Goal: Transaction & Acquisition: Purchase product/service

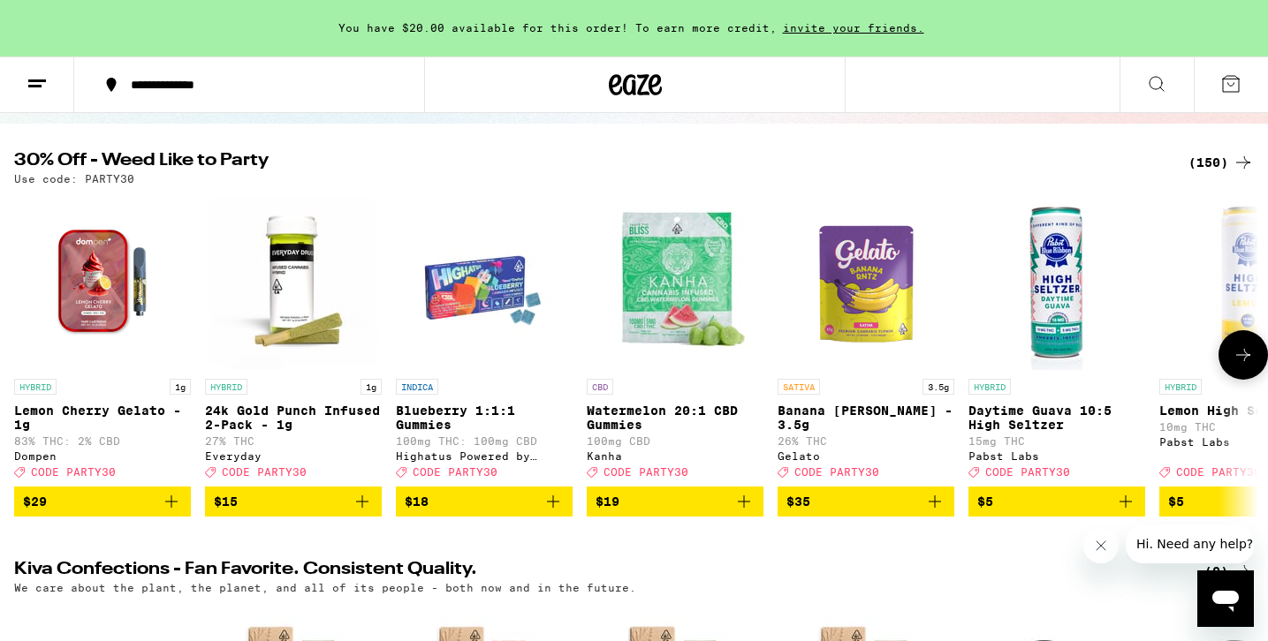
scroll to position [162, 0]
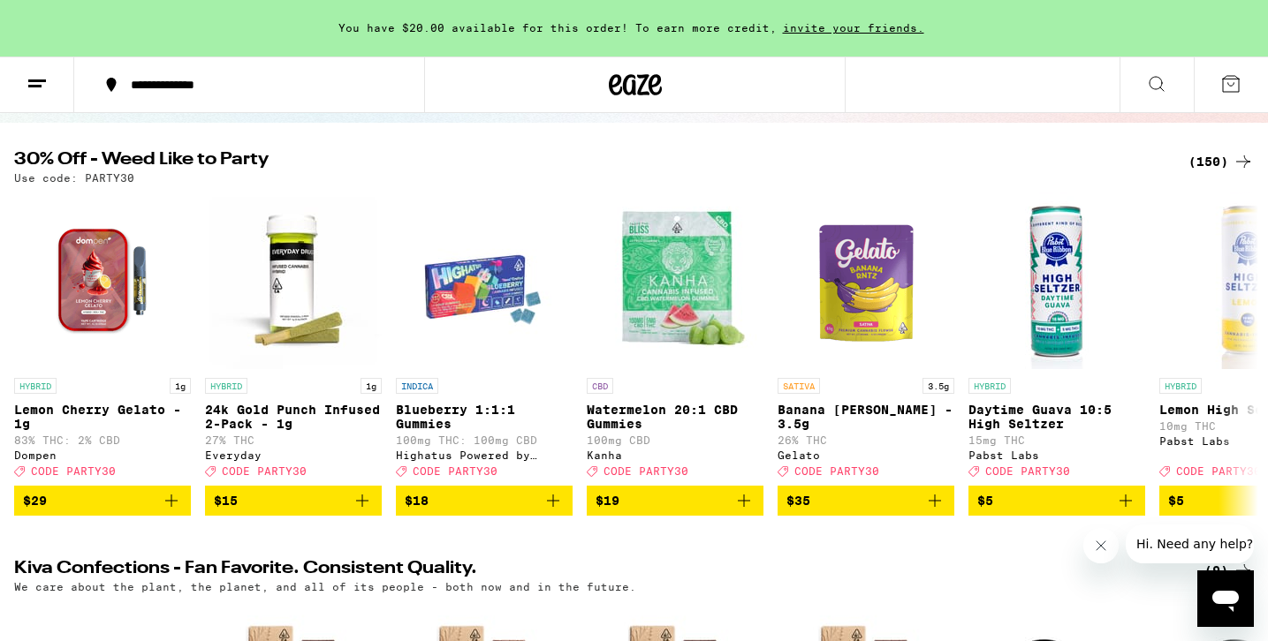
click at [1219, 155] on div "(150)" at bounding box center [1220, 161] width 65 height 21
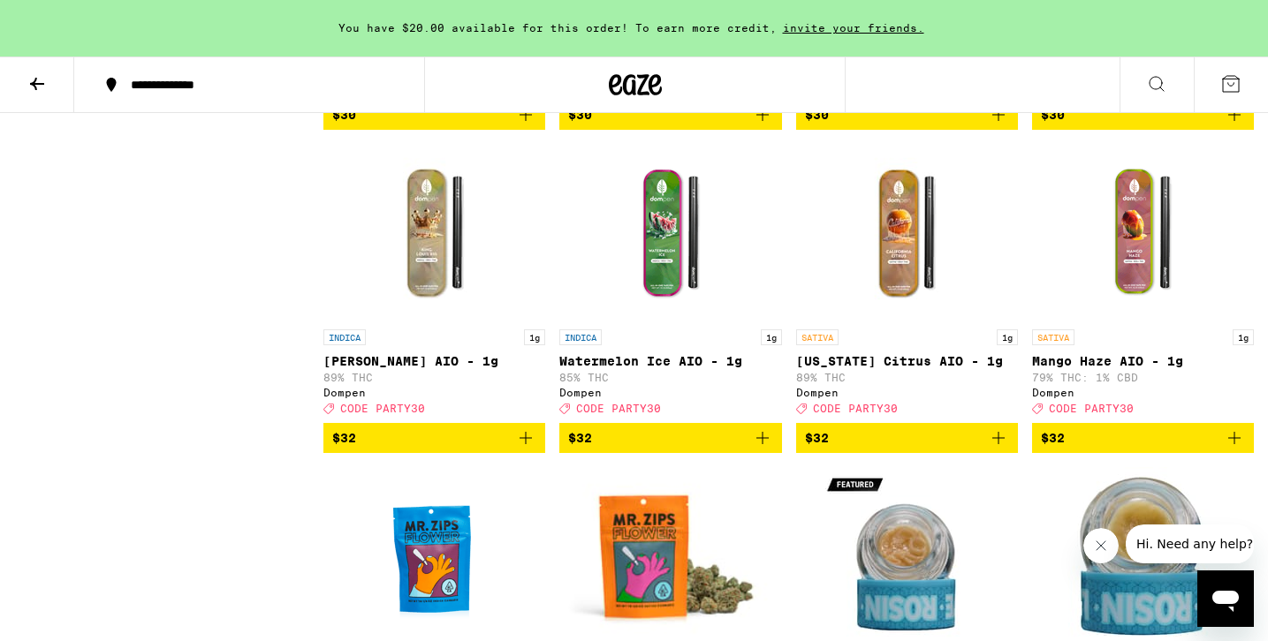
scroll to position [9217, 0]
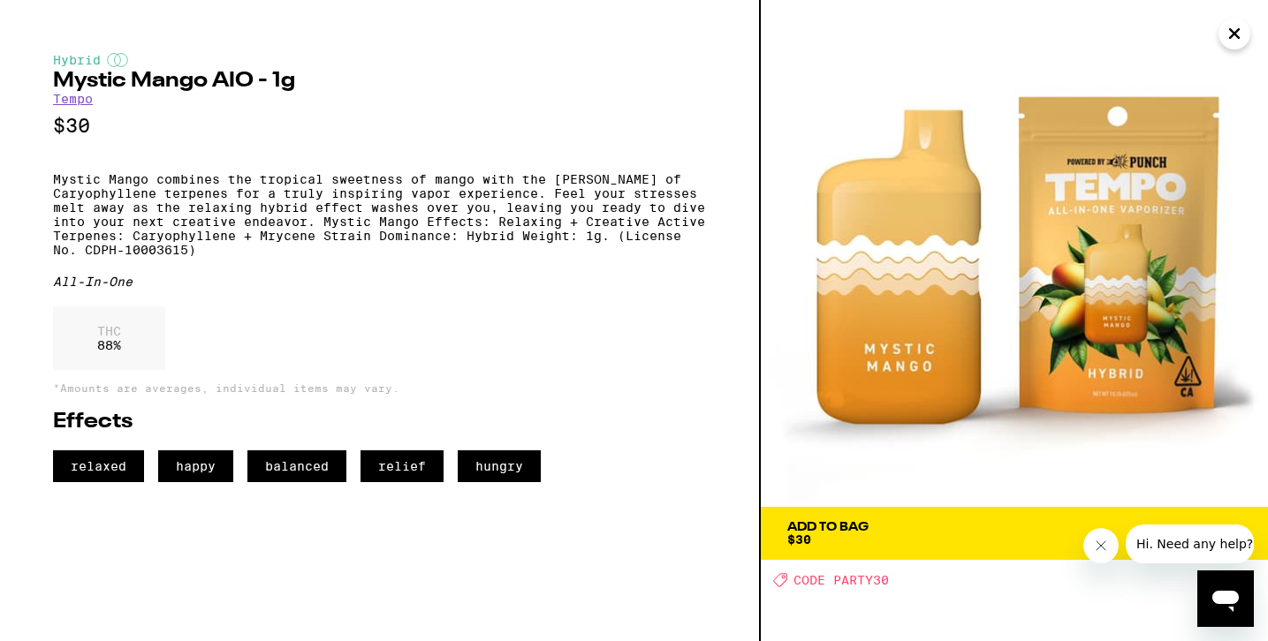
click at [809, 536] on span "$30" at bounding box center [799, 540] width 24 height 14
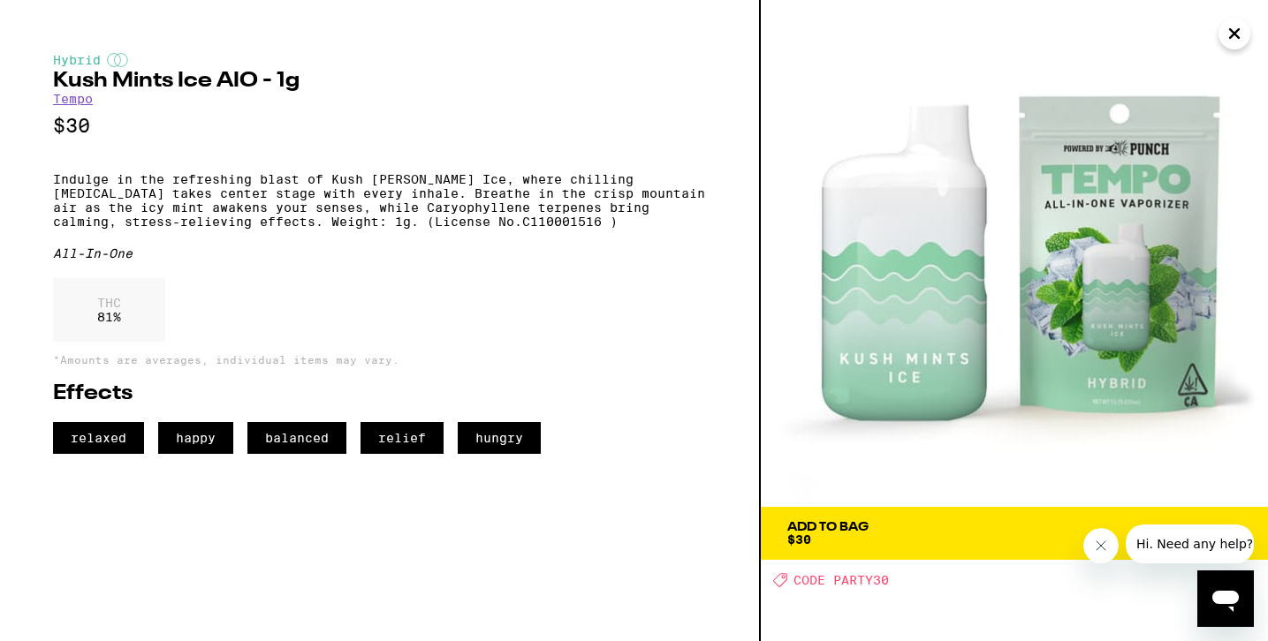
click at [873, 544] on span "Add To Bag $30" at bounding box center [1014, 533] width 454 height 25
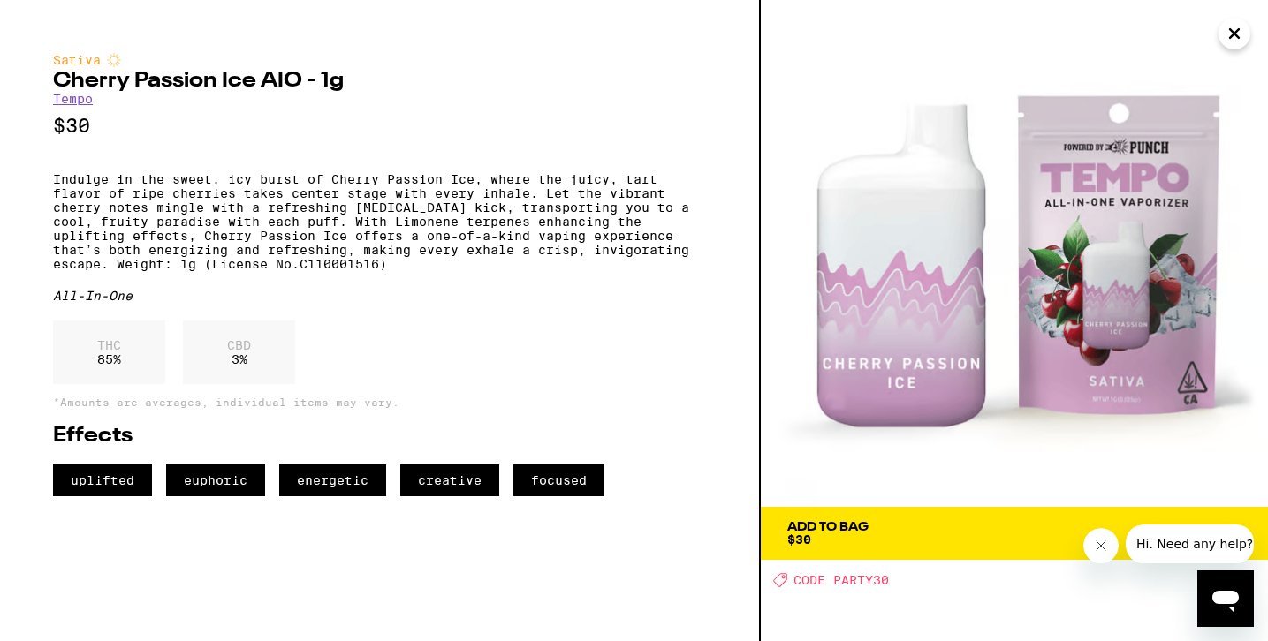
click at [899, 534] on span "Add To Bag $30" at bounding box center [1014, 533] width 454 height 25
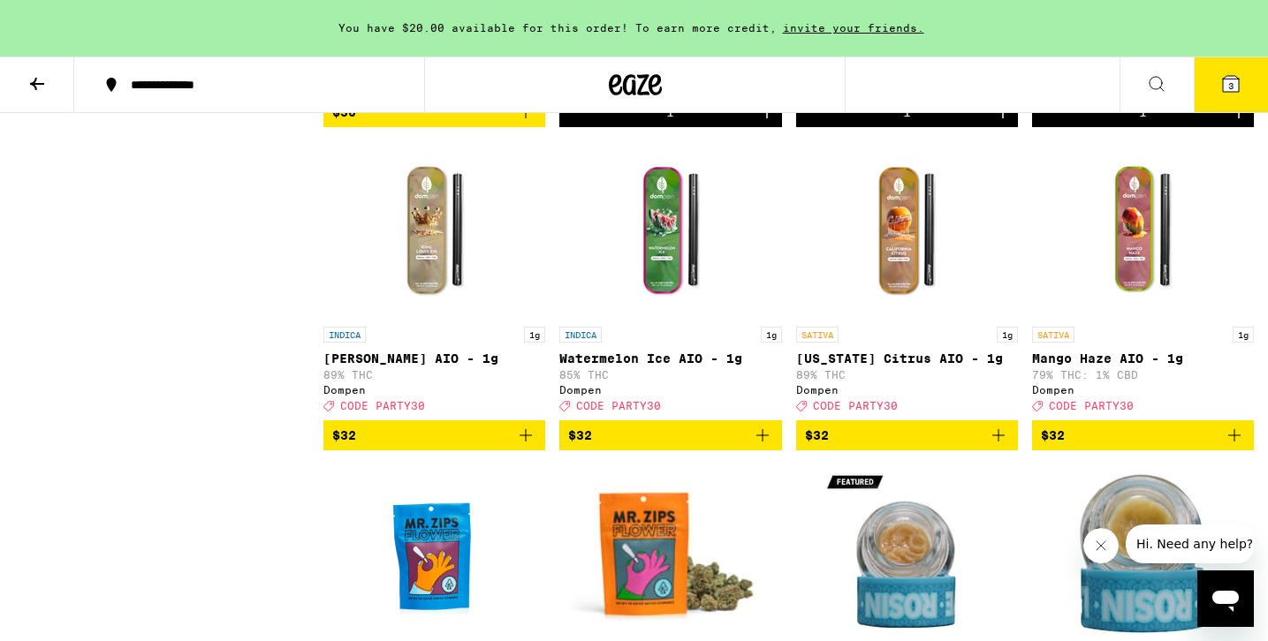
click at [1233, 91] on icon at bounding box center [1231, 84] width 16 height 16
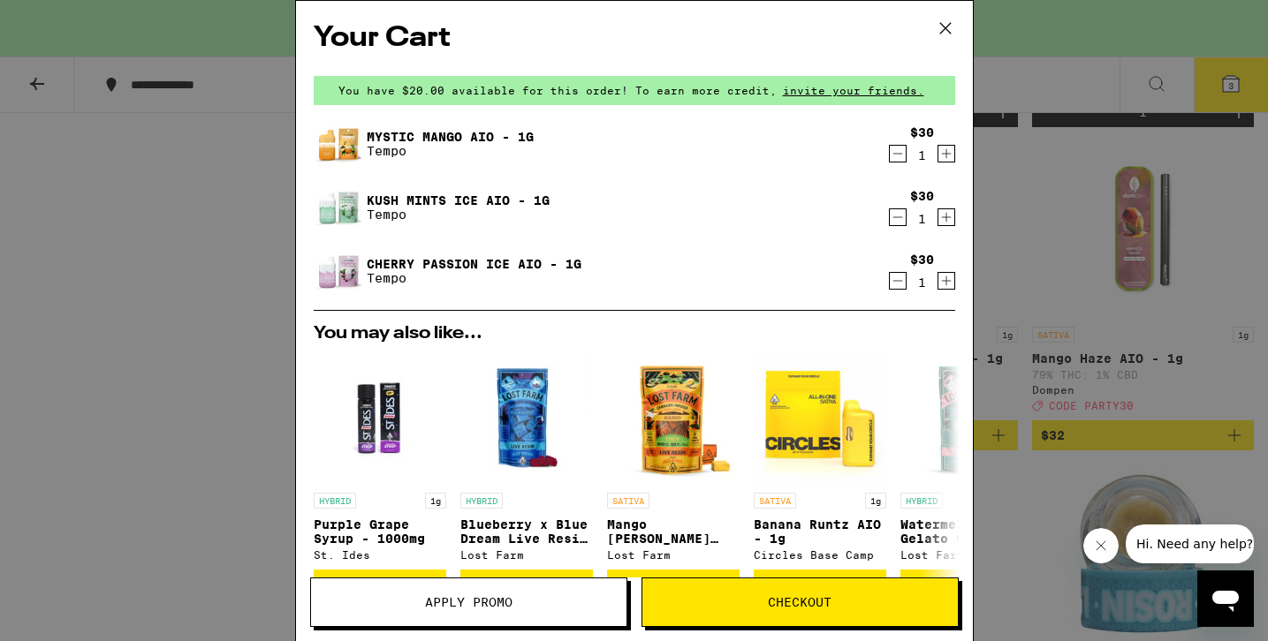
click at [895, 222] on icon "Decrement" at bounding box center [898, 217] width 16 height 21
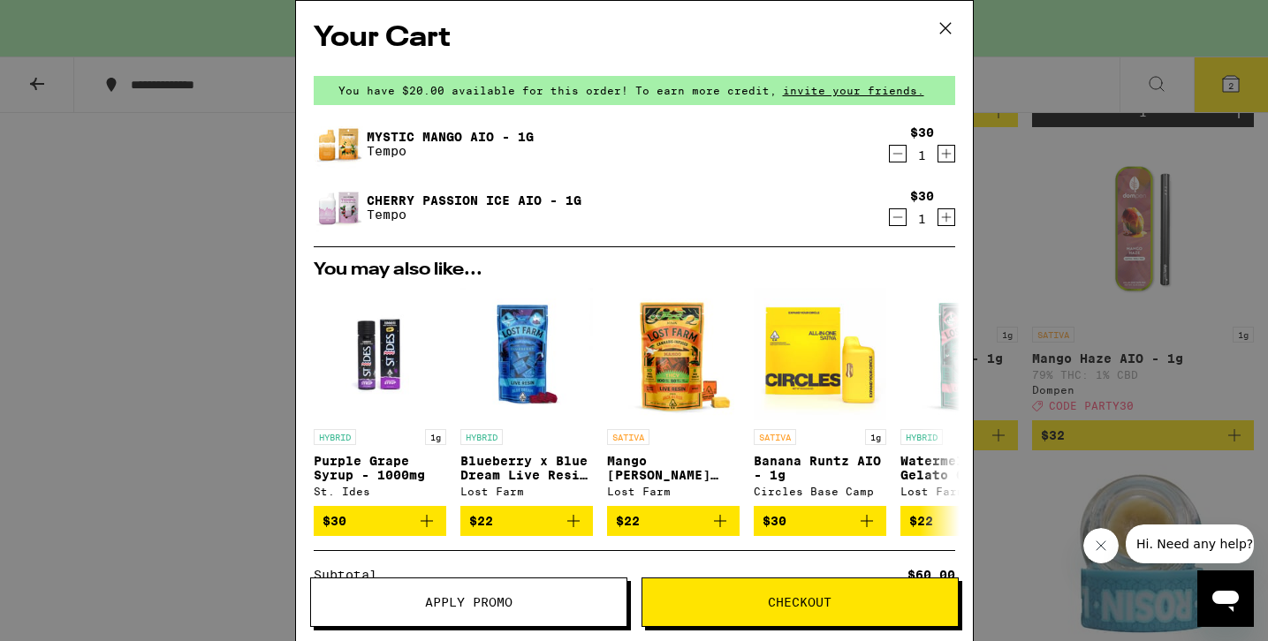
click at [1012, 235] on div "Your Cart You have $20.00 available for this order! To earn more credit, invite…" at bounding box center [634, 320] width 1268 height 641
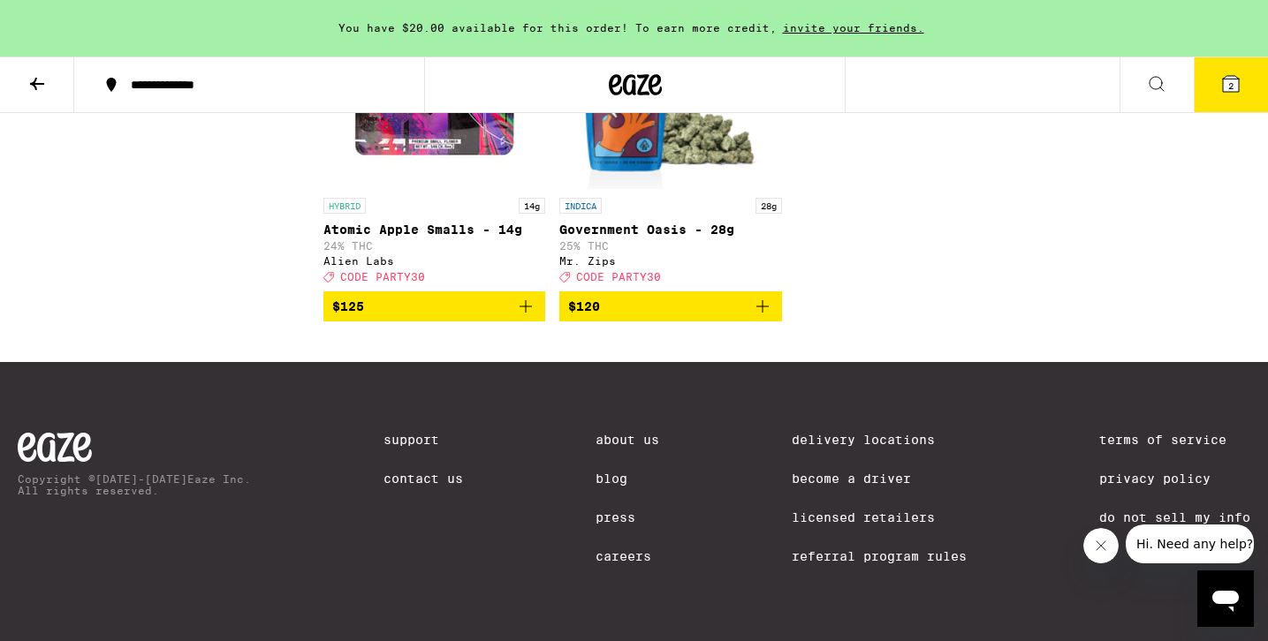
scroll to position [13098, 0]
click at [46, 75] on icon at bounding box center [37, 83] width 21 height 21
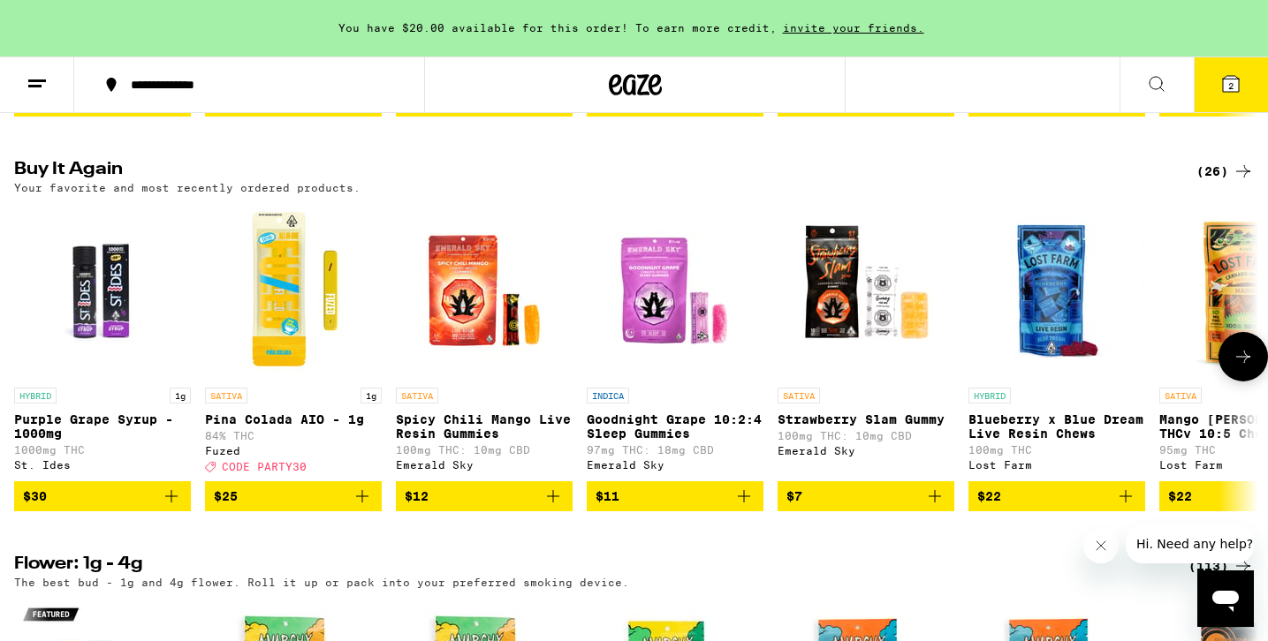
scroll to position [1780, 0]
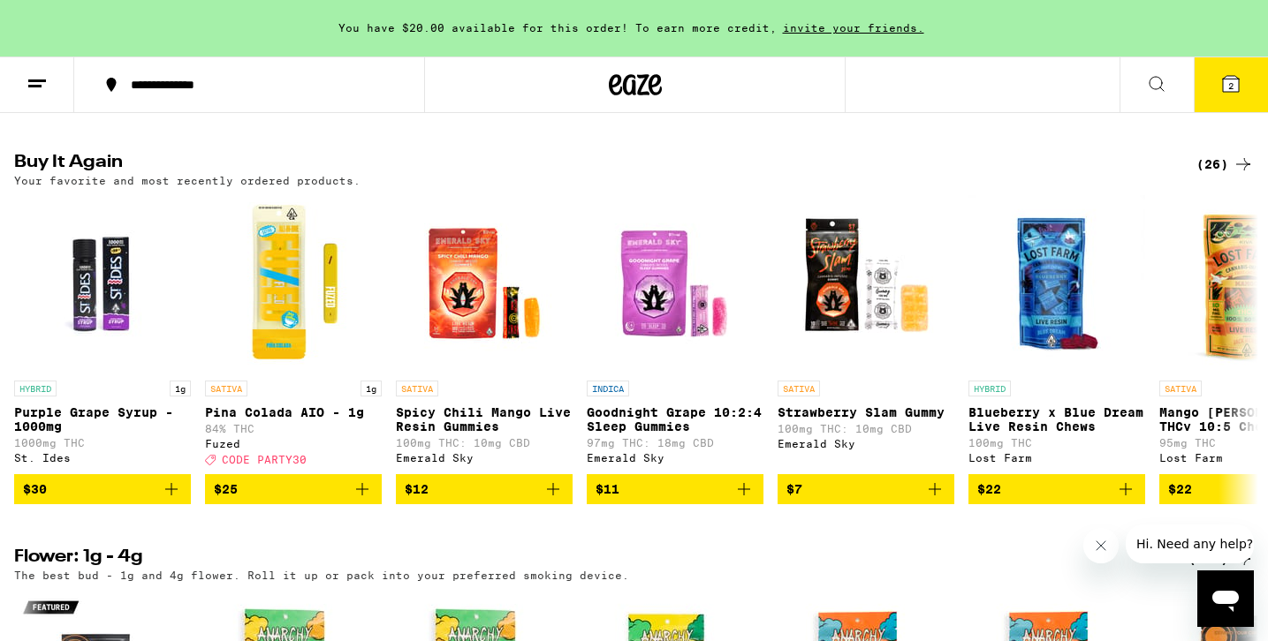
click at [1211, 175] on div "(26)" at bounding box center [1224, 164] width 57 height 21
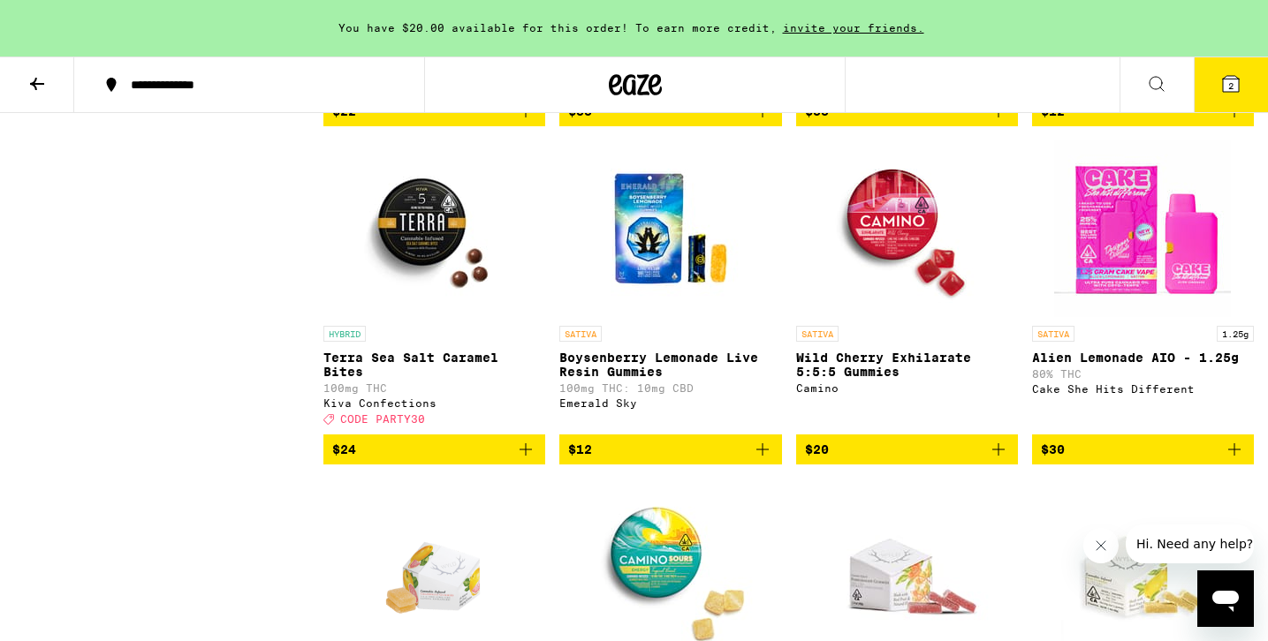
scroll to position [1140, 0]
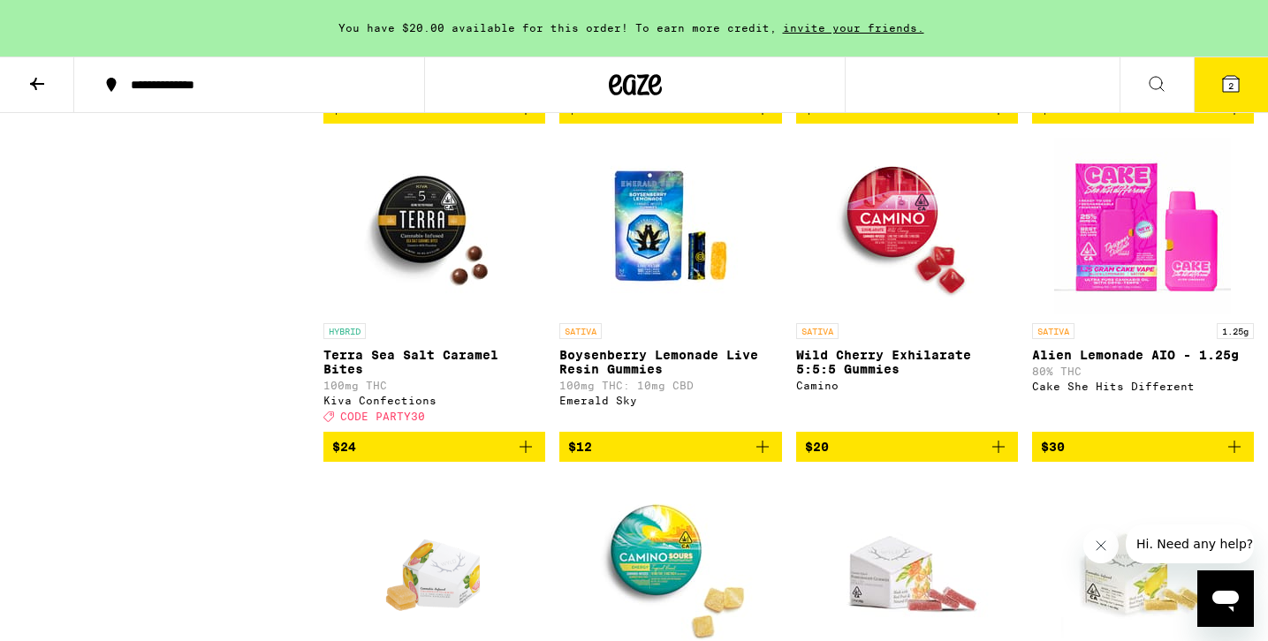
click at [1238, 458] on icon "Add to bag" at bounding box center [1233, 446] width 21 height 21
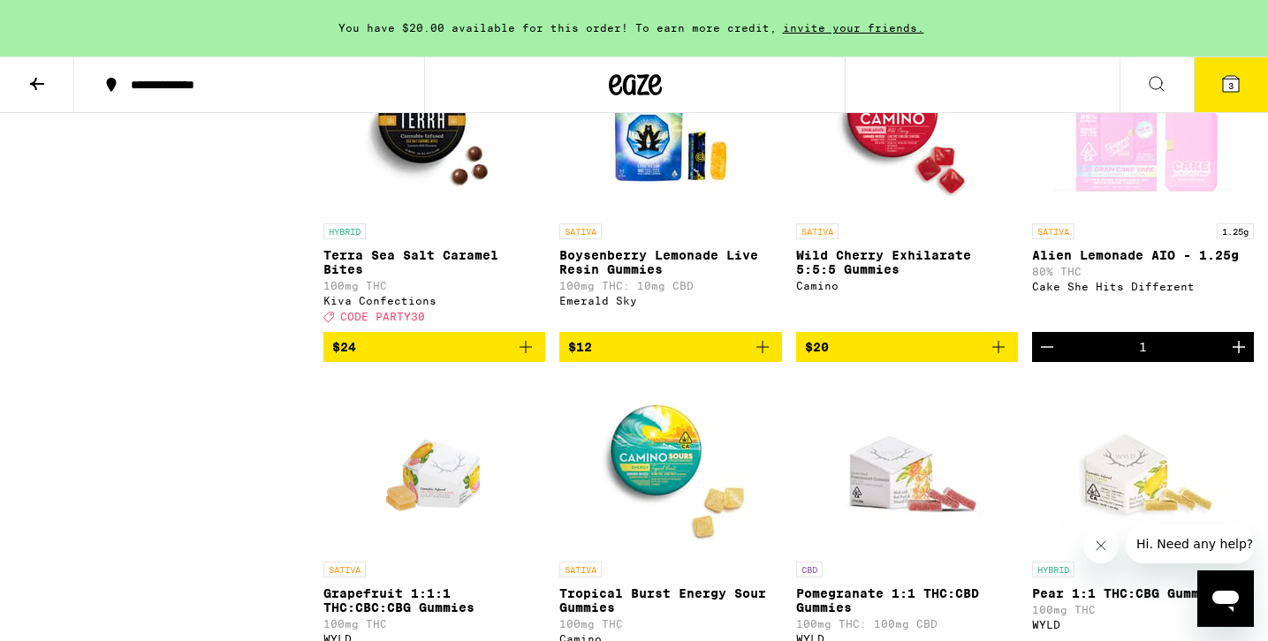
scroll to position [1232, 0]
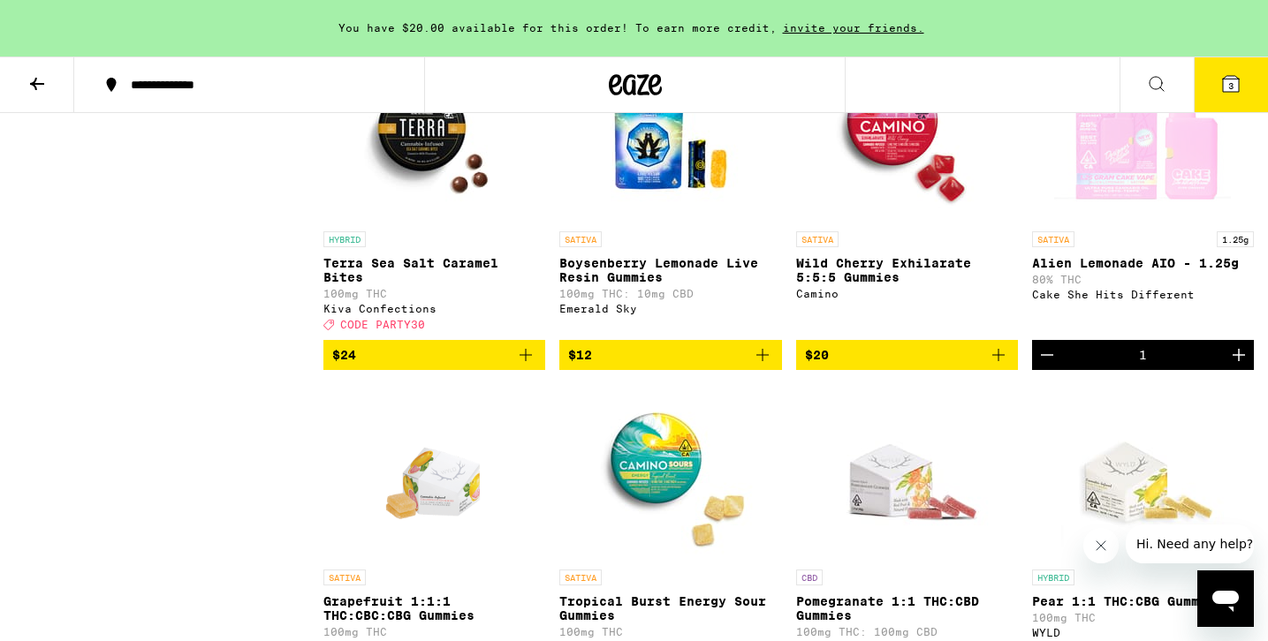
click at [1158, 178] on div "Open page for Alien Lemonade AIO - 1.25g from Cake She Hits Different" at bounding box center [1142, 134] width 177 height 177
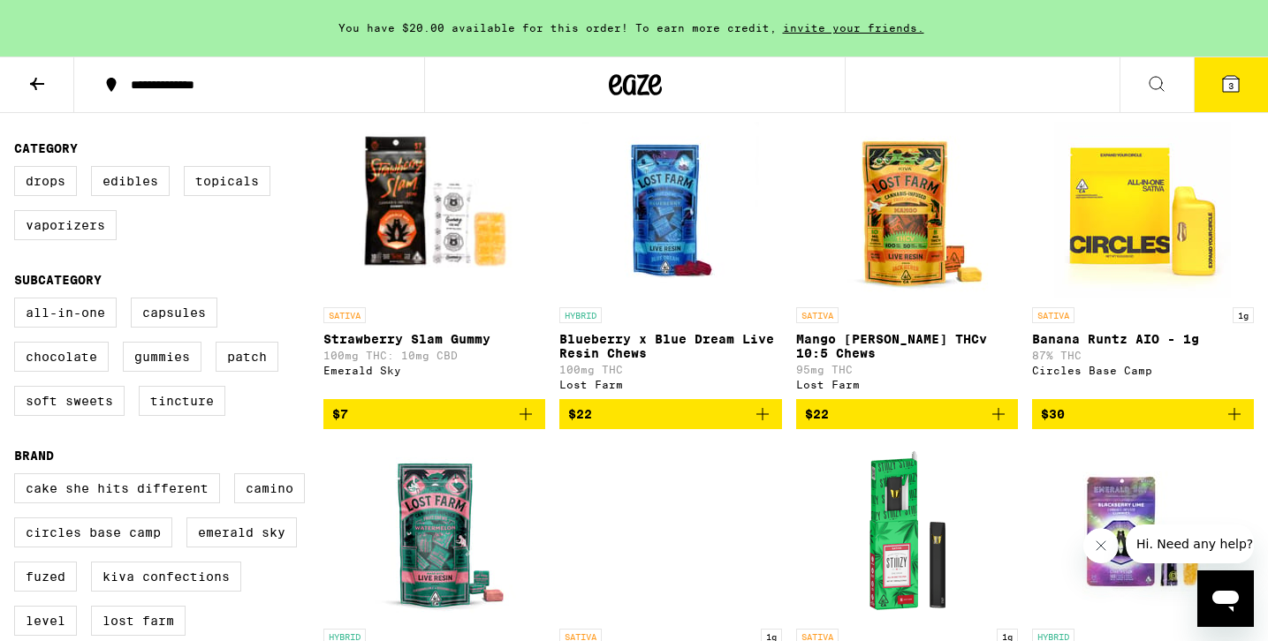
scroll to position [525, 0]
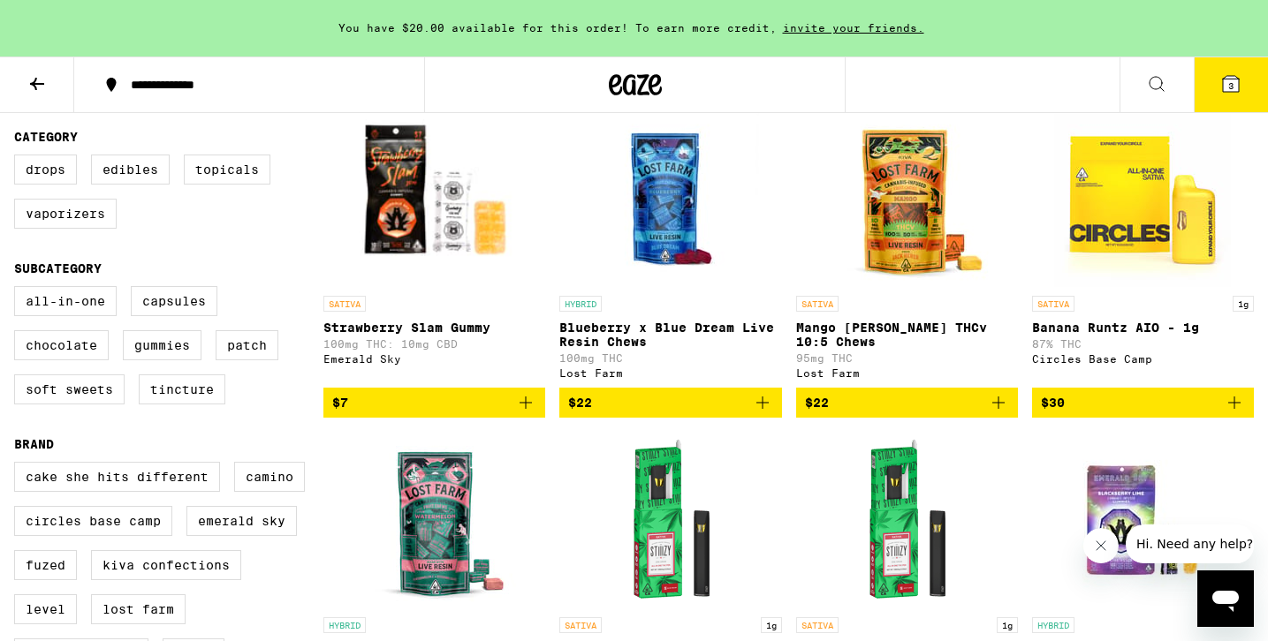
click at [529, 413] on icon "Add to bag" at bounding box center [525, 402] width 21 height 21
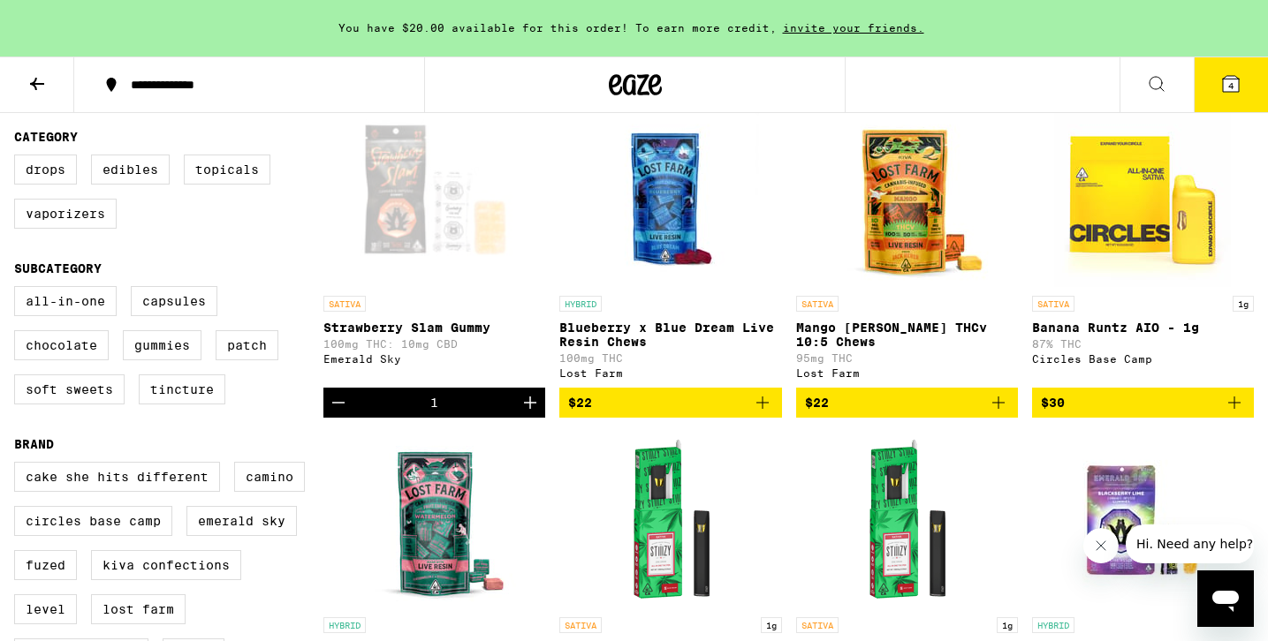
scroll to position [0, 0]
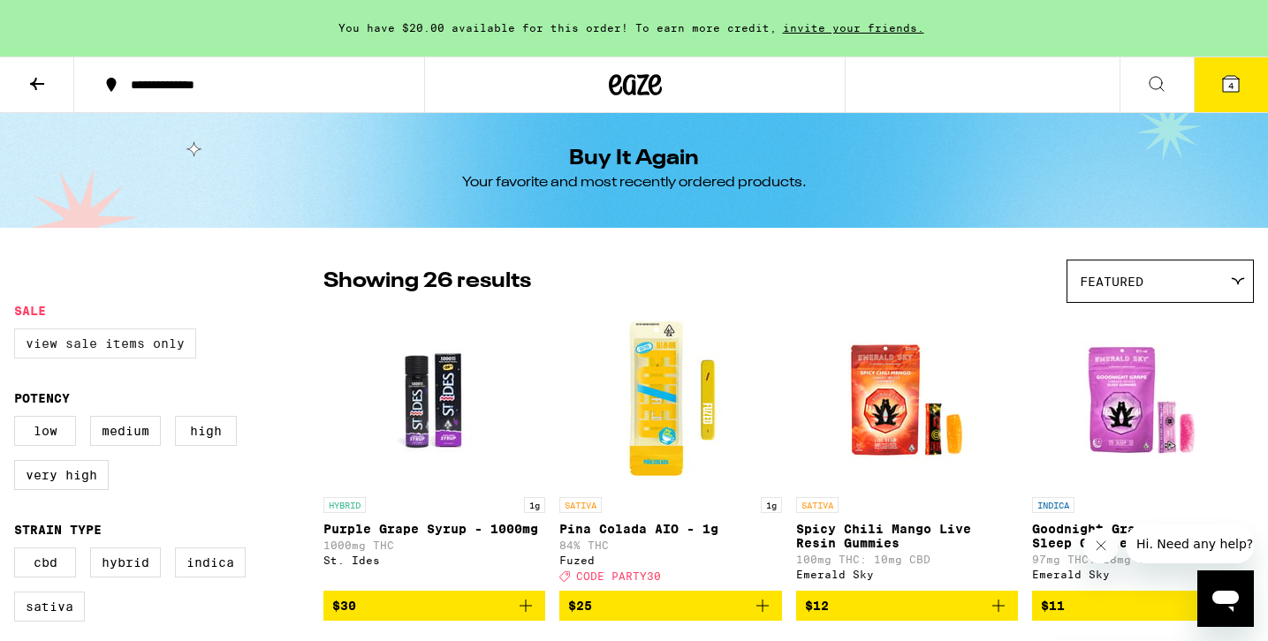
click at [147, 345] on label "View Sale Items Only" at bounding box center [105, 344] width 182 height 30
click at [19, 332] on input "View Sale Items Only" at bounding box center [18, 331] width 1 height 1
checkbox input "true"
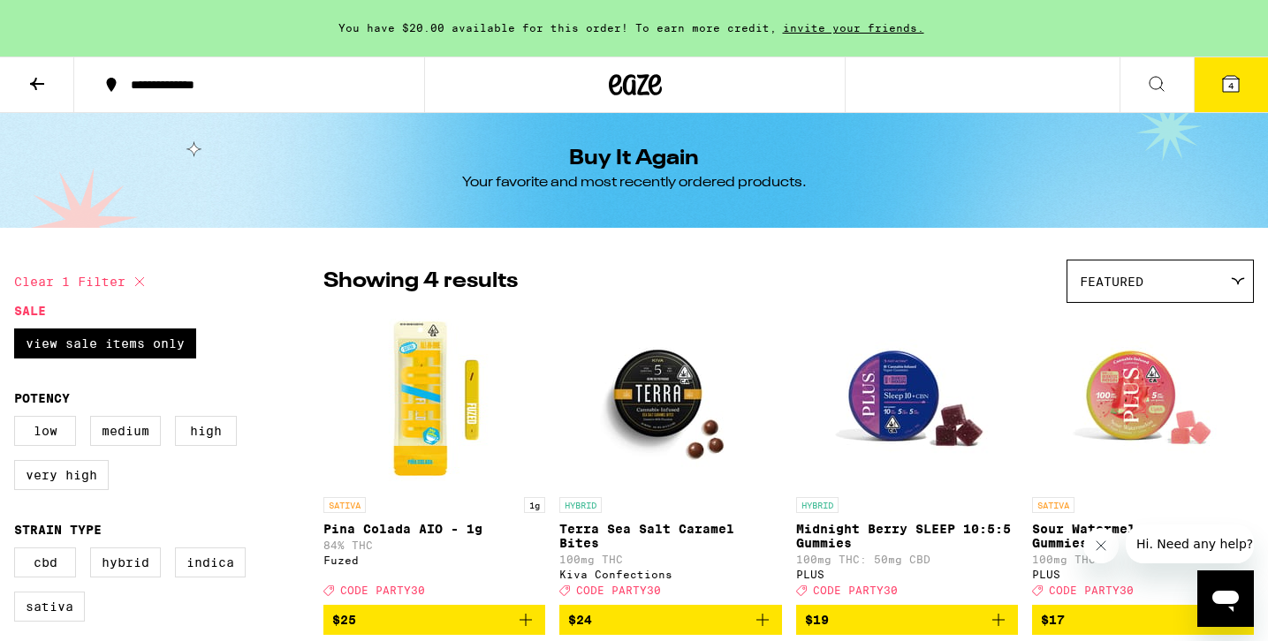
click at [635, 85] on icon at bounding box center [635, 85] width 53 height 32
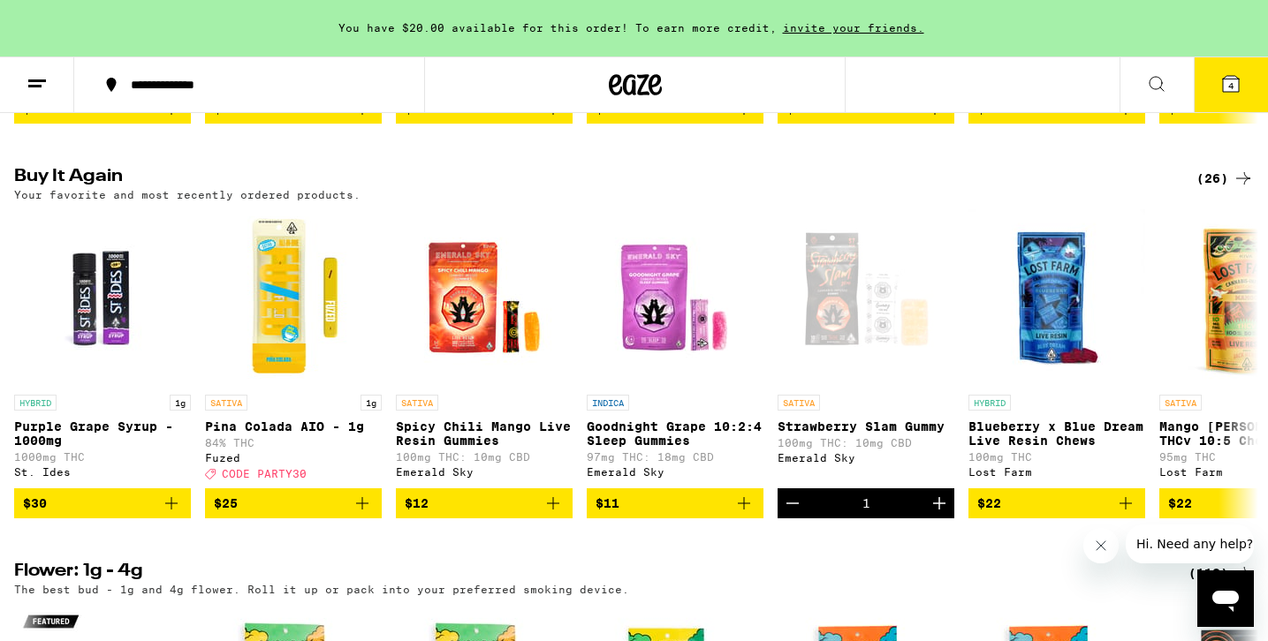
click at [1232, 99] on button "4" at bounding box center [1230, 84] width 74 height 55
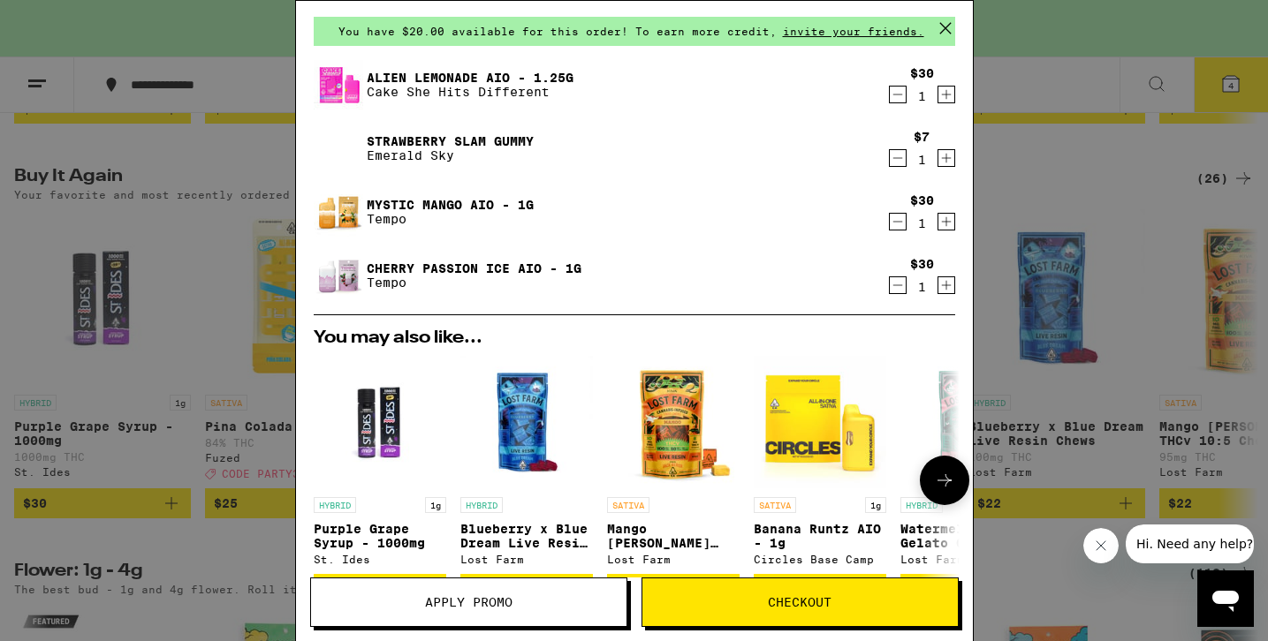
scroll to position [69, 0]
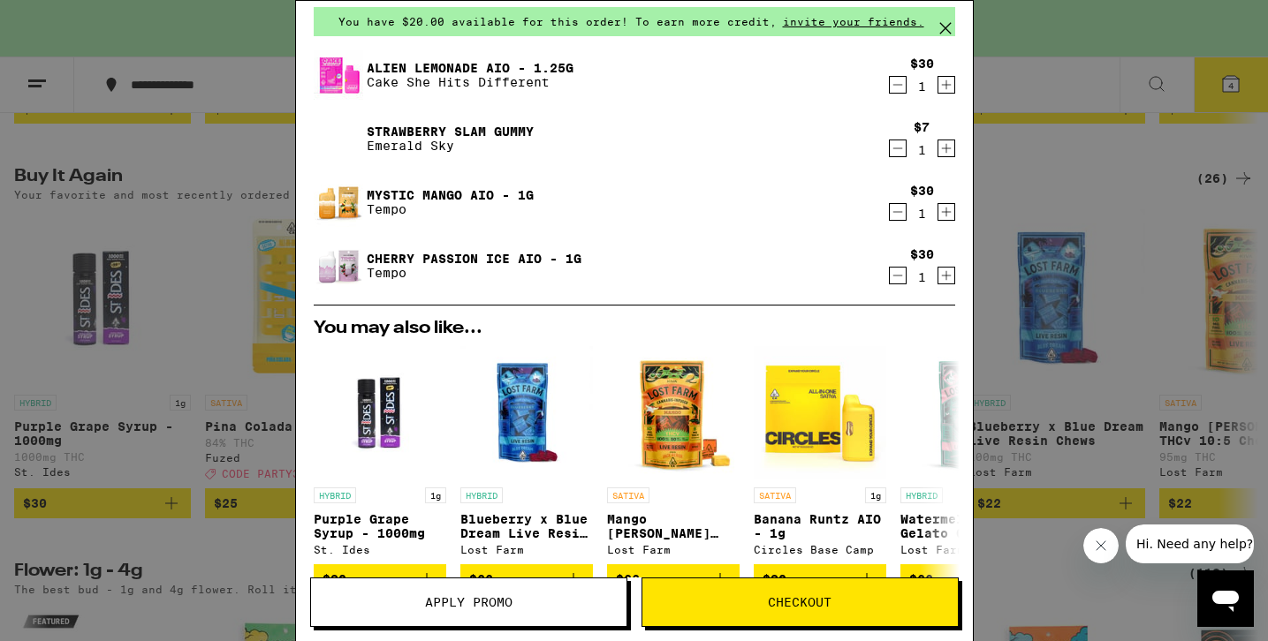
click at [509, 609] on span "Apply Promo" at bounding box center [468, 602] width 87 height 12
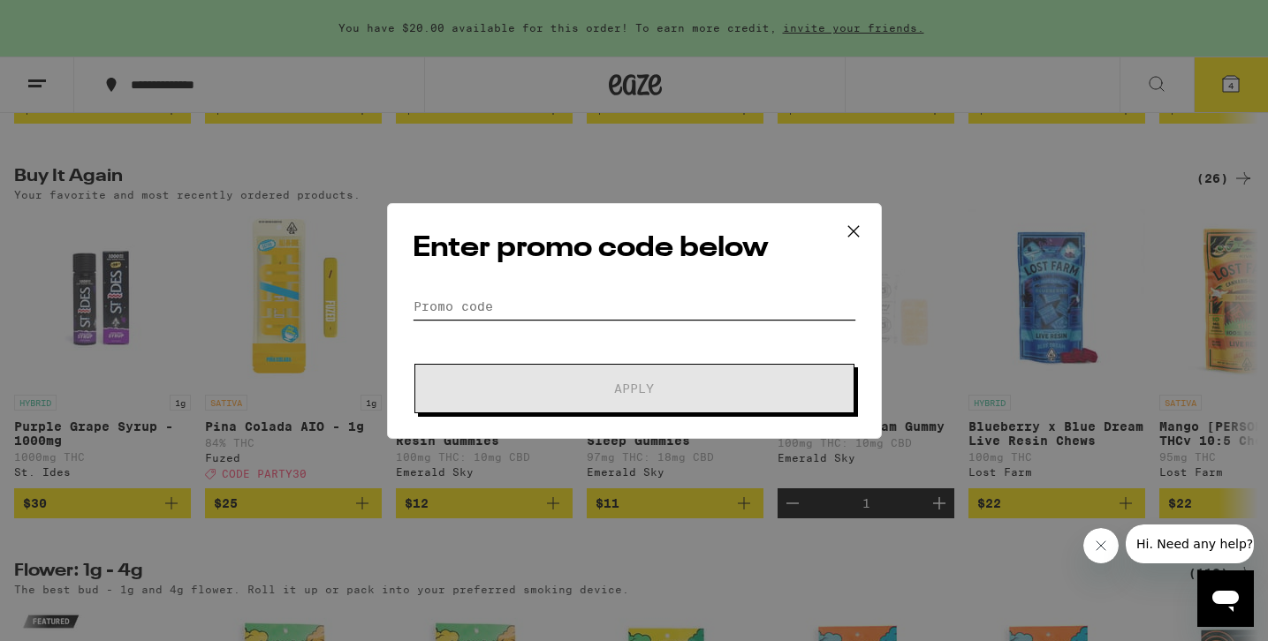
click at [628, 303] on input "Promo Code" at bounding box center [634, 306] width 443 height 27
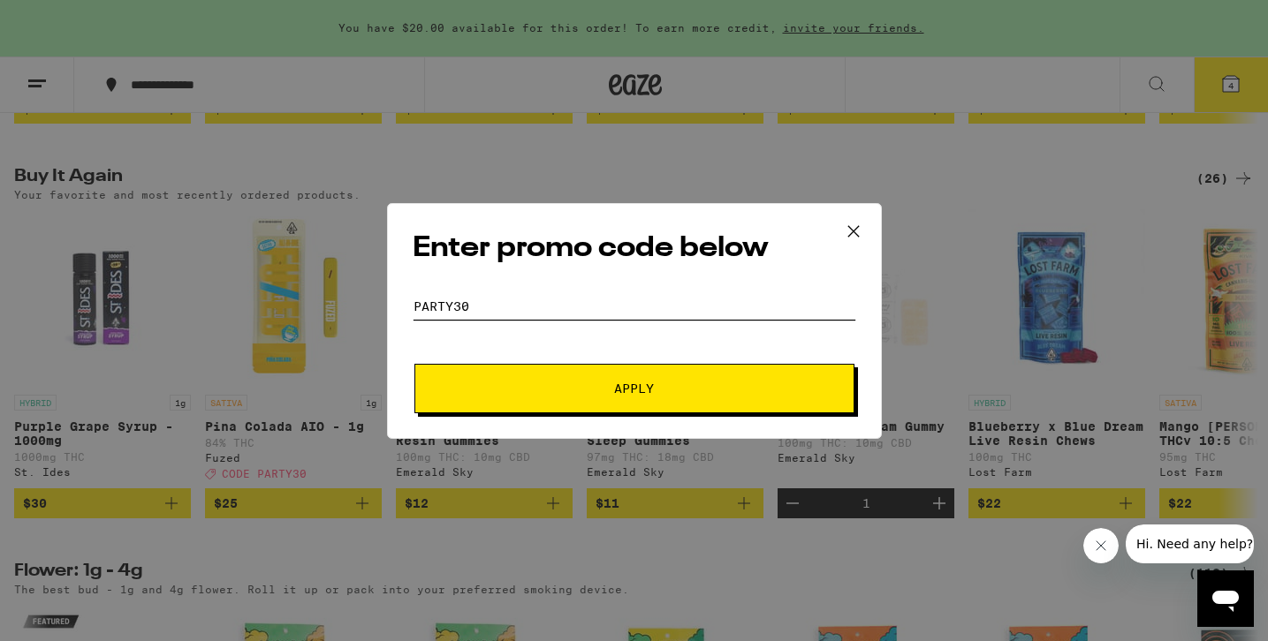
type input "party30"
click at [642, 399] on button "Apply" at bounding box center [634, 388] width 440 height 49
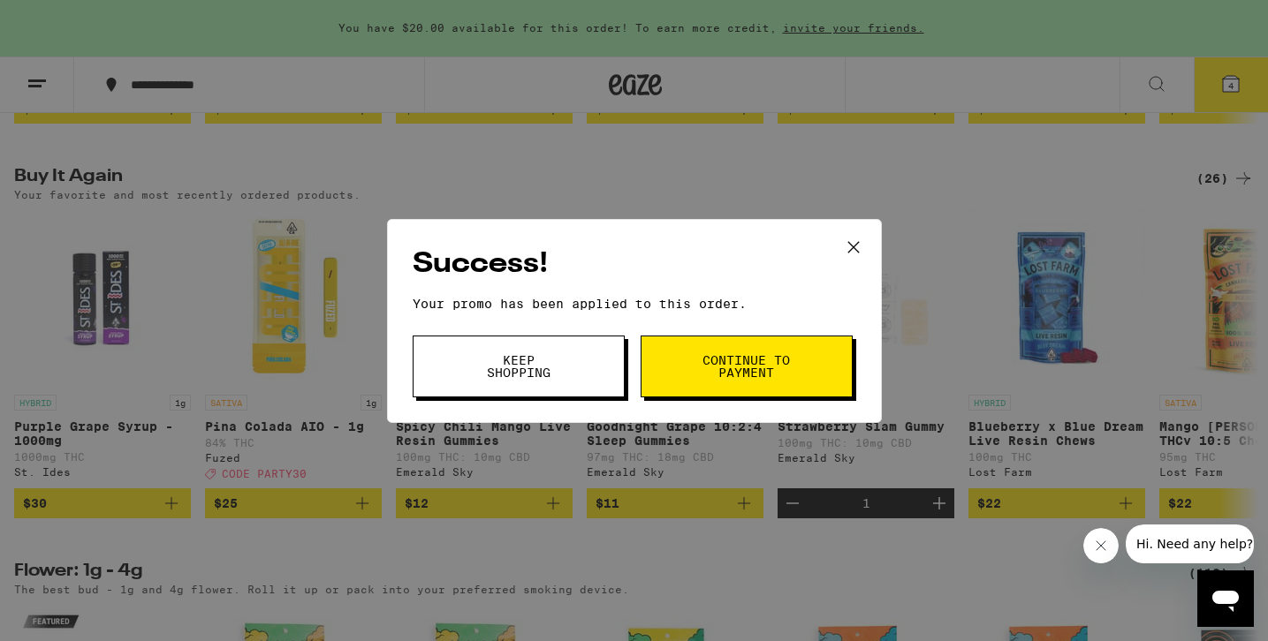
click at [563, 378] on button "Keep Shopping" at bounding box center [519, 367] width 212 height 62
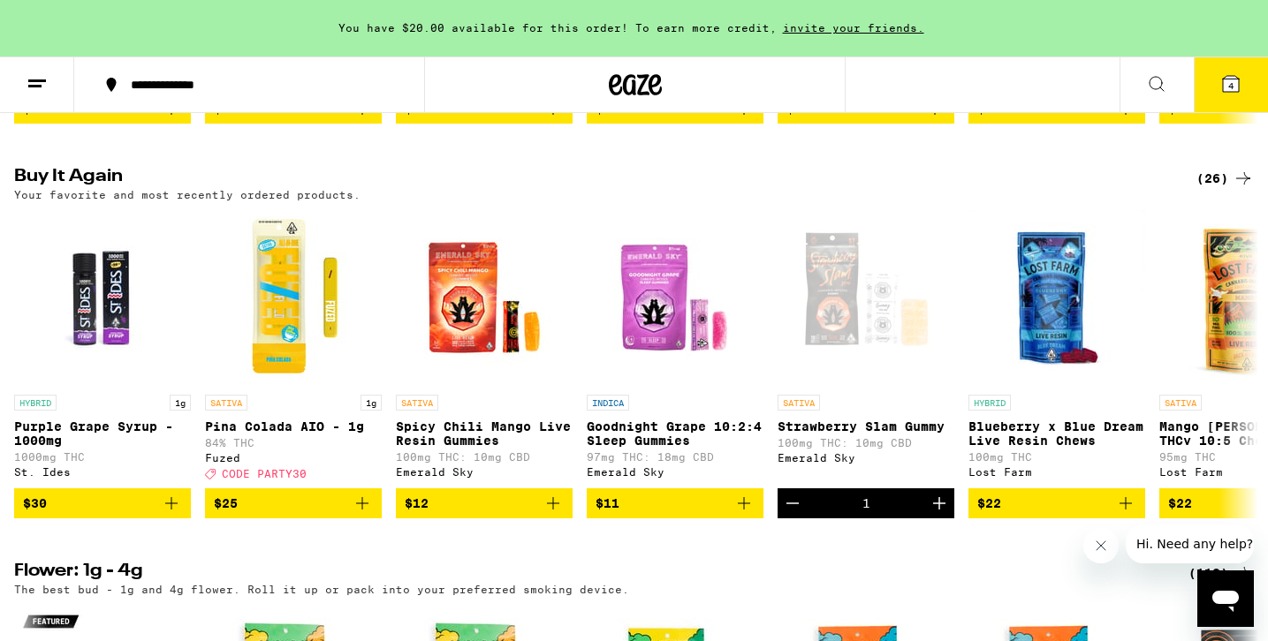
click at [1230, 84] on span "4" at bounding box center [1230, 85] width 5 height 11
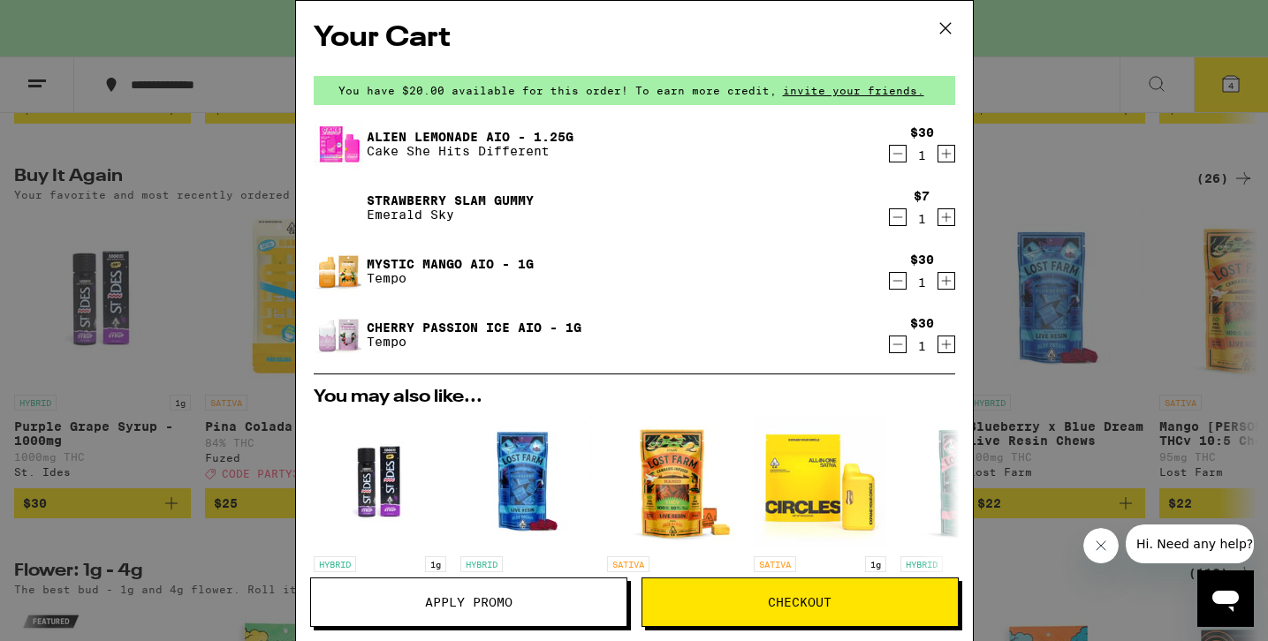
click at [894, 223] on icon "Decrement" at bounding box center [898, 217] width 16 height 21
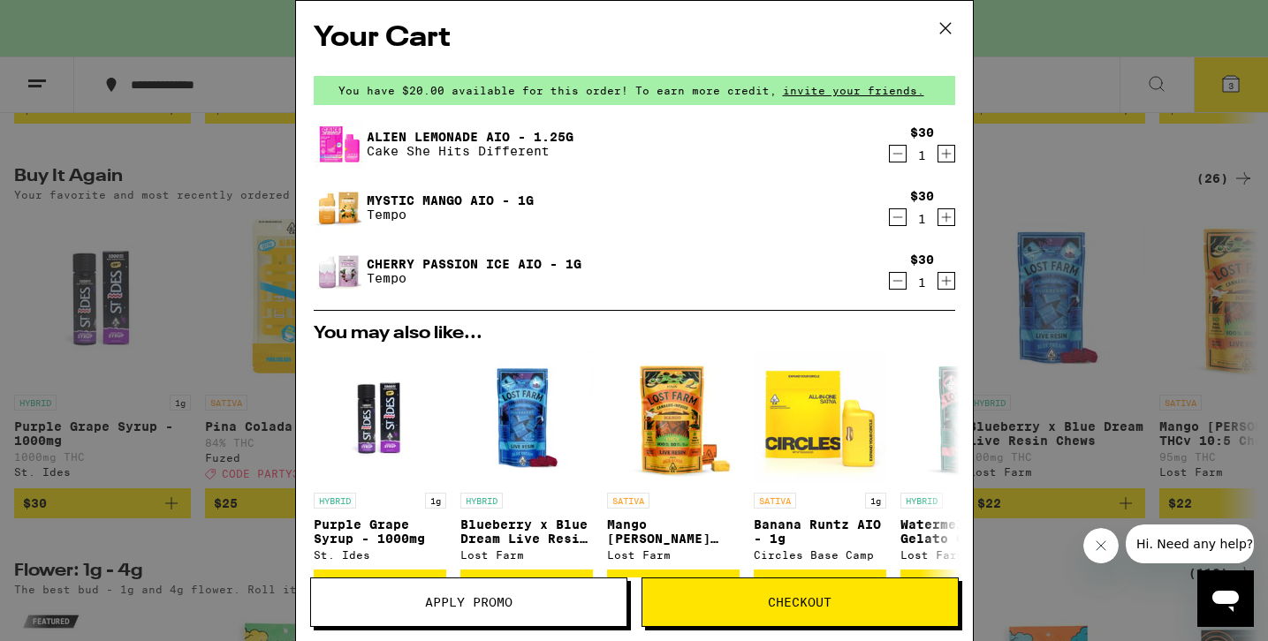
click at [391, 200] on link "Mystic Mango AIO - 1g" at bounding box center [450, 200] width 167 height 14
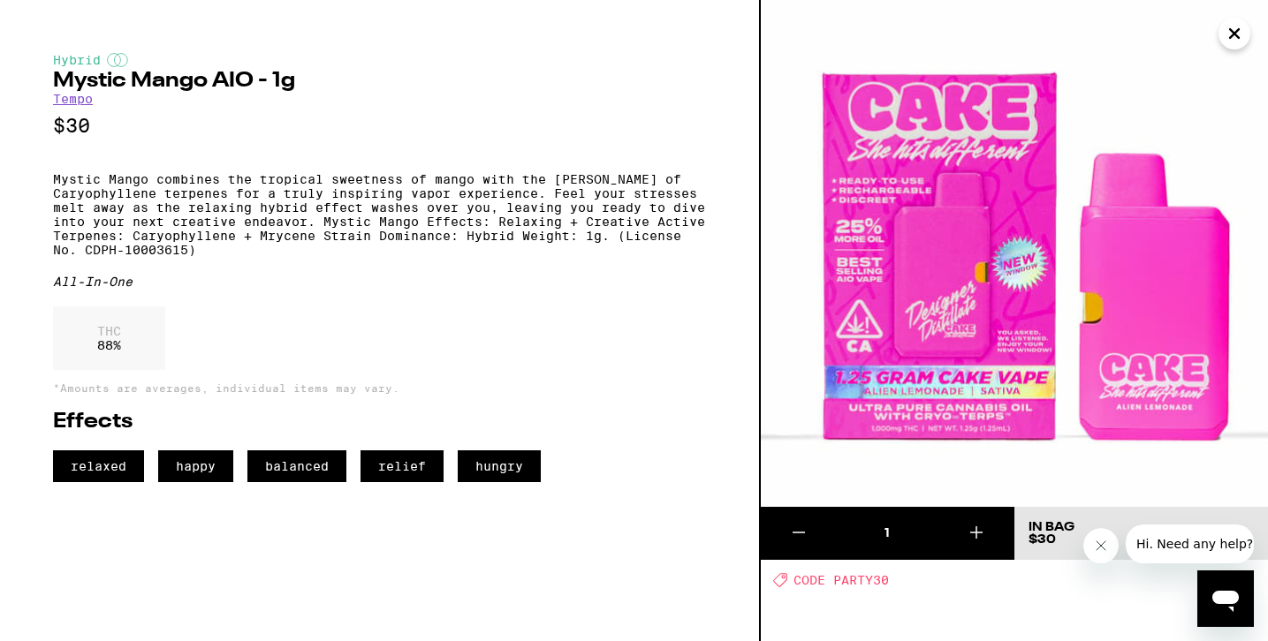
click at [1220, 39] on button "Close" at bounding box center [1234, 34] width 32 height 32
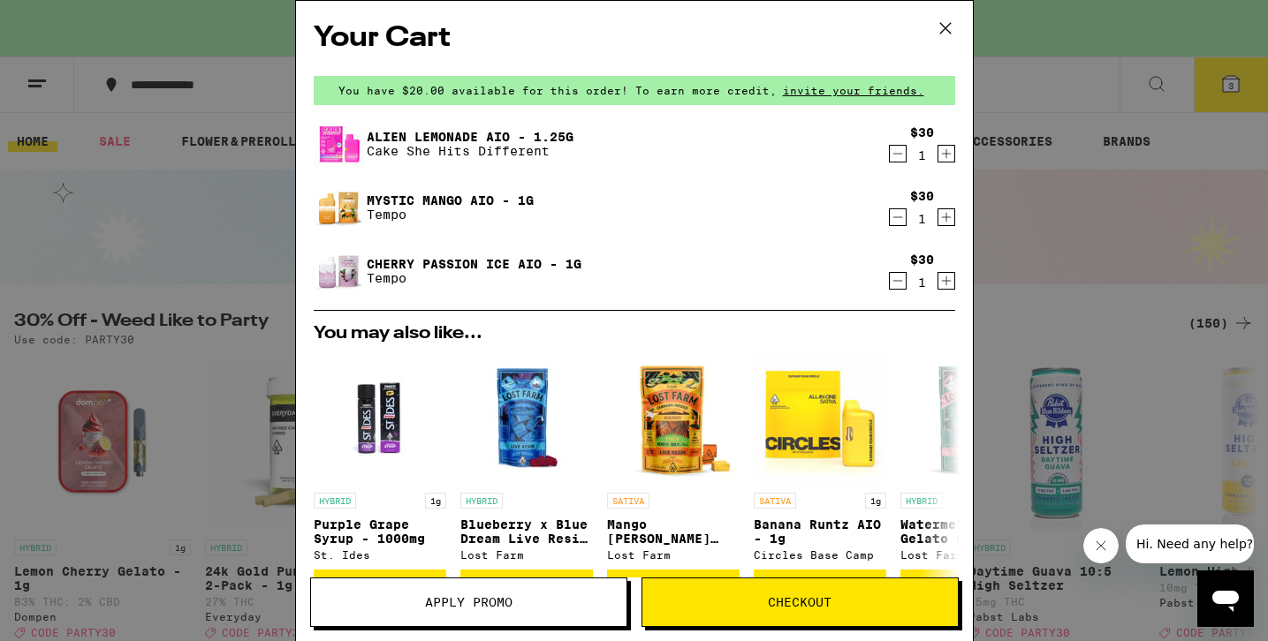
click at [346, 211] on img at bounding box center [338, 207] width 49 height 49
click at [949, 23] on icon at bounding box center [944, 28] width 11 height 11
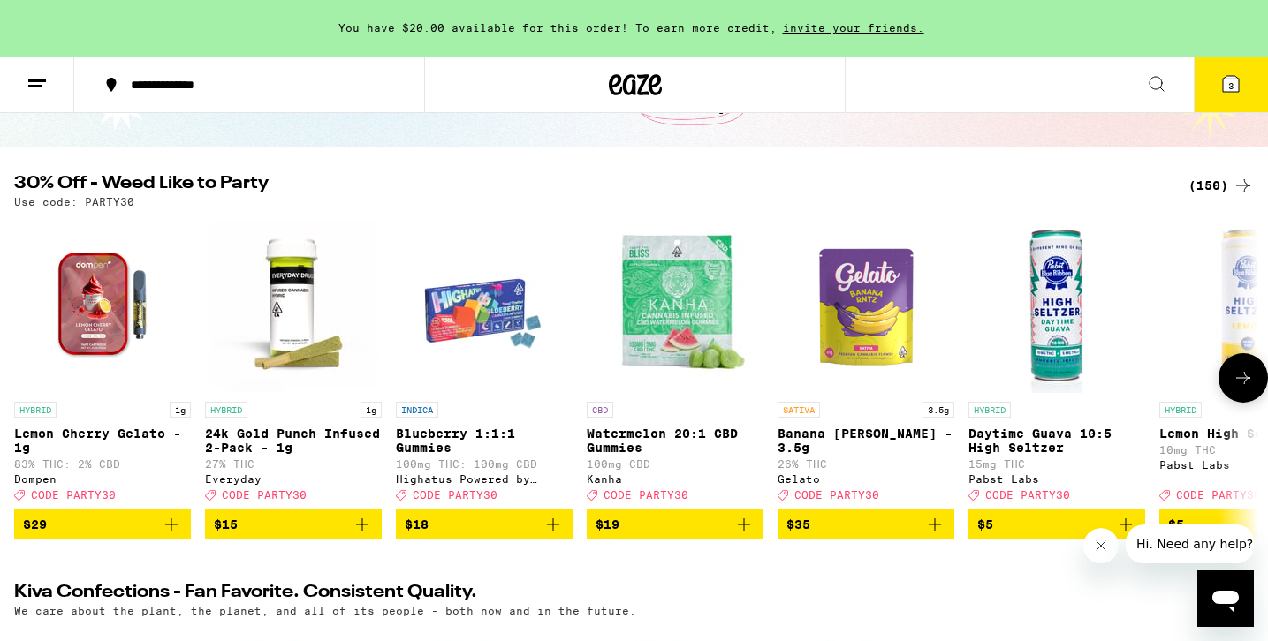
scroll to position [145, 0]
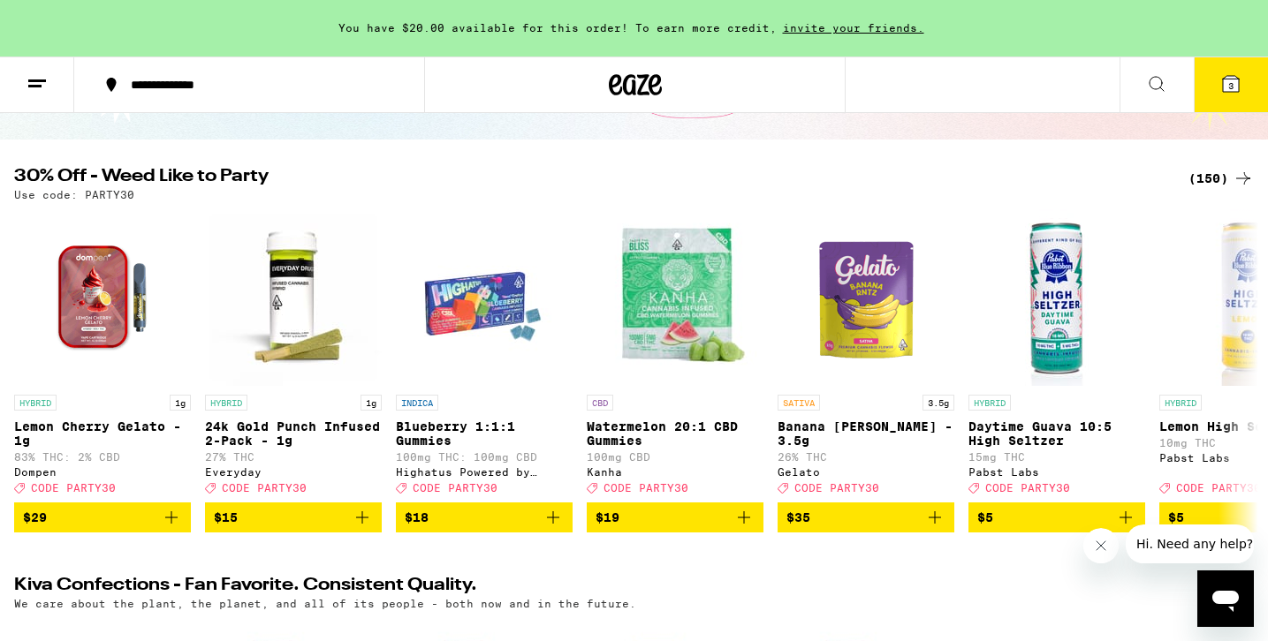
click at [1217, 185] on div "(150)" at bounding box center [1220, 178] width 65 height 21
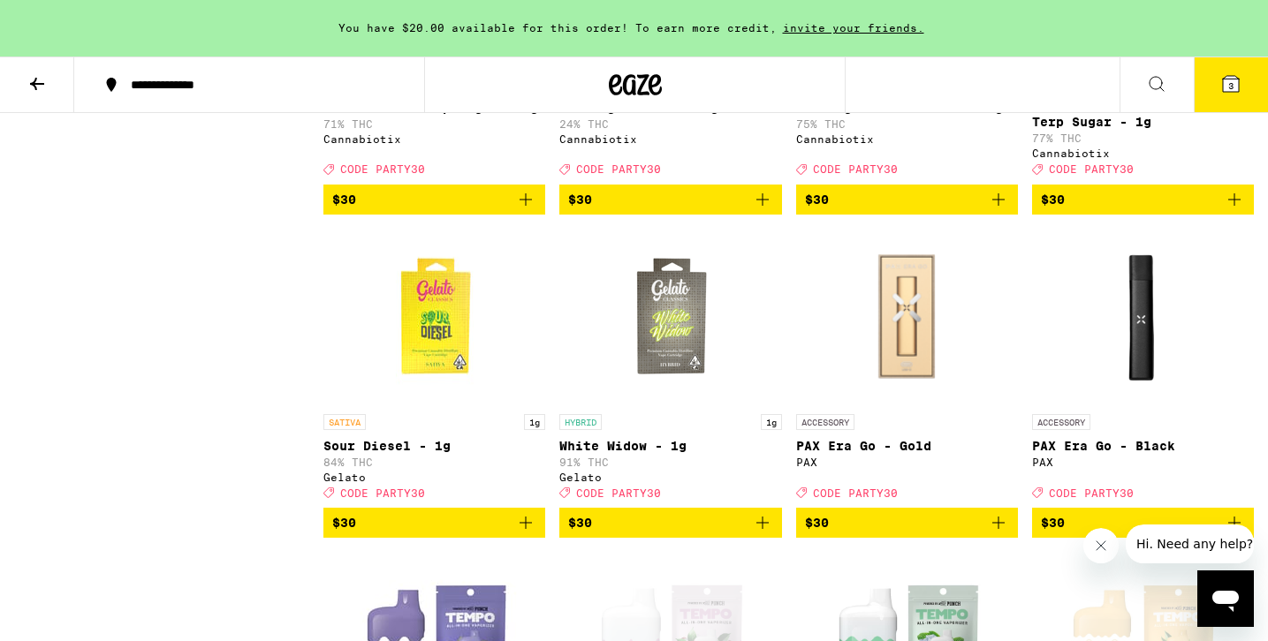
scroll to position [8485, 0]
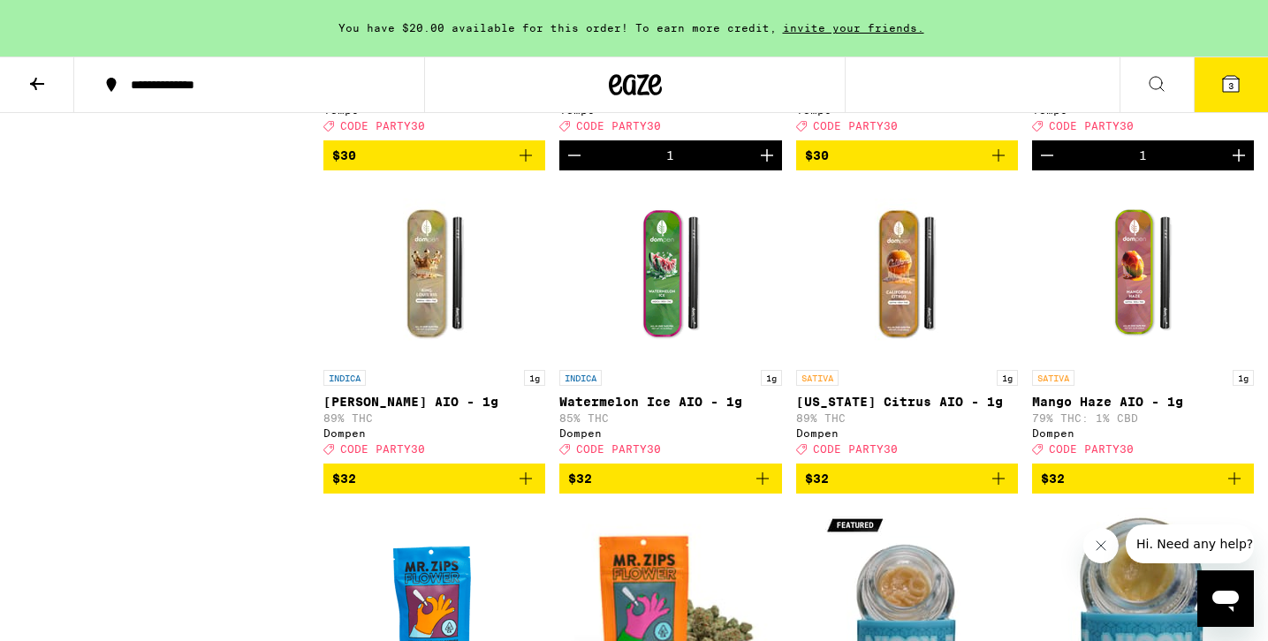
scroll to position [9182, 0]
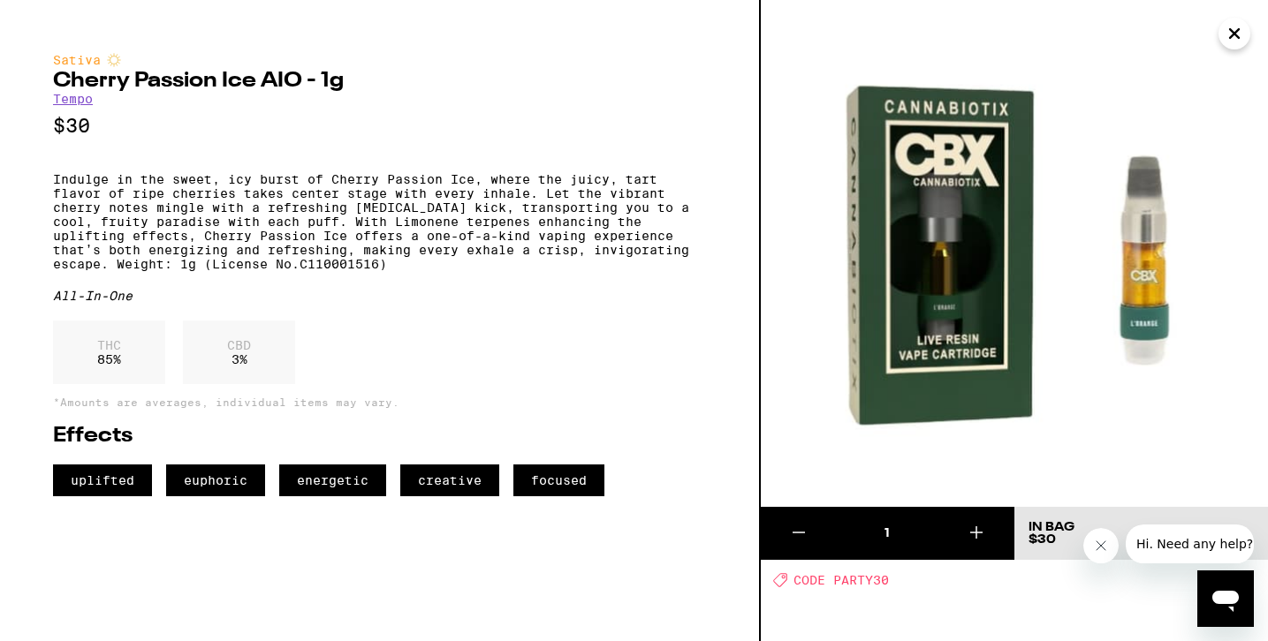
click at [1231, 42] on icon "Close" at bounding box center [1233, 33] width 21 height 27
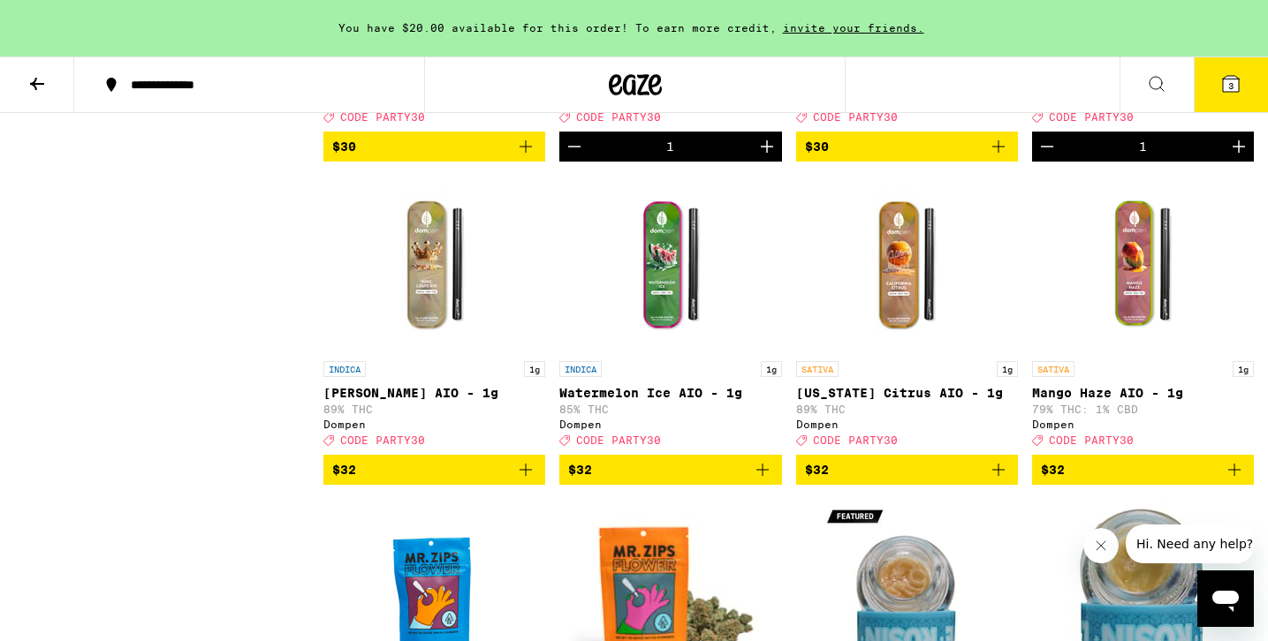
scroll to position [9203, 0]
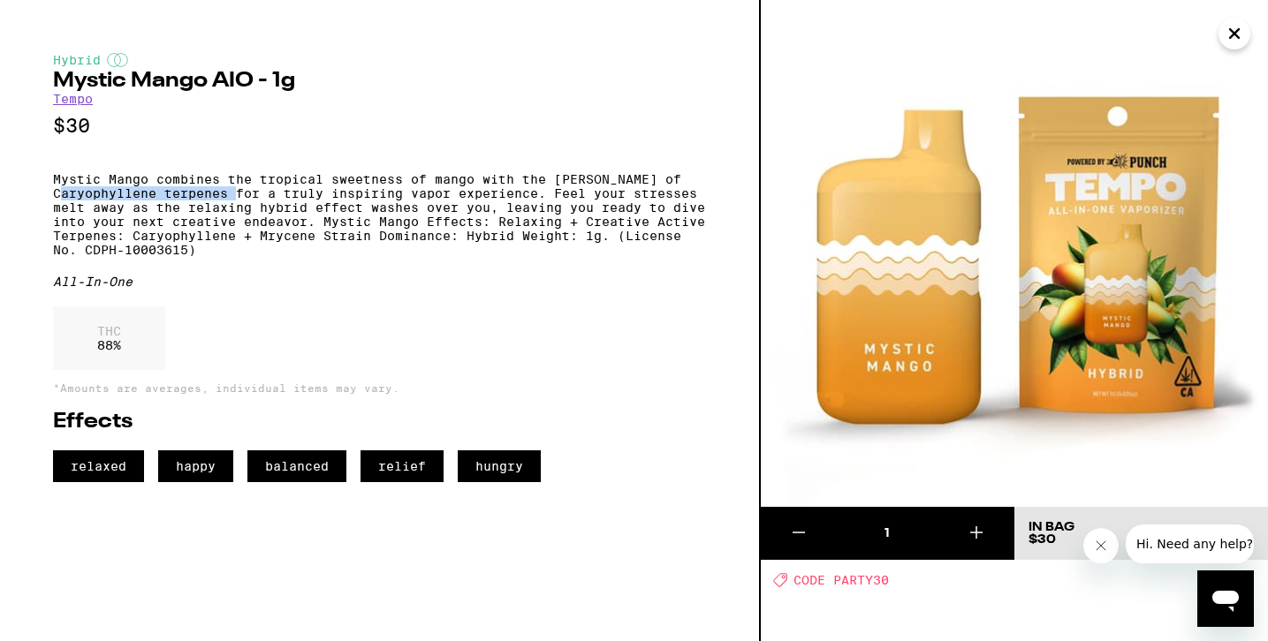
drag, startPoint x: 227, startPoint y: 207, endPoint x: 55, endPoint y: 206, distance: 172.3
click at [55, 206] on p "Mystic Mango combines the tropical sweetness of mango with the [PERSON_NAME] of…" at bounding box center [379, 214] width 653 height 85
drag, startPoint x: 316, startPoint y: 255, endPoint x: 428, endPoint y: 253, distance: 112.2
click at [428, 253] on p "Mystic Mango combines the tropical sweetness of mango with the [PERSON_NAME] of…" at bounding box center [379, 214] width 653 height 85
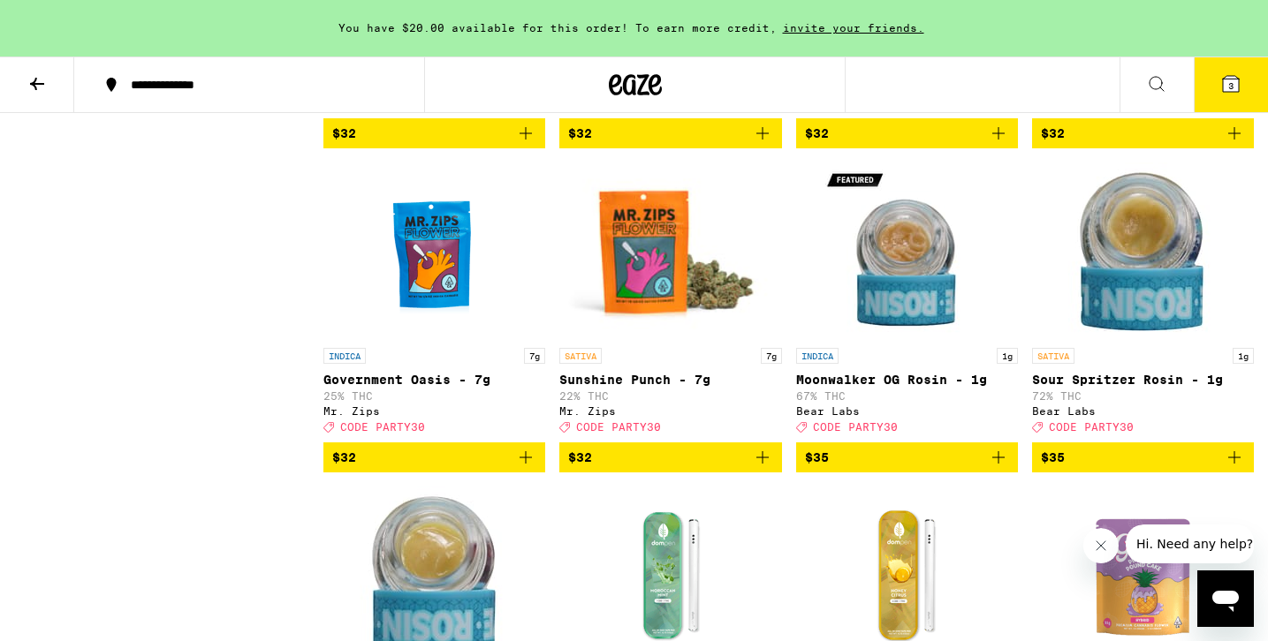
scroll to position [9520, 0]
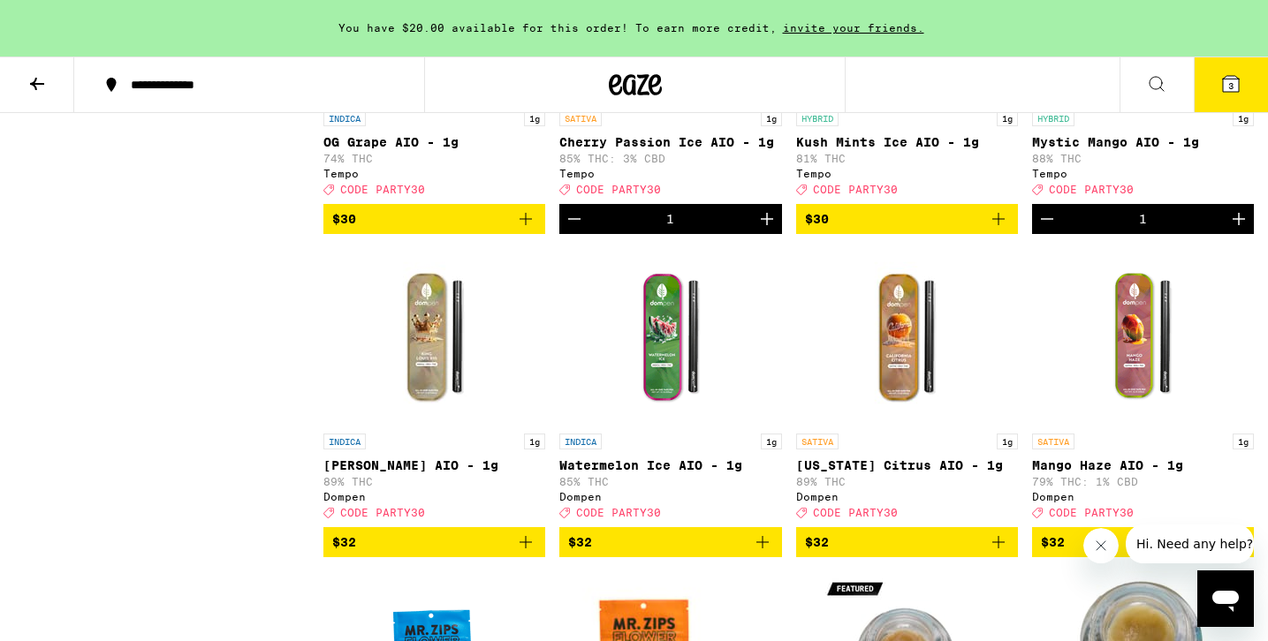
scroll to position [9109, 0]
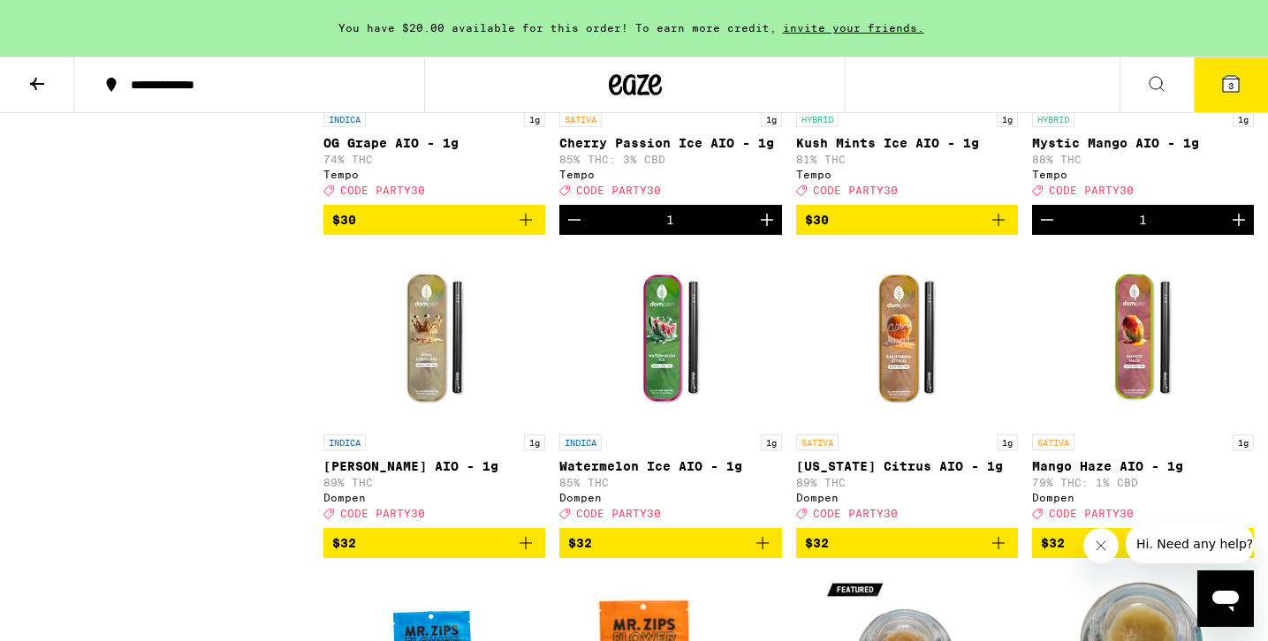
click at [437, 102] on img "Open page for OG Grape AIO - 1g from Tempo" at bounding box center [434, 14] width 177 height 177
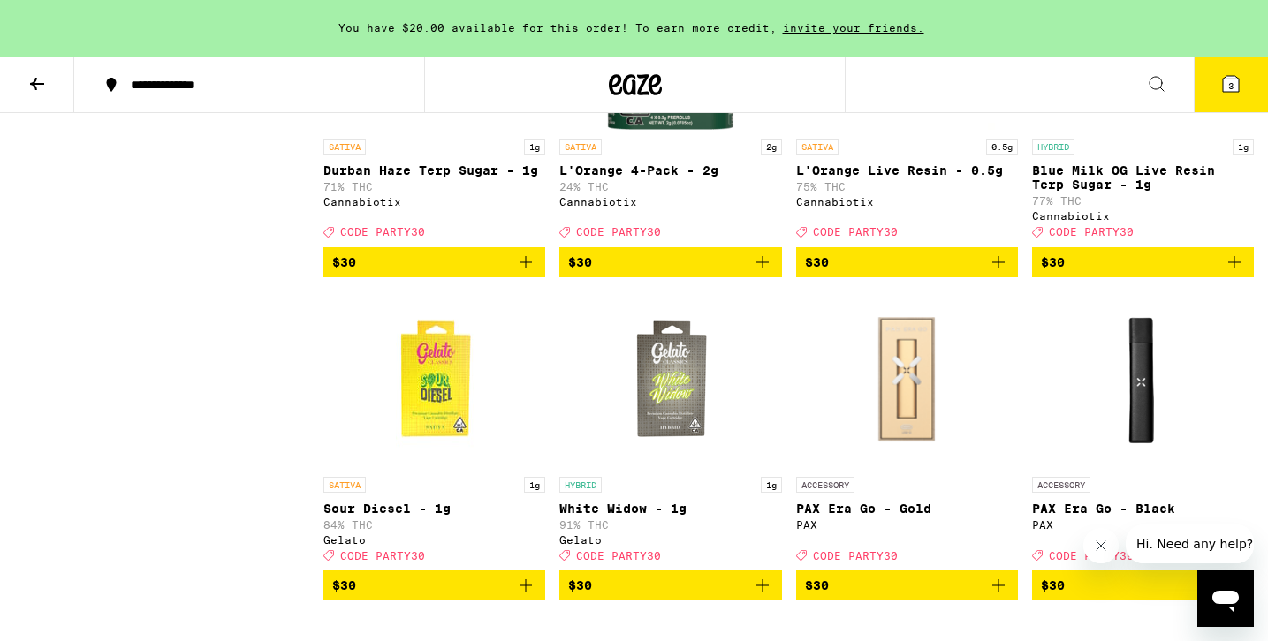
scroll to position [8424, 0]
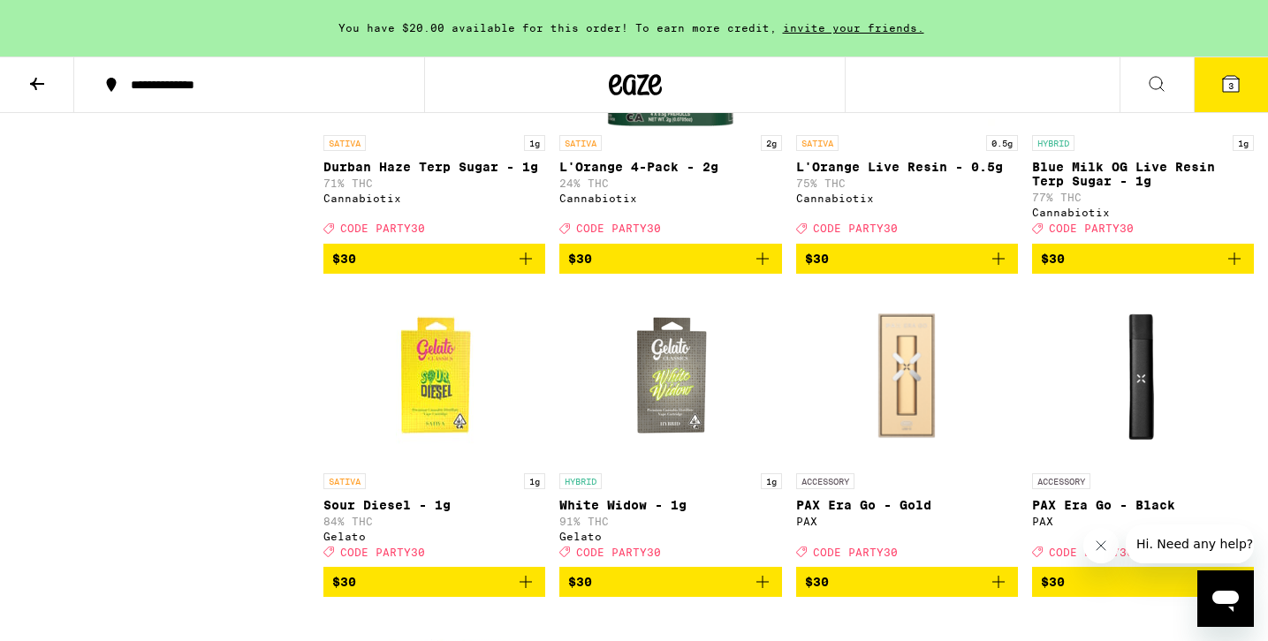
click at [650, 126] on img "Open page for L'Orange 4-Pack - 2g from Cannabiotix" at bounding box center [670, 38] width 140 height 177
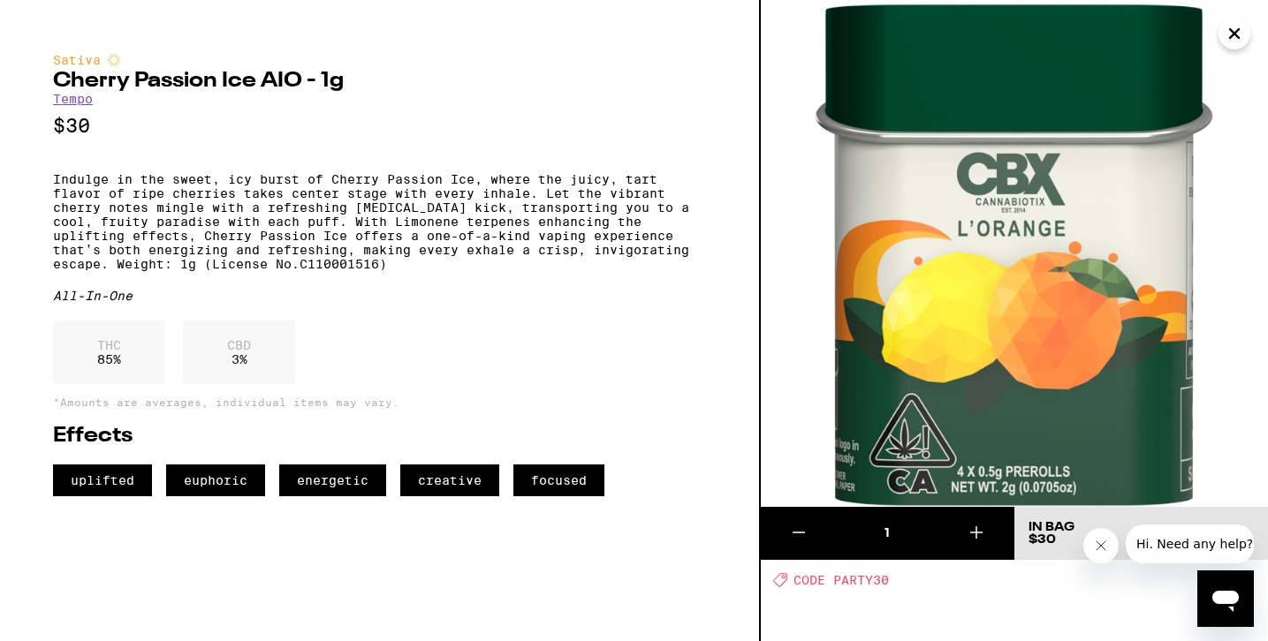
scroll to position [9182, 0]
click at [1234, 35] on icon "Close" at bounding box center [1233, 33] width 21 height 27
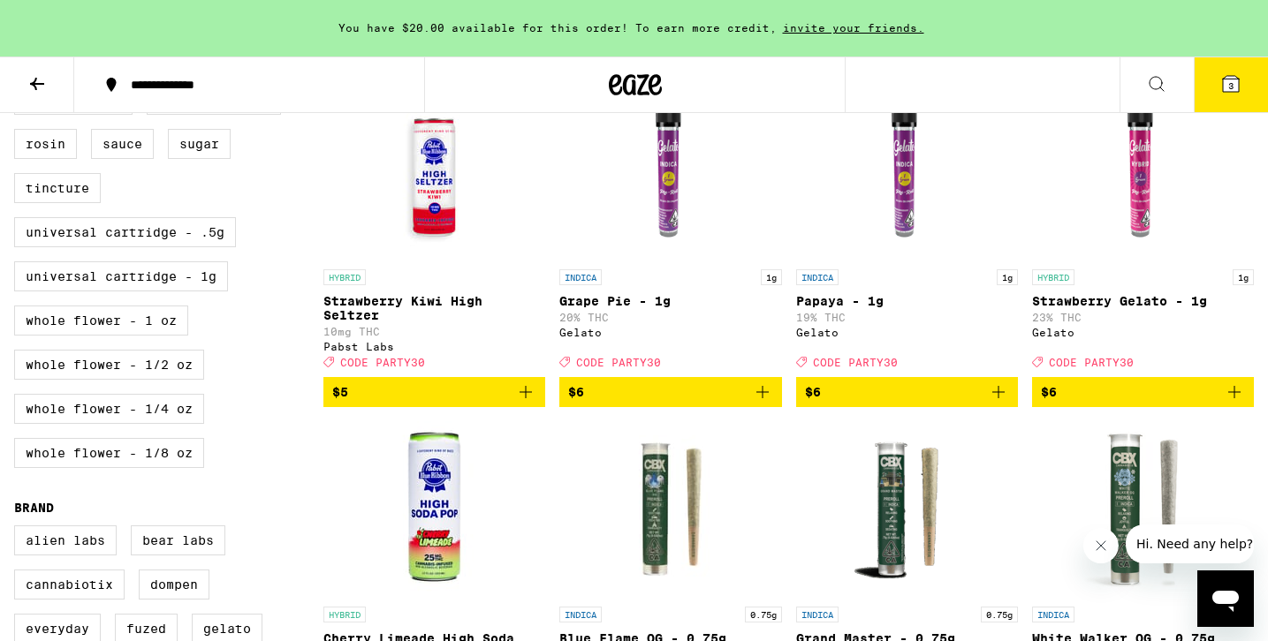
scroll to position [905, 0]
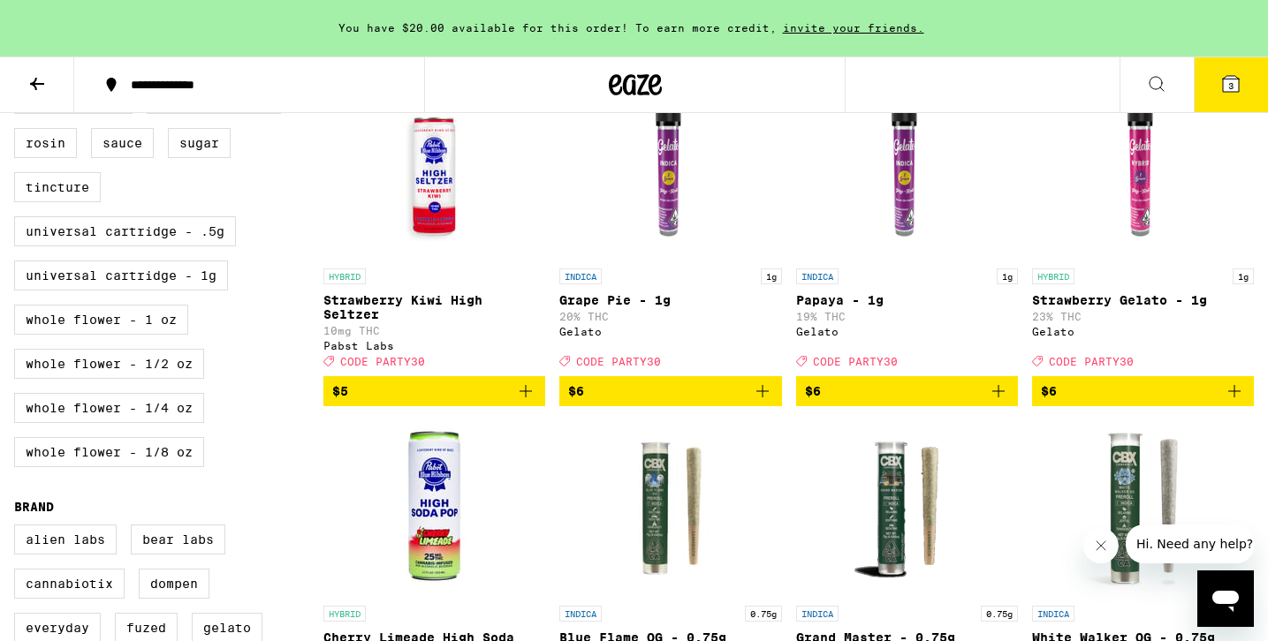
click at [1225, 95] on button "3" at bounding box center [1230, 84] width 74 height 55
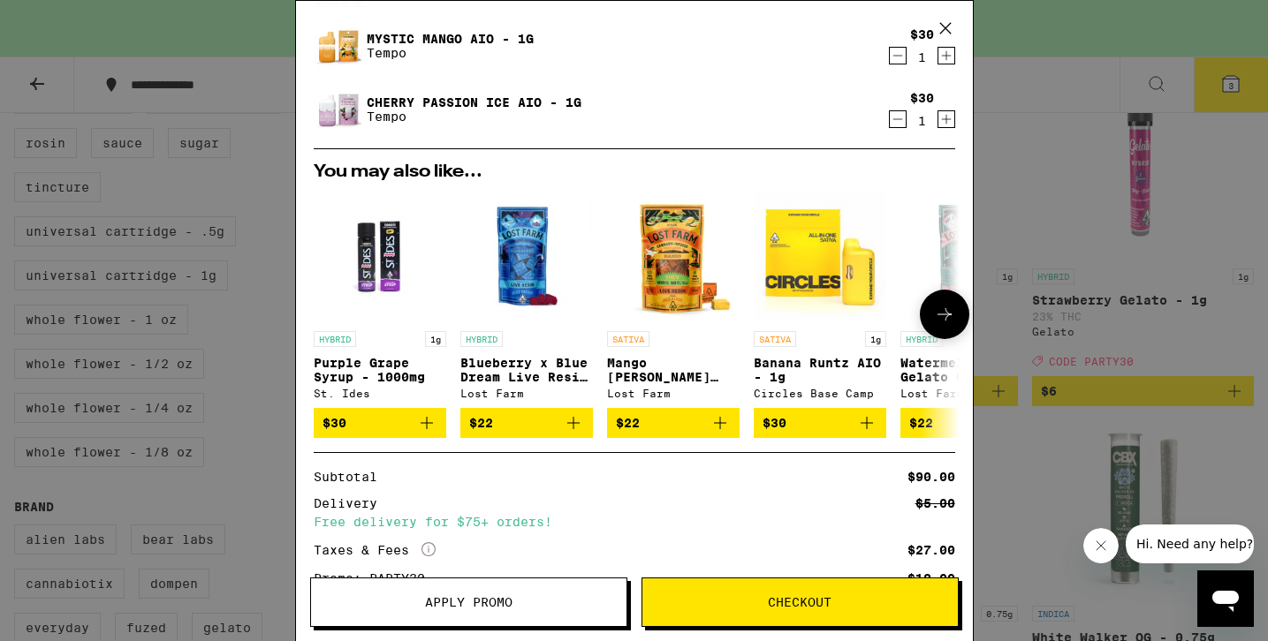
scroll to position [150, 0]
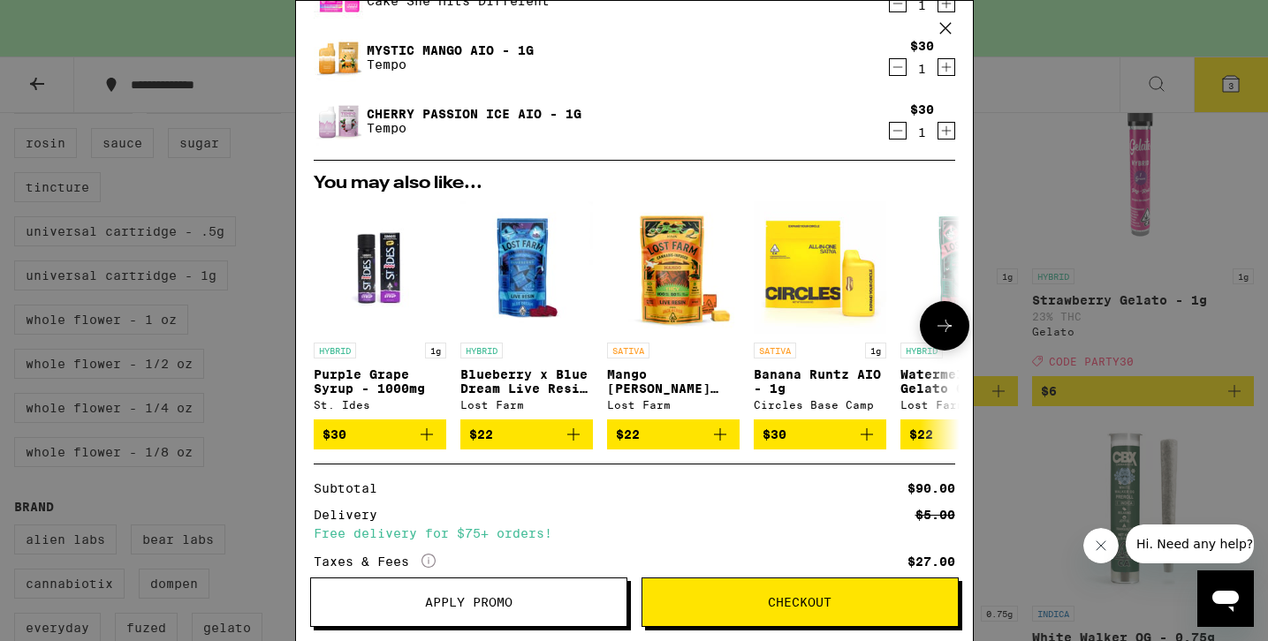
click at [942, 330] on icon at bounding box center [944, 325] width 21 height 21
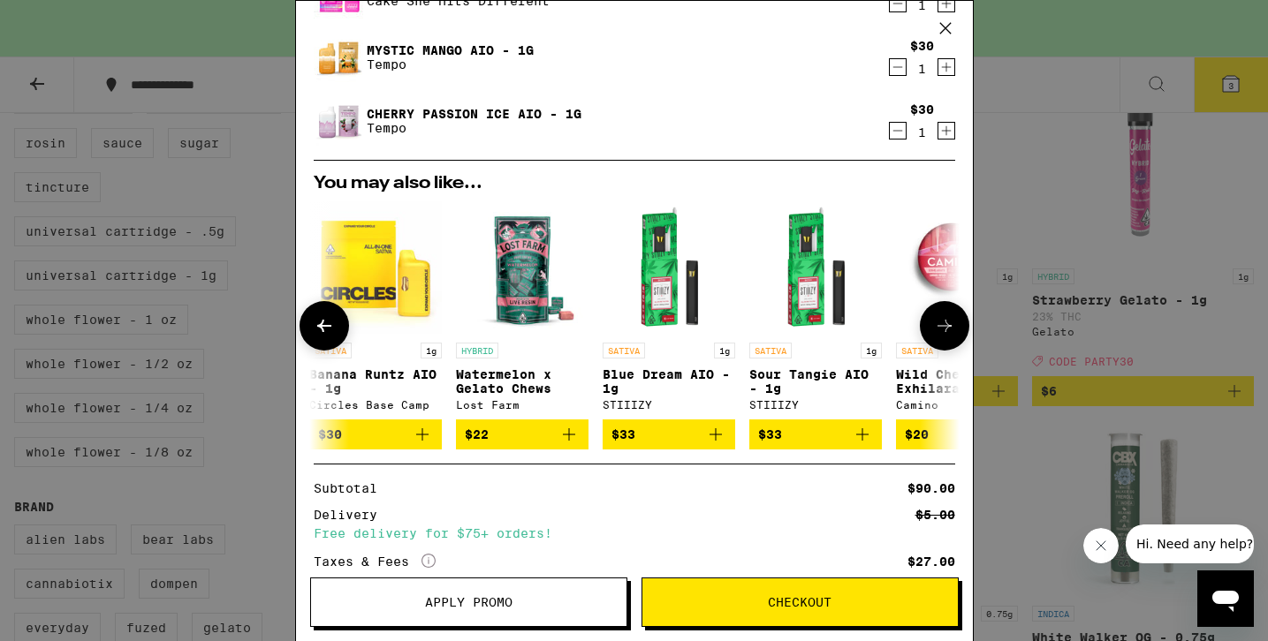
scroll to position [0, 449]
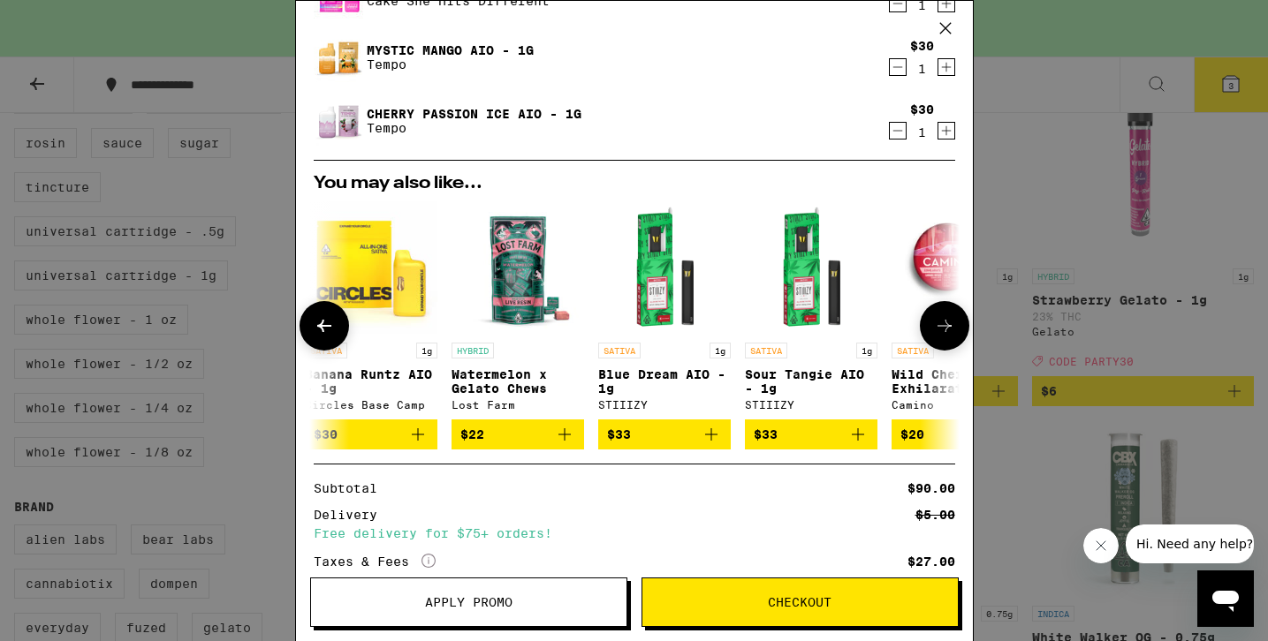
click at [942, 330] on icon at bounding box center [944, 325] width 21 height 21
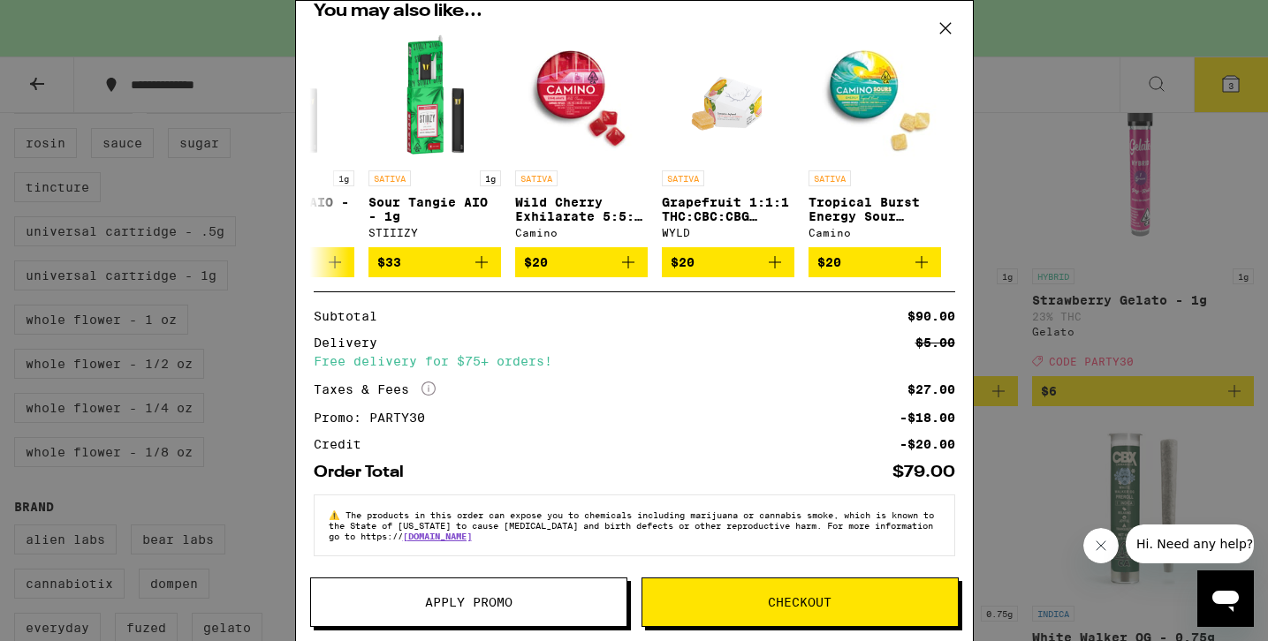
scroll to position [0, 0]
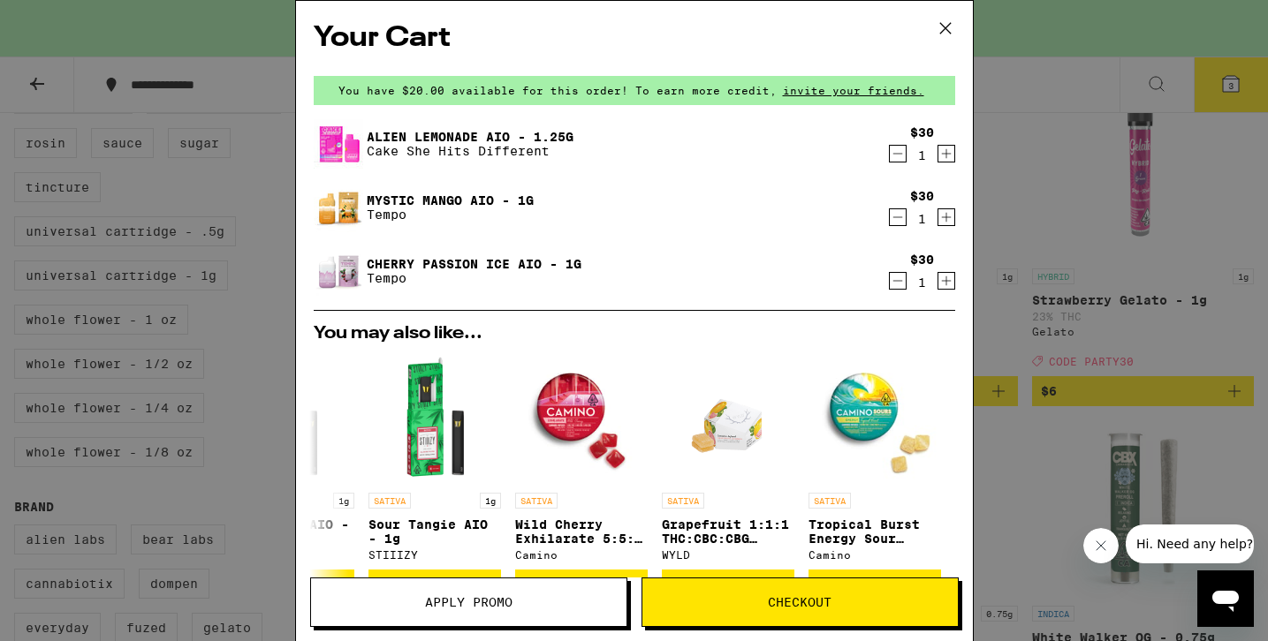
click at [891, 220] on icon "Decrement" at bounding box center [898, 217] width 16 height 21
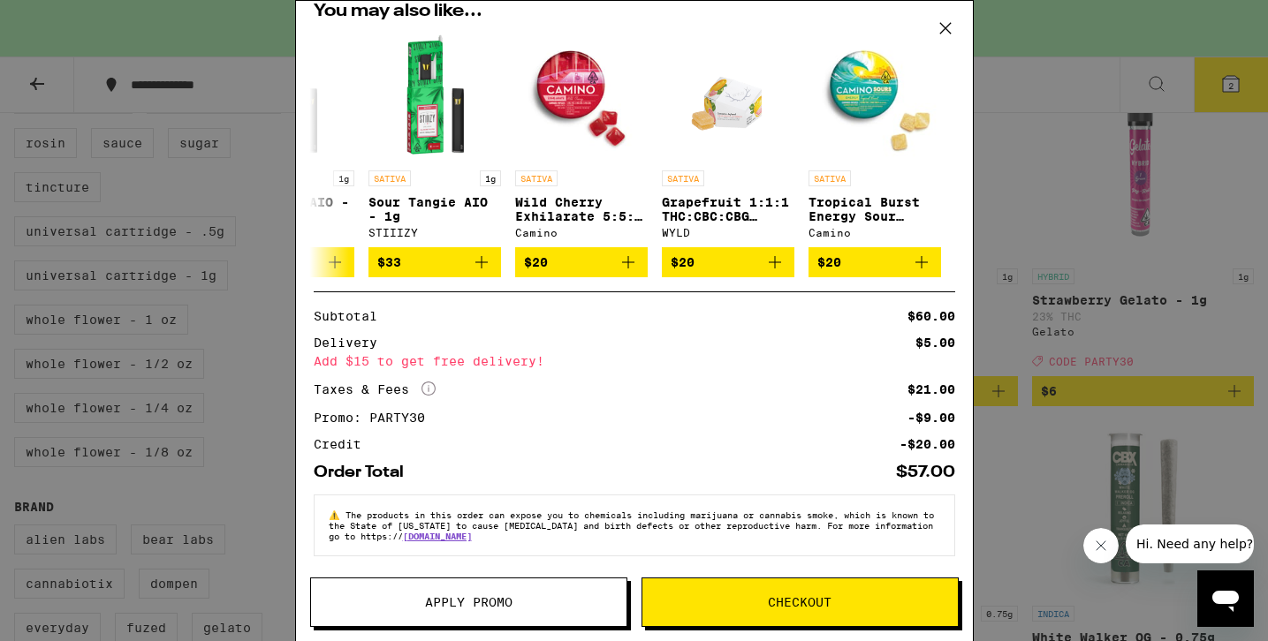
scroll to position [269, 0]
click at [1046, 240] on div "Your Cart You have $20.00 available for this order! To earn more credit, invite…" at bounding box center [634, 320] width 1268 height 641
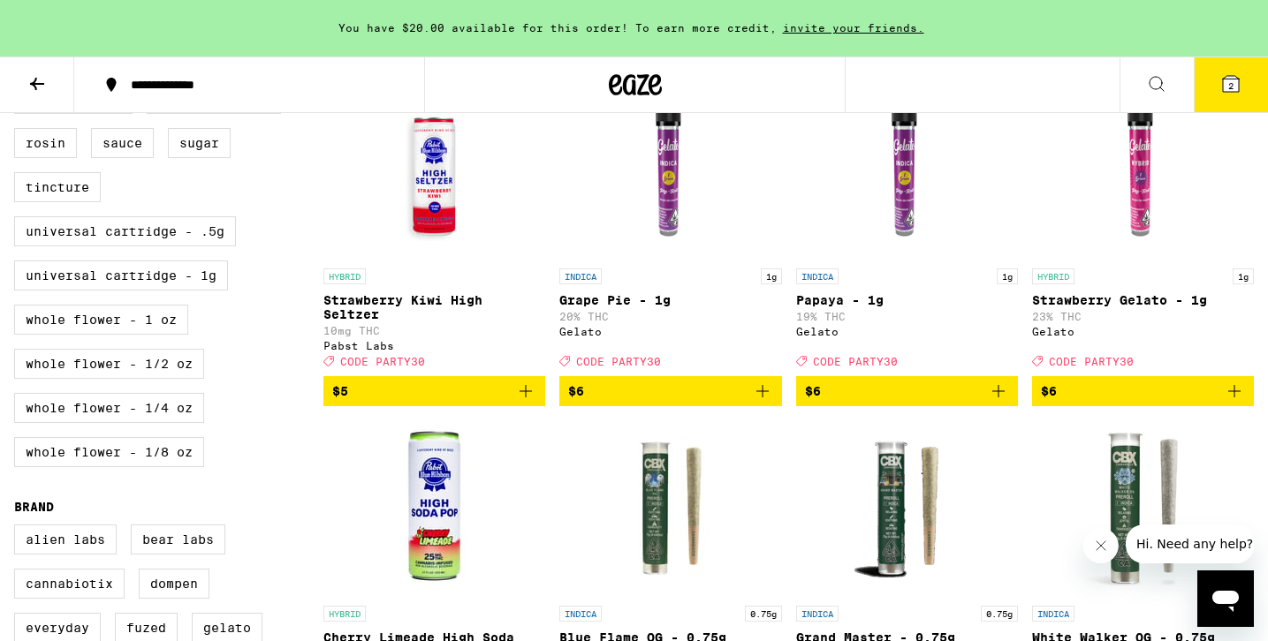
click at [20, 79] on button at bounding box center [37, 85] width 74 height 56
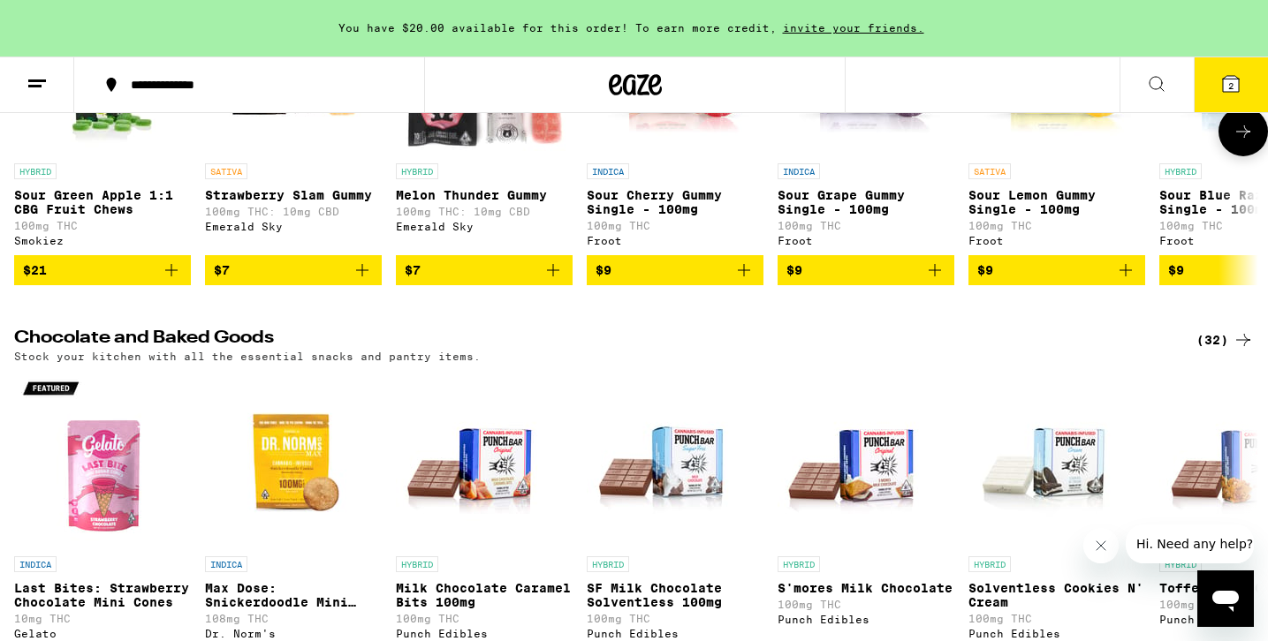
scroll to position [5592, 0]
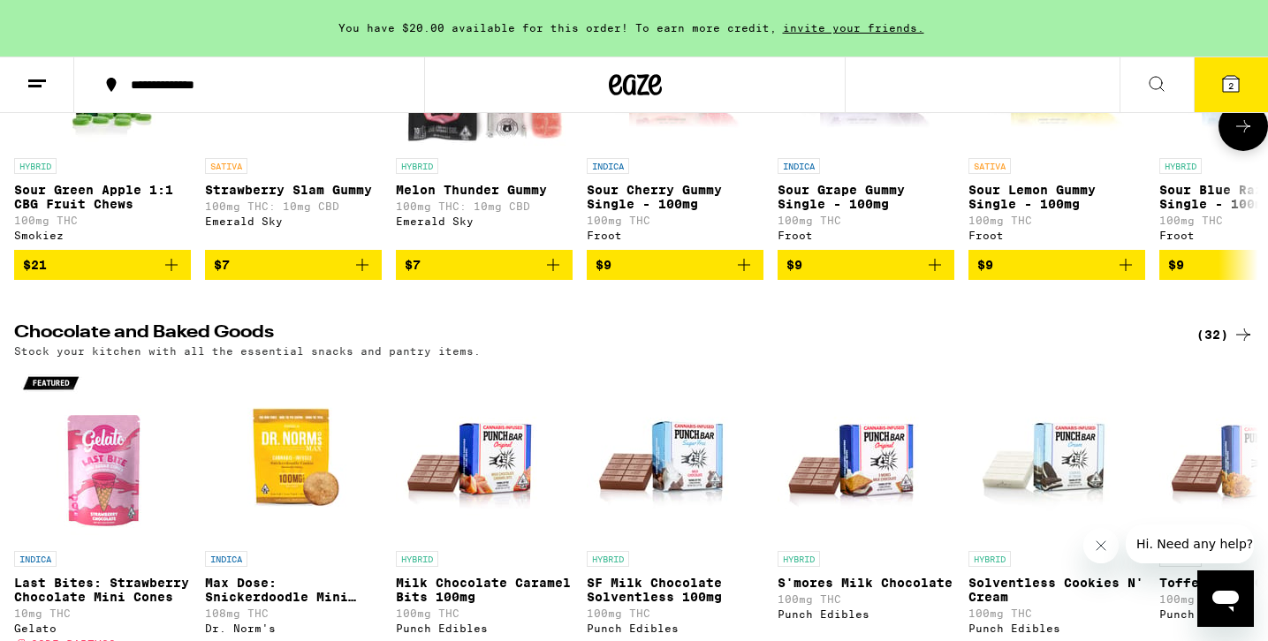
click at [367, 276] on icon "Add to bag" at bounding box center [362, 264] width 21 height 21
click at [556, 276] on icon "Add to bag" at bounding box center [552, 264] width 21 height 21
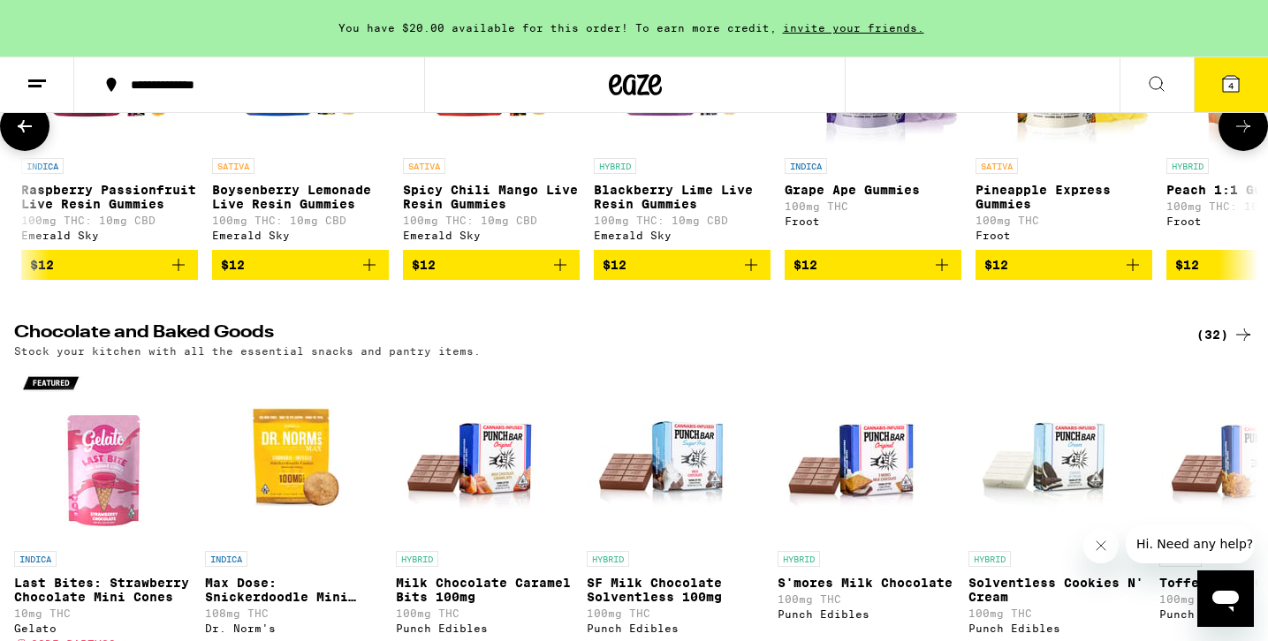
scroll to position [0, 3048]
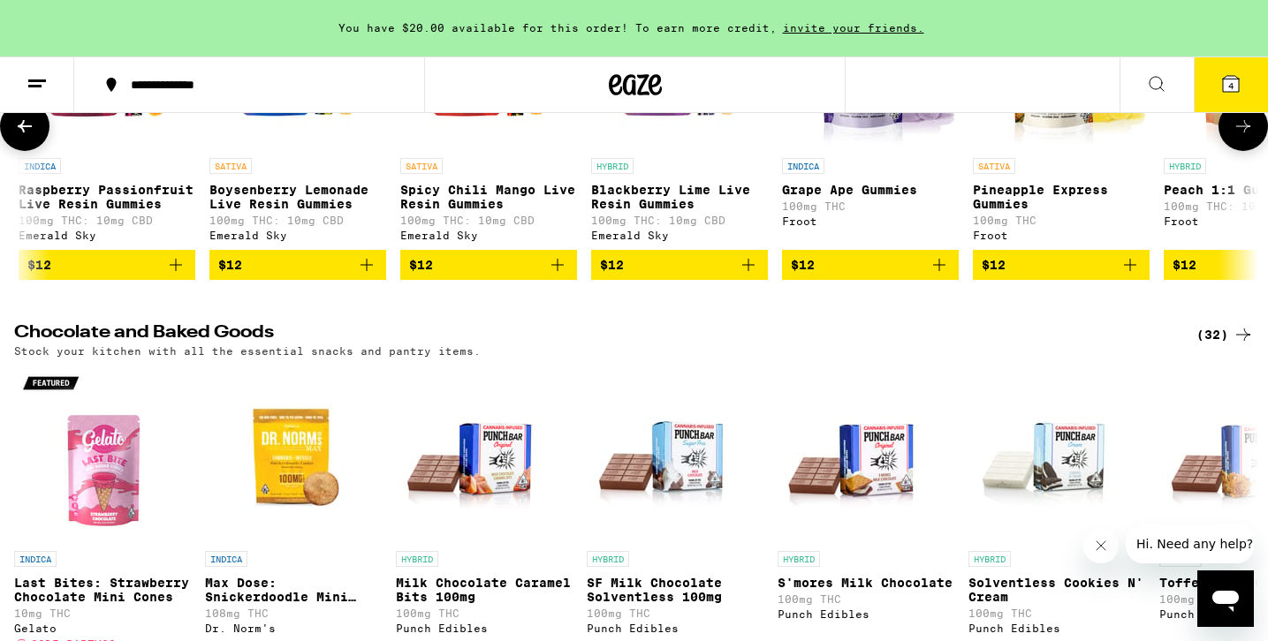
click at [683, 149] on img "Open page for Blackberry Lime Live Resin Gummies from Emerald Sky" at bounding box center [679, 61] width 177 height 177
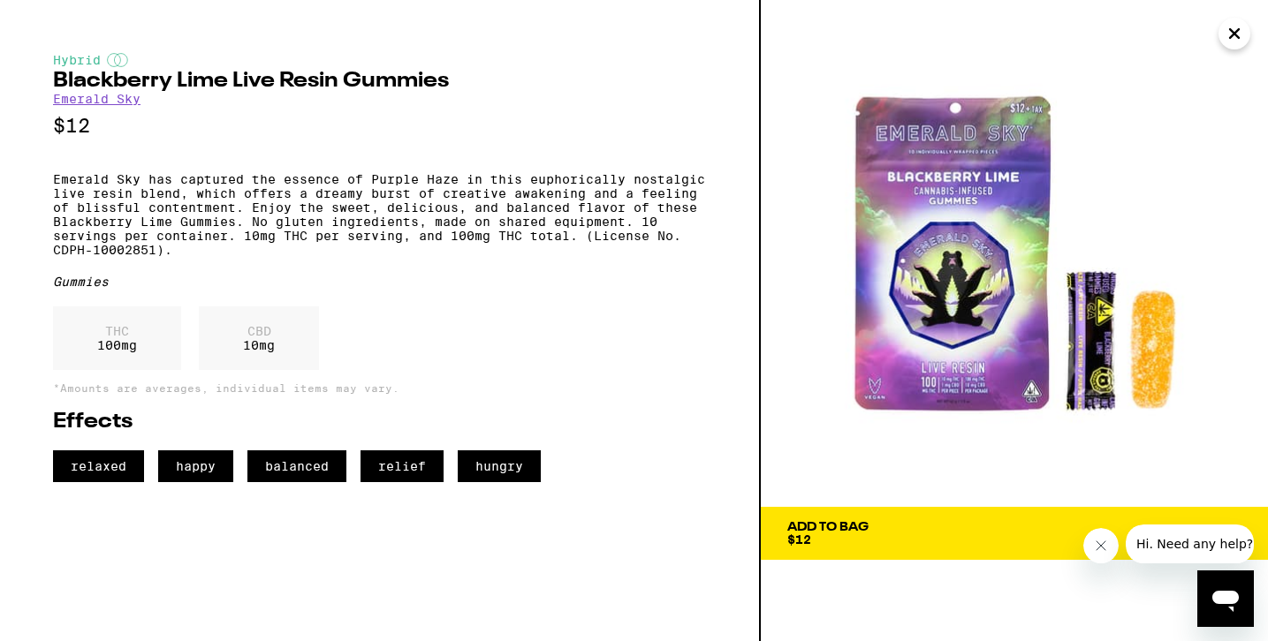
click at [1231, 44] on icon "Close" at bounding box center [1233, 33] width 21 height 27
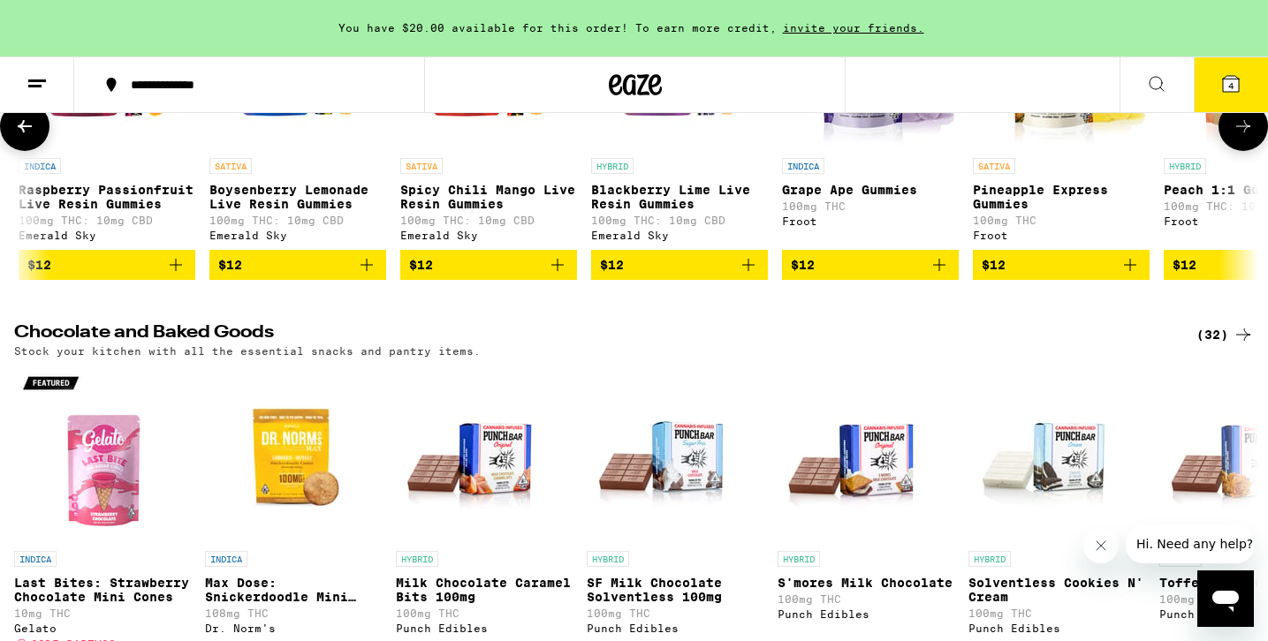
scroll to position [0, 3048]
click at [481, 149] on img "Open page for Spicy Chili Mango Live Resin Gummies from Emerald Sky" at bounding box center [489, 61] width 177 height 177
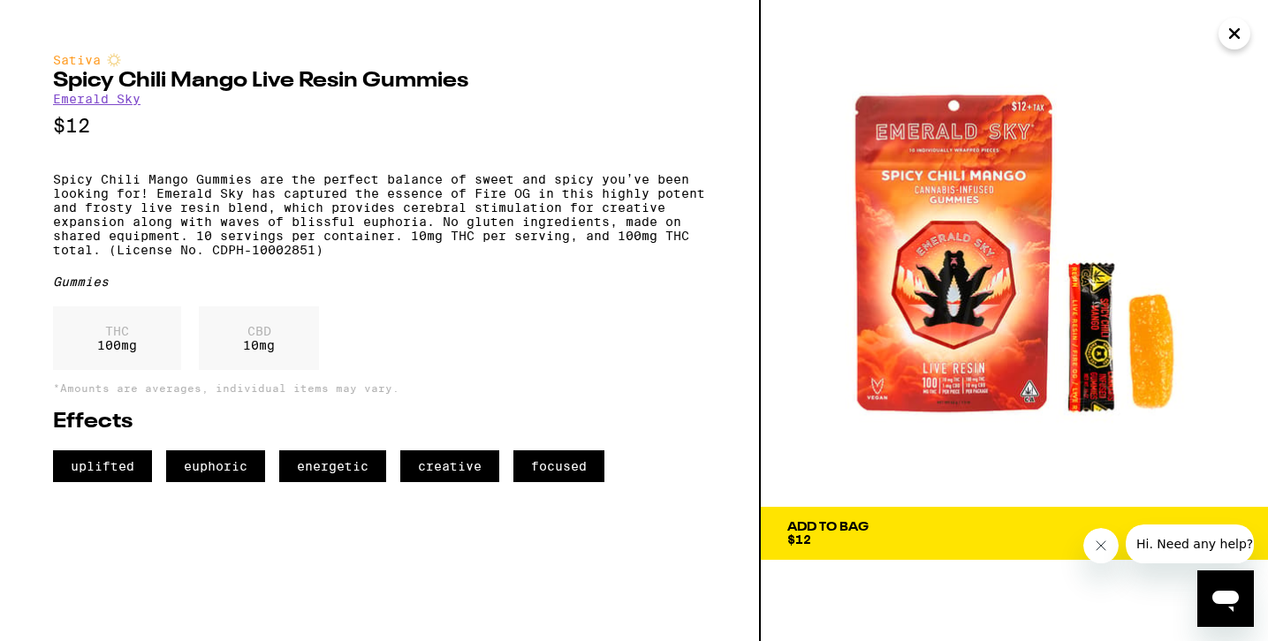
click at [837, 544] on div "Add To Bag $12" at bounding box center [827, 533] width 81 height 25
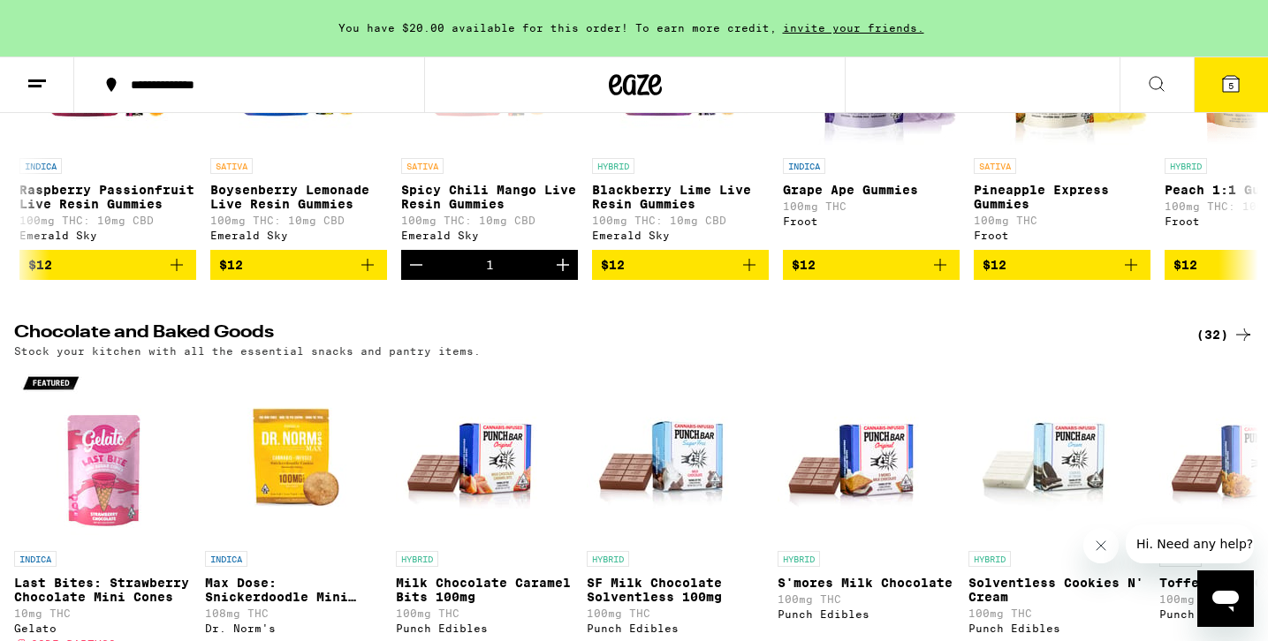
click at [1221, 85] on icon at bounding box center [1230, 83] width 21 height 21
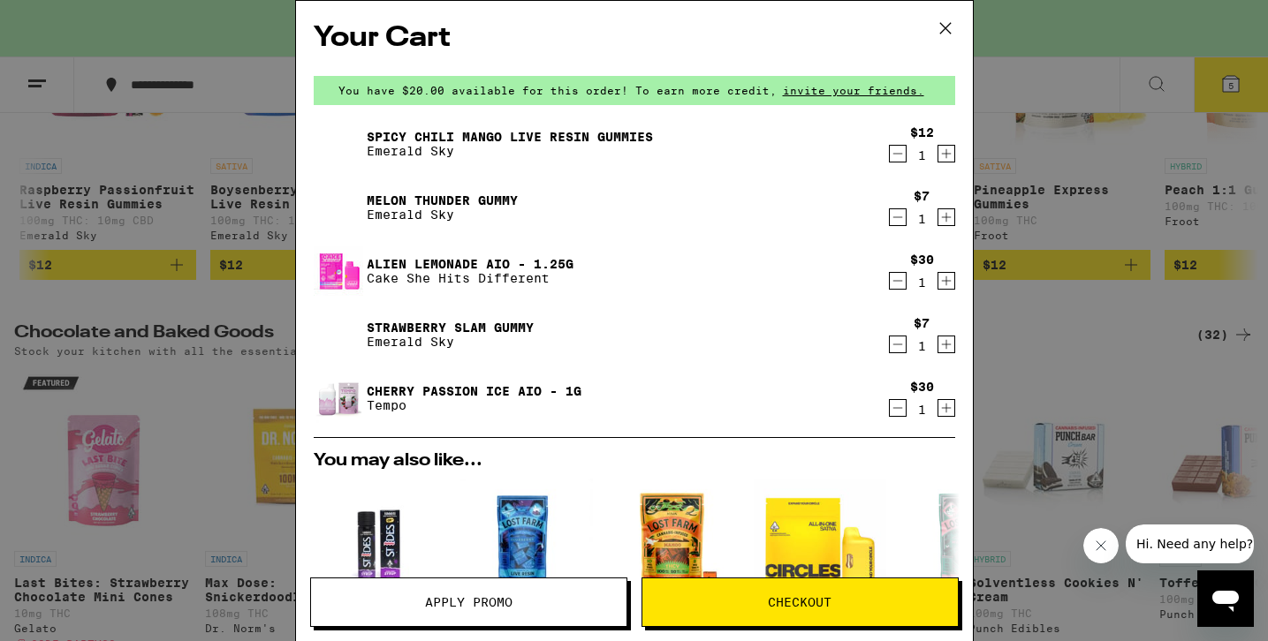
click at [458, 193] on link "Melon Thunder Gummy" at bounding box center [442, 200] width 151 height 14
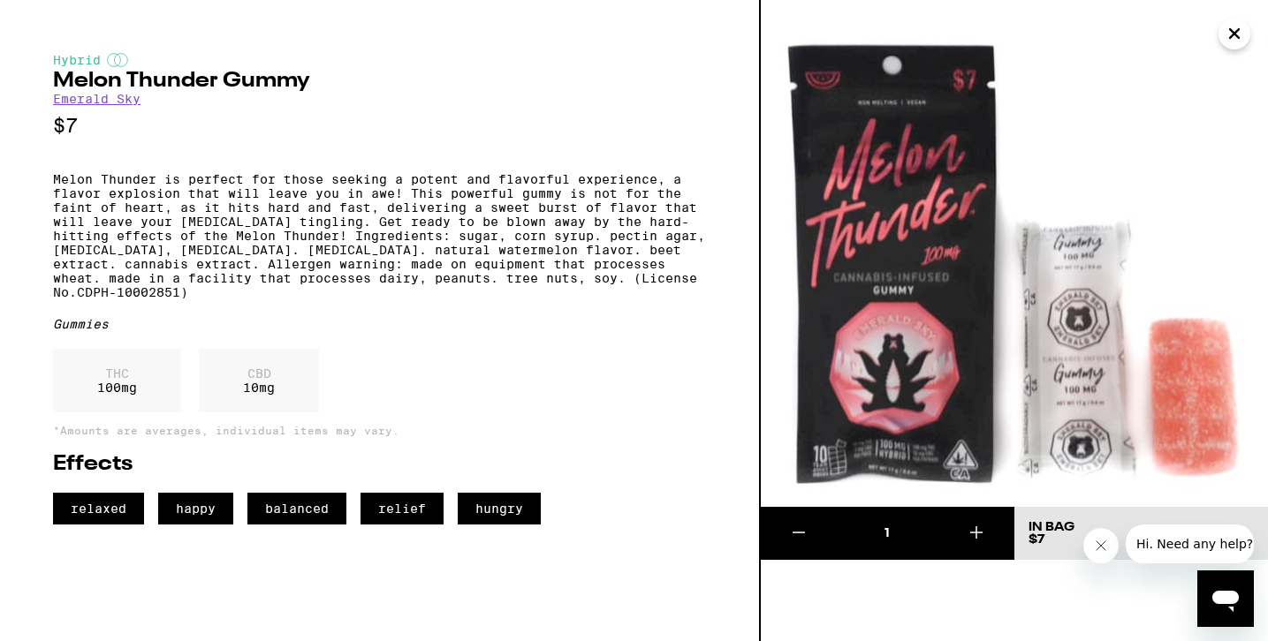
click at [1235, 34] on icon "Close" at bounding box center [1234, 33] width 9 height 9
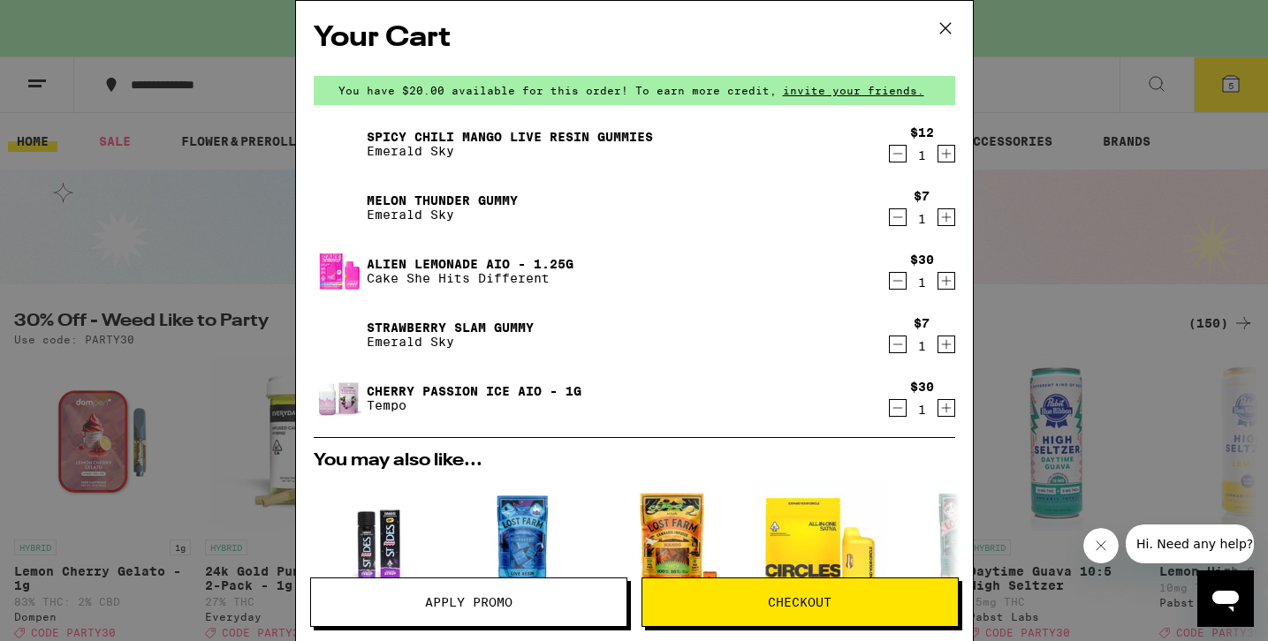
click at [475, 327] on link "Strawberry Slam Gummy" at bounding box center [450, 328] width 167 height 14
click at [897, 343] on icon "Decrement" at bounding box center [898, 344] width 16 height 21
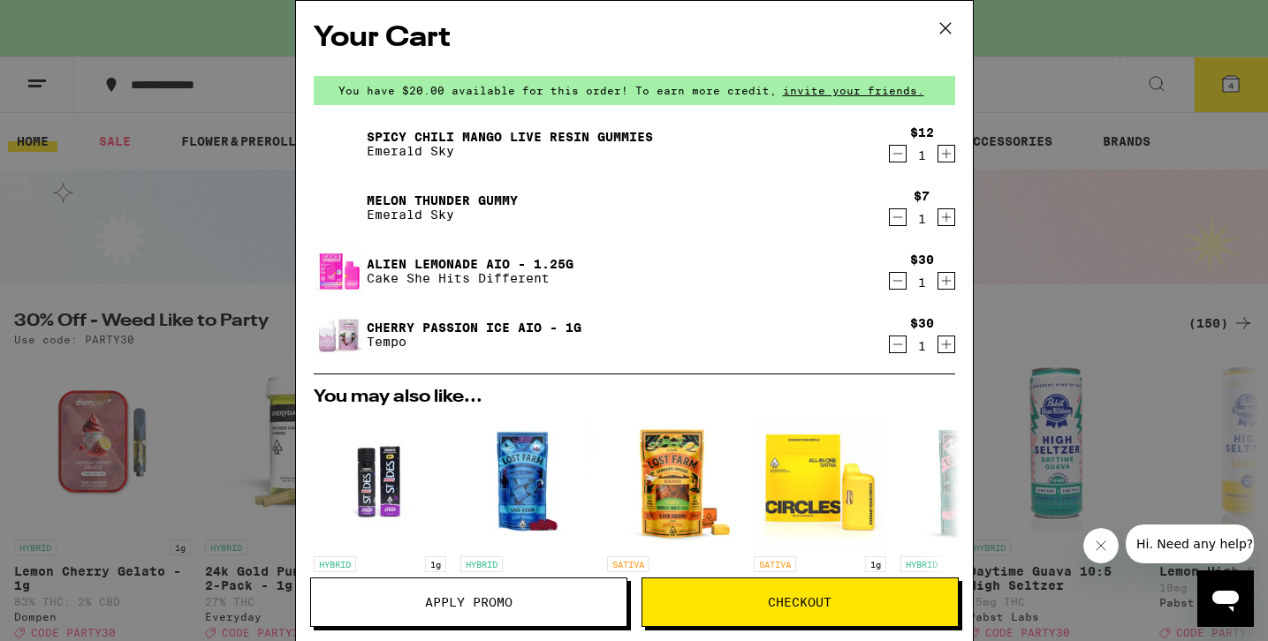
click at [941, 33] on icon at bounding box center [945, 28] width 27 height 27
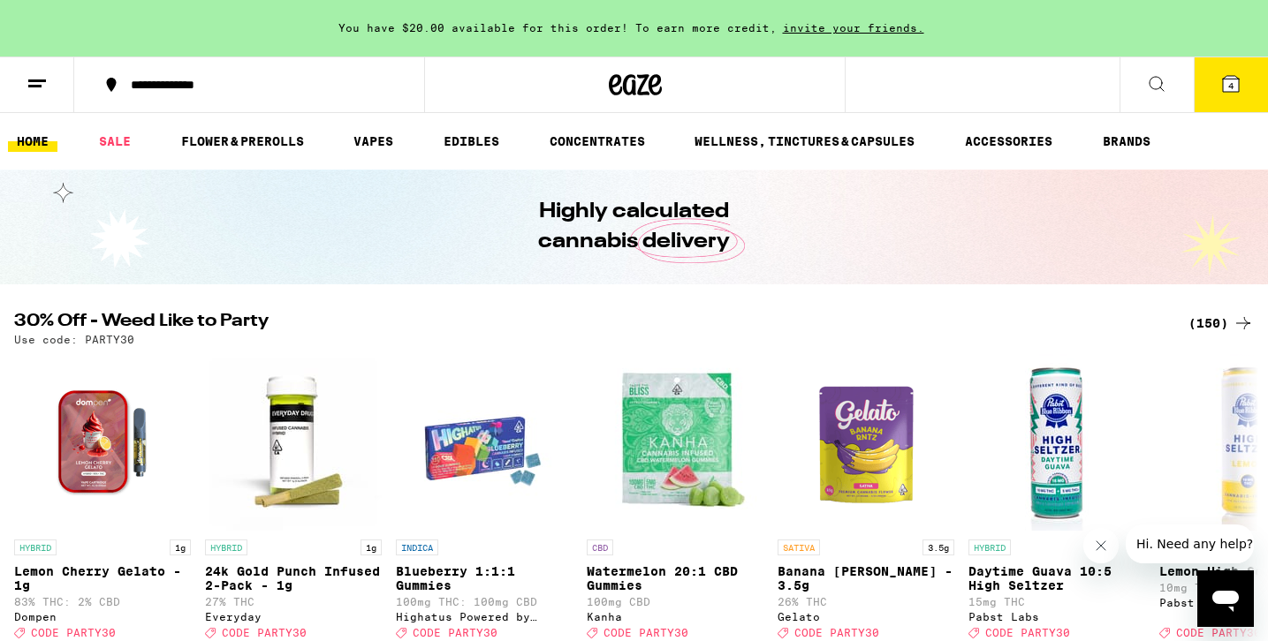
click at [1208, 322] on div "(150)" at bounding box center [1220, 323] width 65 height 21
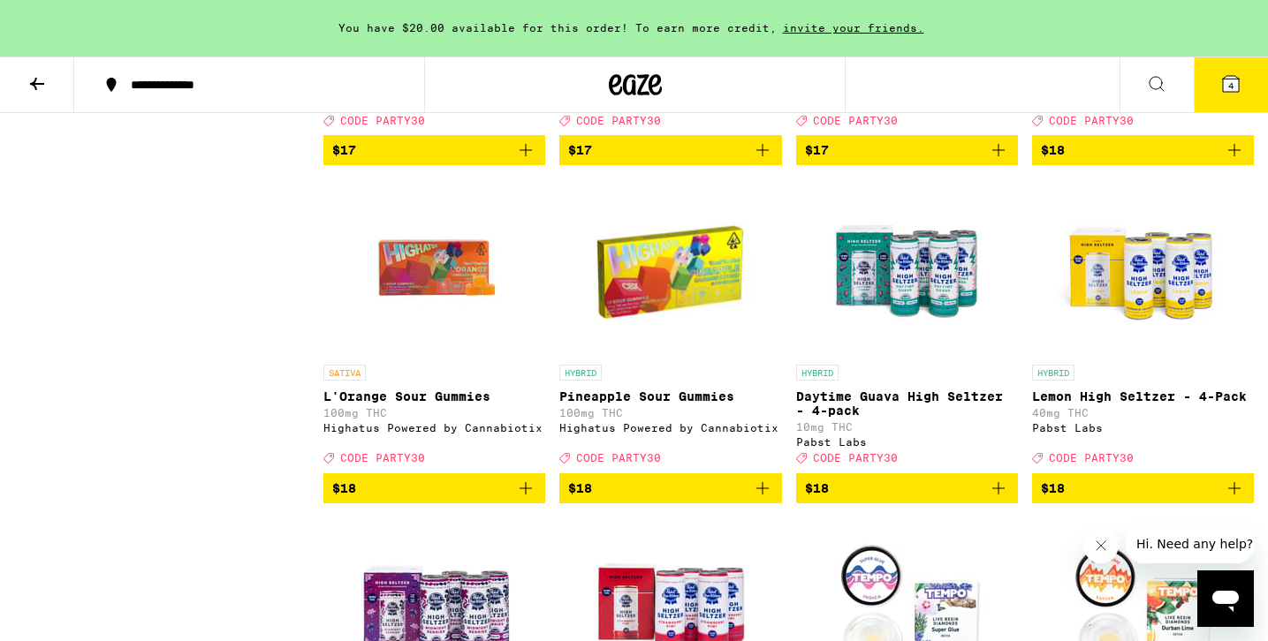
scroll to position [3165, 0]
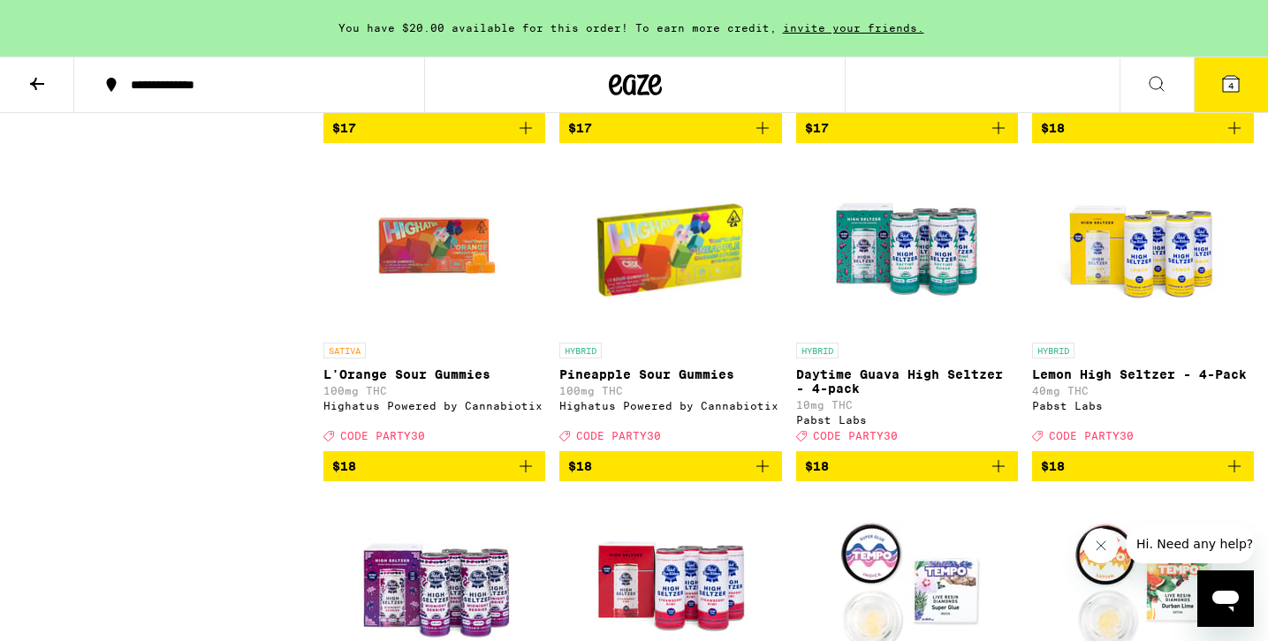
click at [693, 334] on img "Open page for Pineapple Sour Gummies from Highatus Powered by Cannabiotix" at bounding box center [670, 245] width 176 height 177
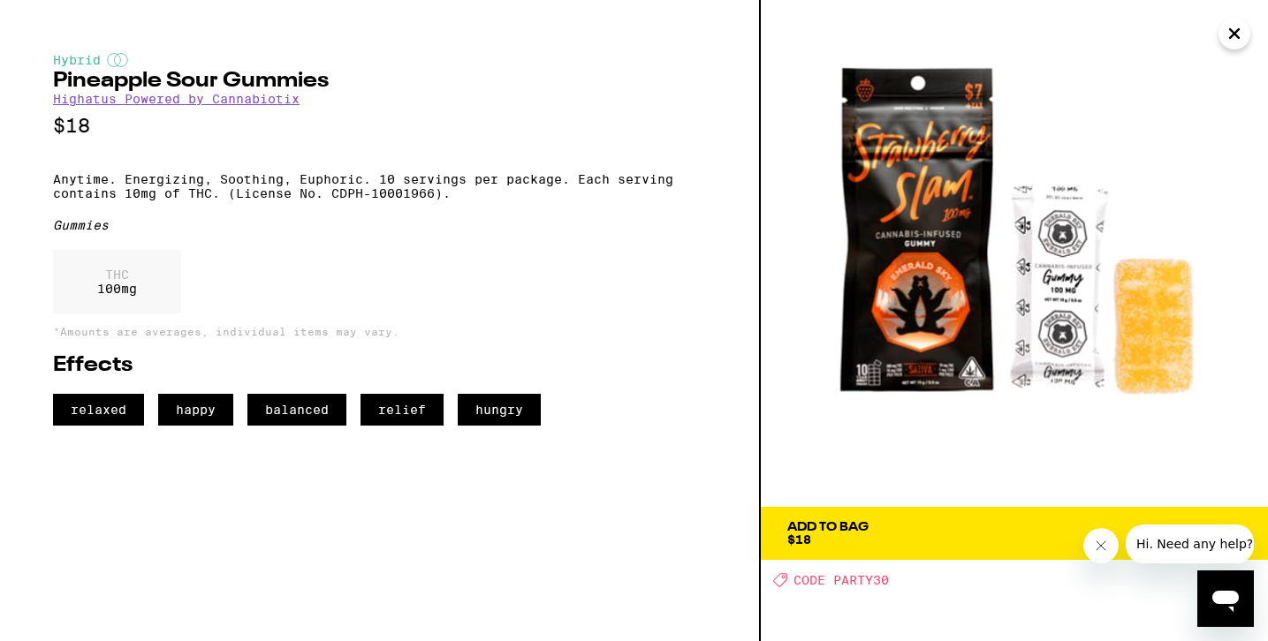
click at [1234, 42] on icon "Close" at bounding box center [1233, 33] width 21 height 27
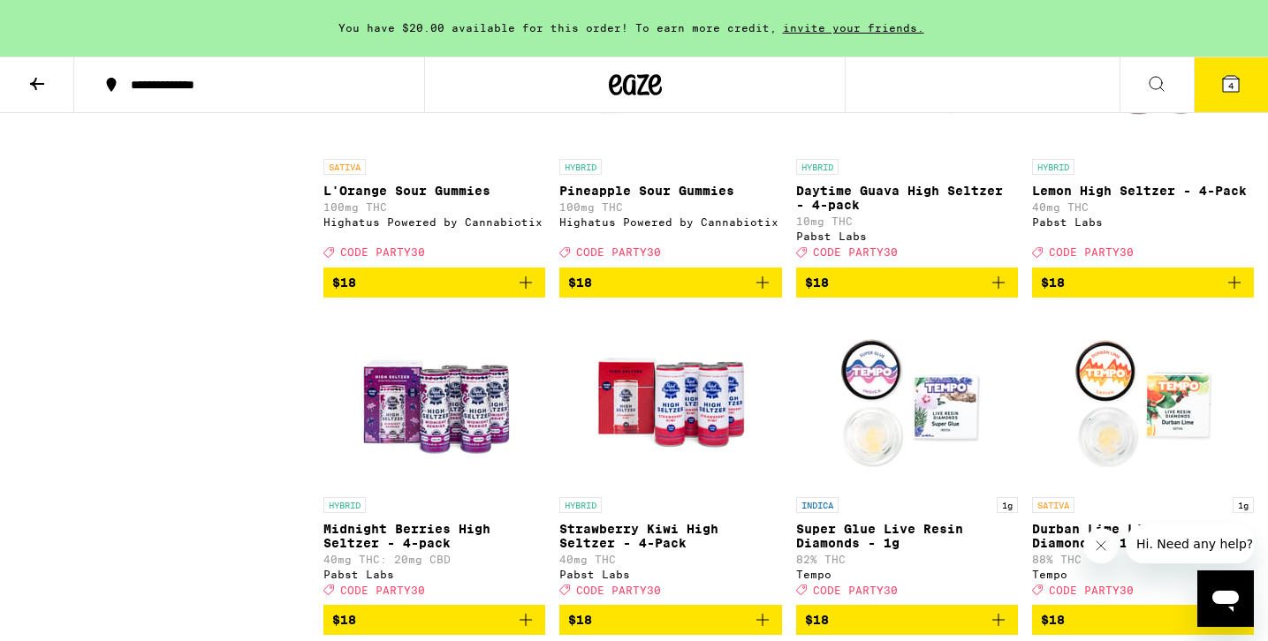
scroll to position [3343, 0]
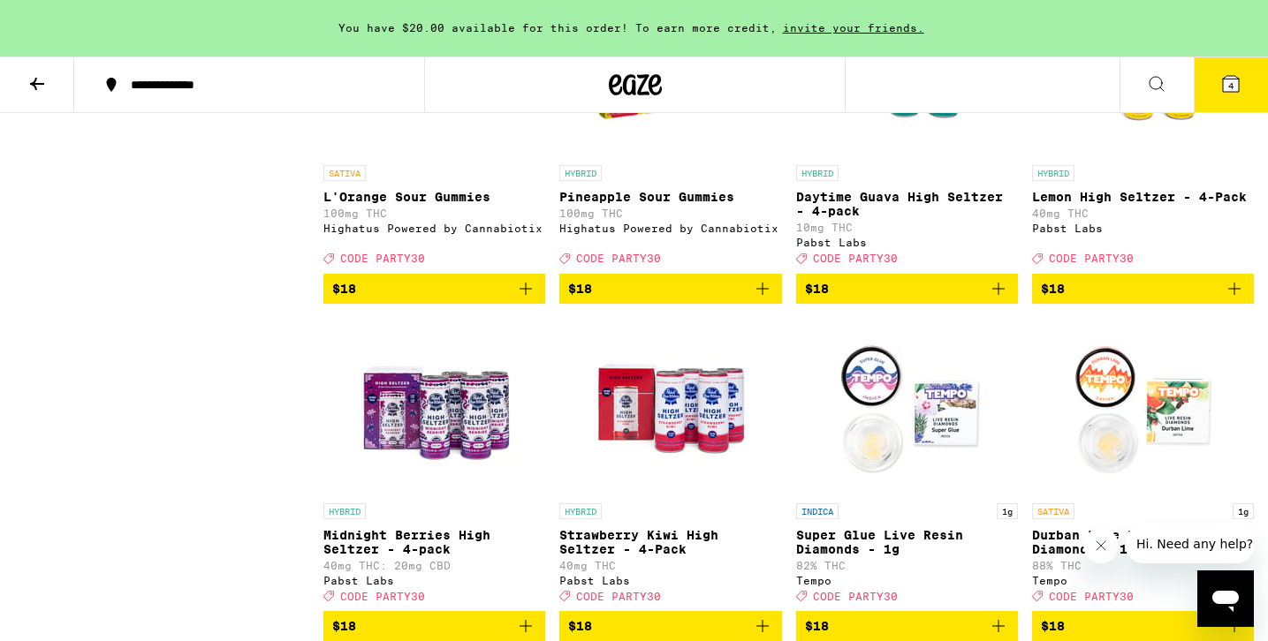
click at [927, 156] on img "Open page for Daytime Guava High Seltzer - 4-pack from Pabst Labs" at bounding box center [906, 68] width 177 height 177
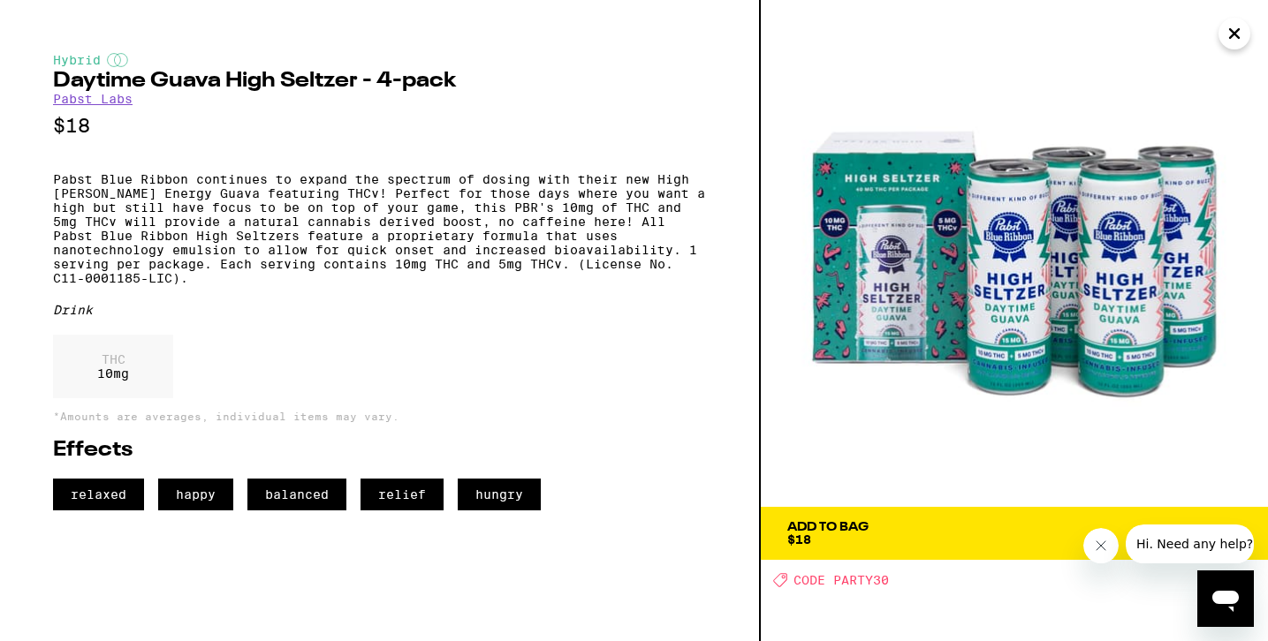
click at [1234, 40] on icon "Close" at bounding box center [1233, 33] width 21 height 27
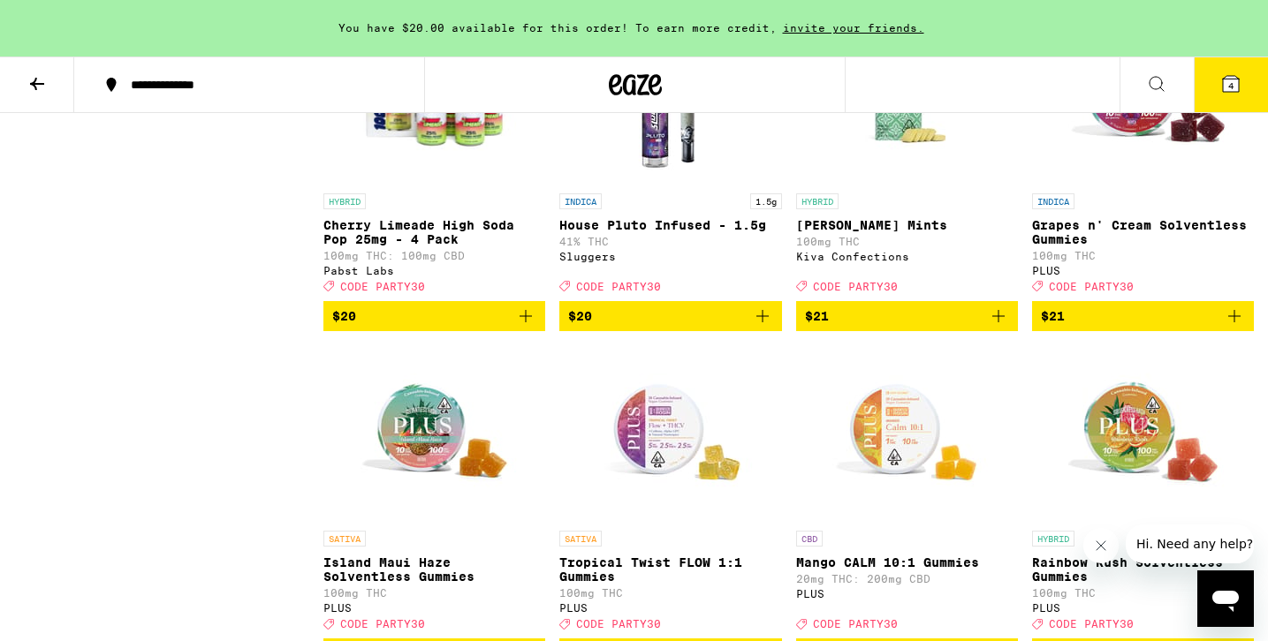
scroll to position [5004, 0]
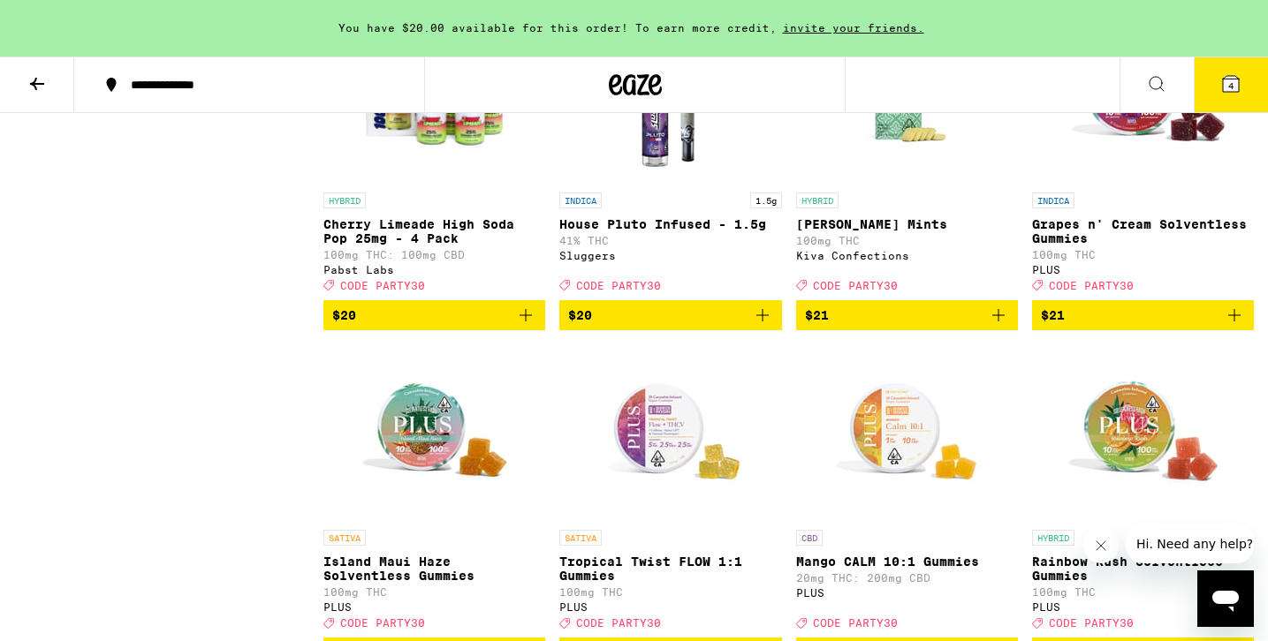
click at [906, 184] on img "Open page for Petra Moroccan Mints from Kiva Confections" at bounding box center [906, 95] width 177 height 177
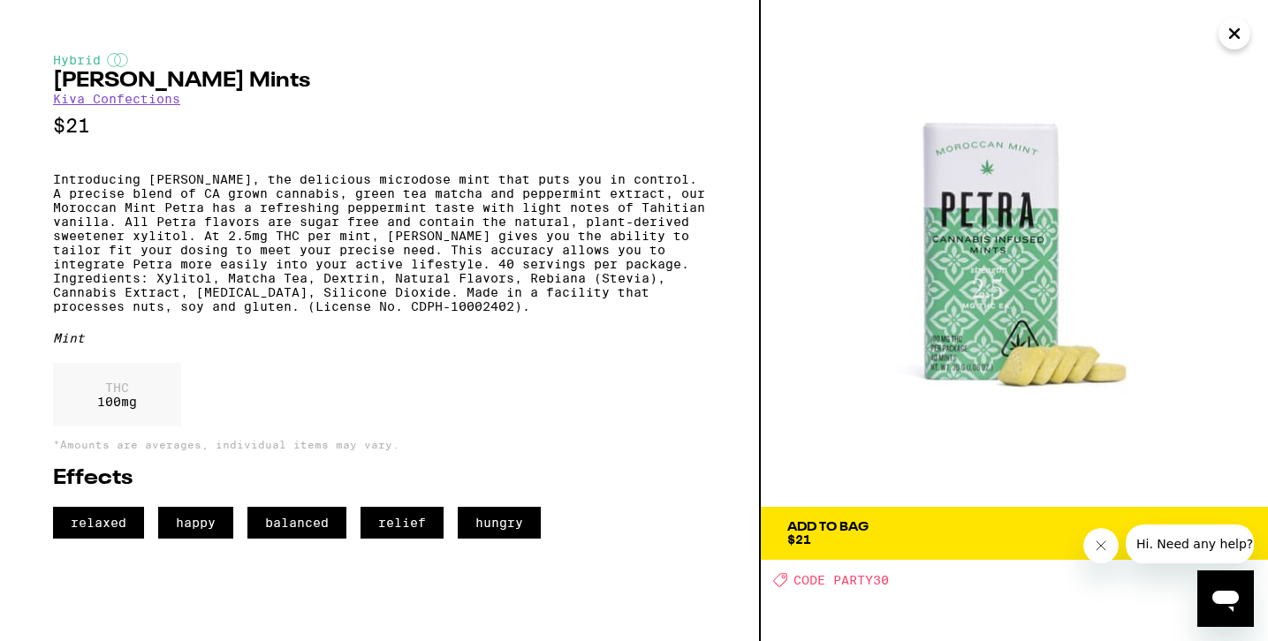
click at [1234, 34] on icon "Close" at bounding box center [1234, 33] width 9 height 9
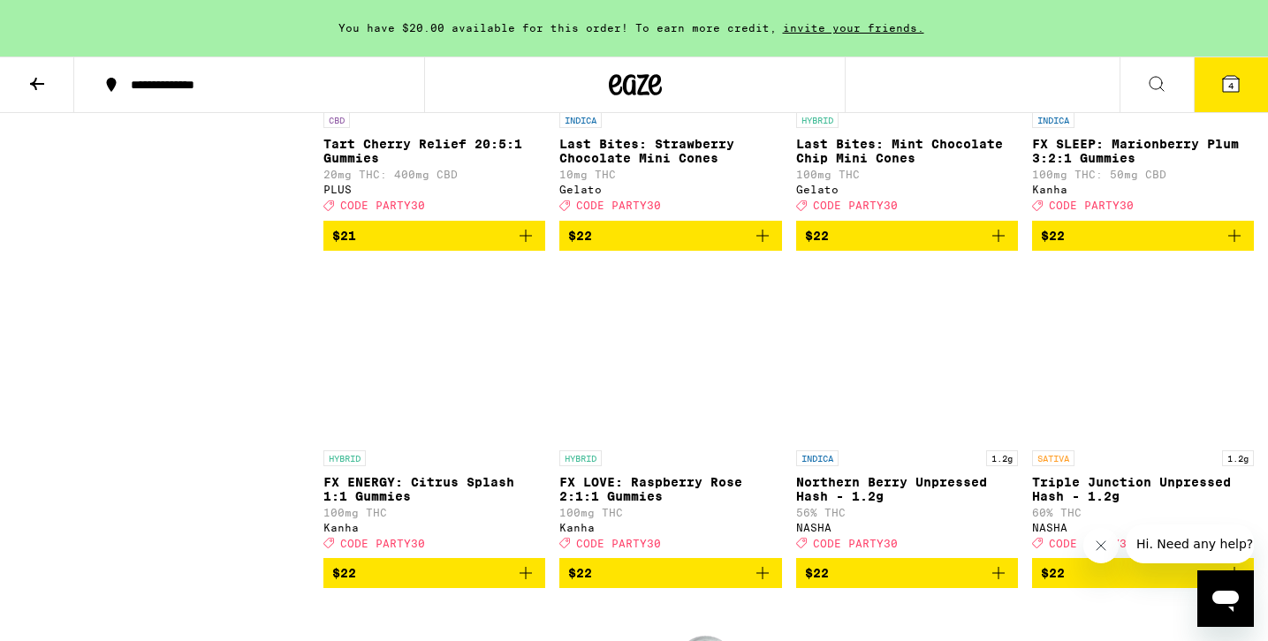
scroll to position [5760, 0]
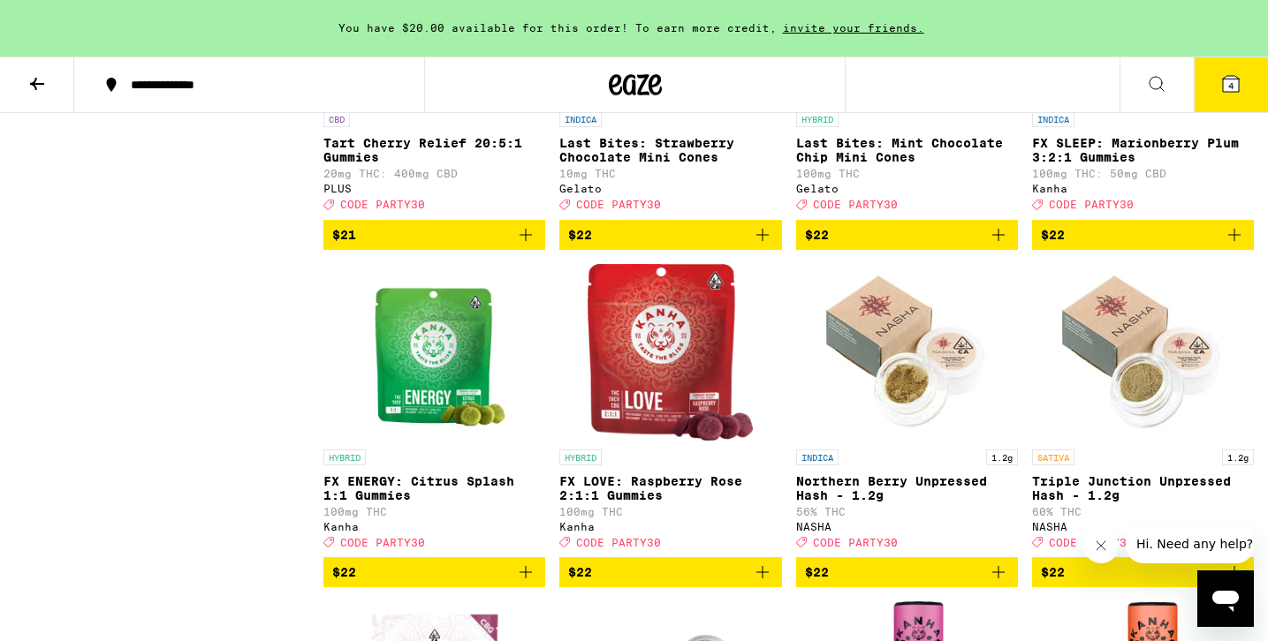
click at [933, 102] on img "Open page for Last Bites: Mint Chocolate Chip Mini Cones from Gelato" at bounding box center [906, 14] width 177 height 177
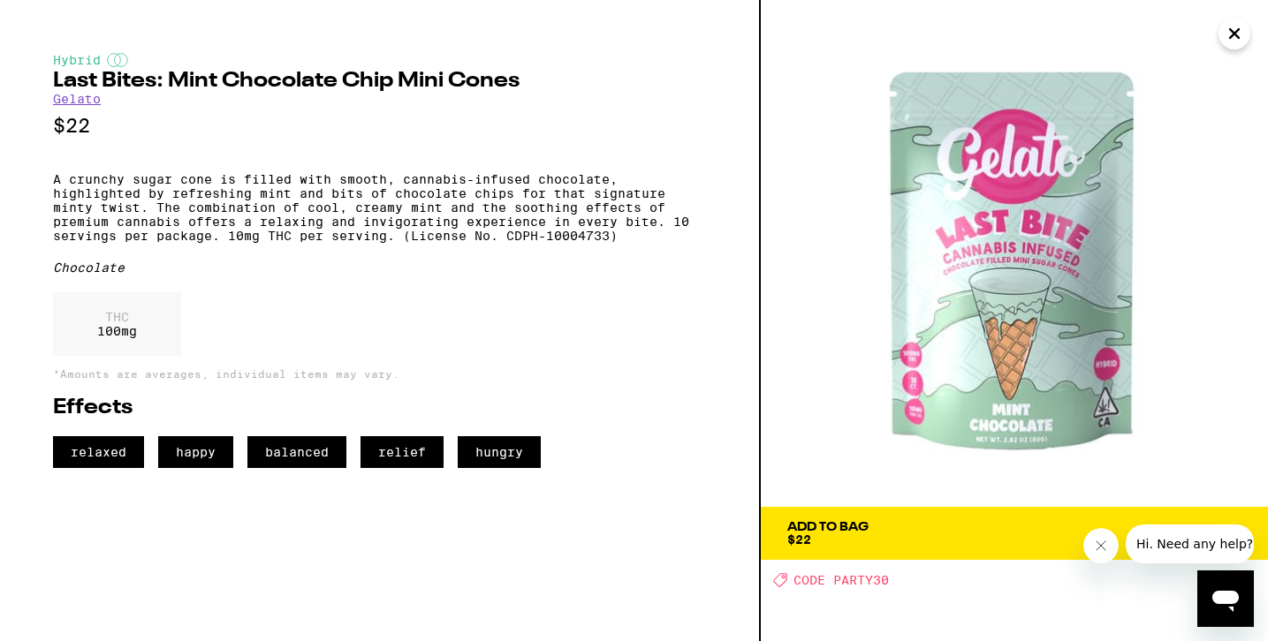
click at [1234, 41] on icon "Close" at bounding box center [1233, 33] width 21 height 27
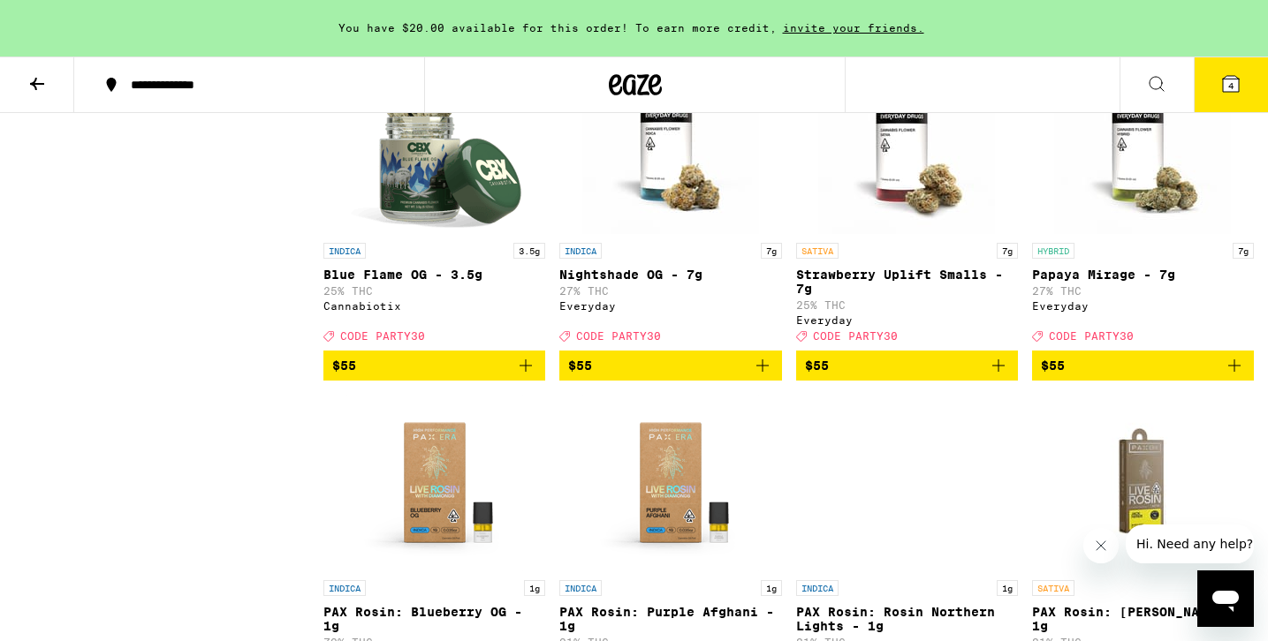
scroll to position [11634, 0]
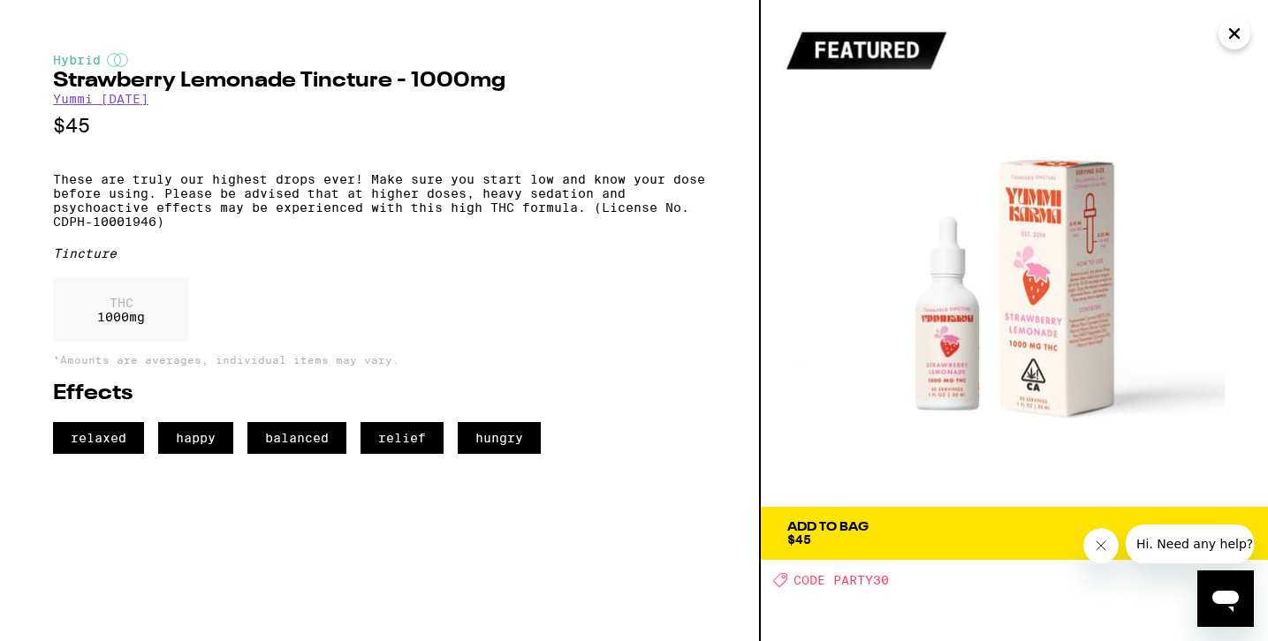
click at [1223, 41] on icon "Close" at bounding box center [1233, 33] width 21 height 27
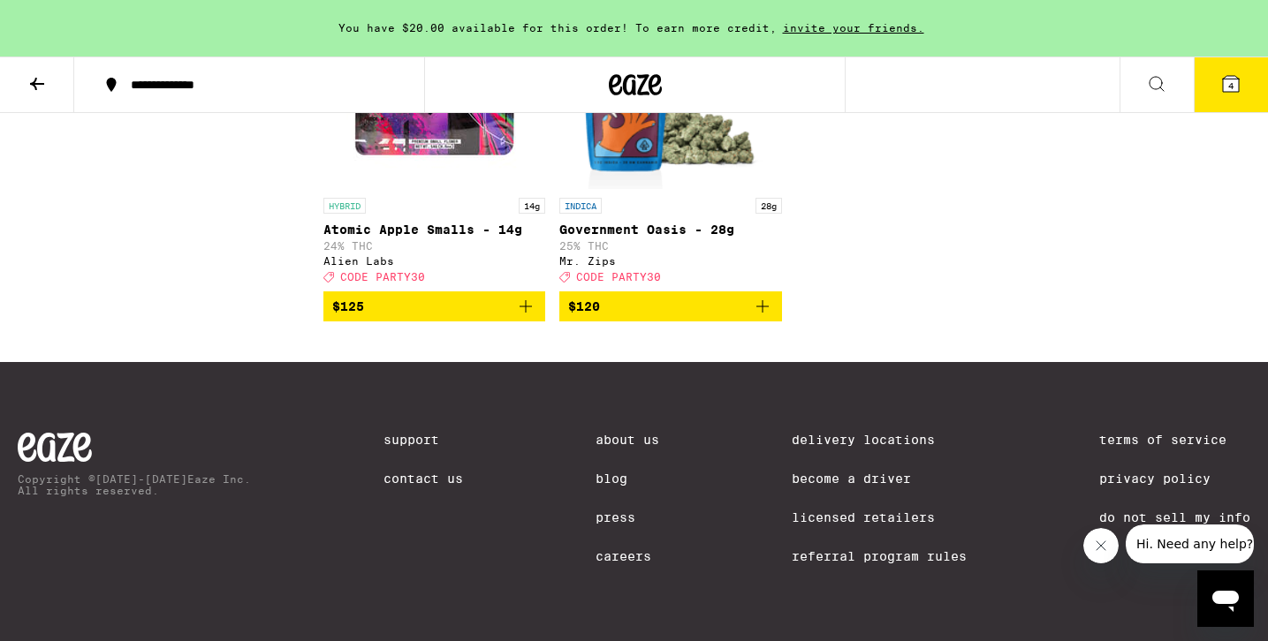
scroll to position [12989, 0]
click at [440, 189] on img "Open page for Atomic Apple Smalls - 14g from Alien Labs" at bounding box center [434, 100] width 177 height 177
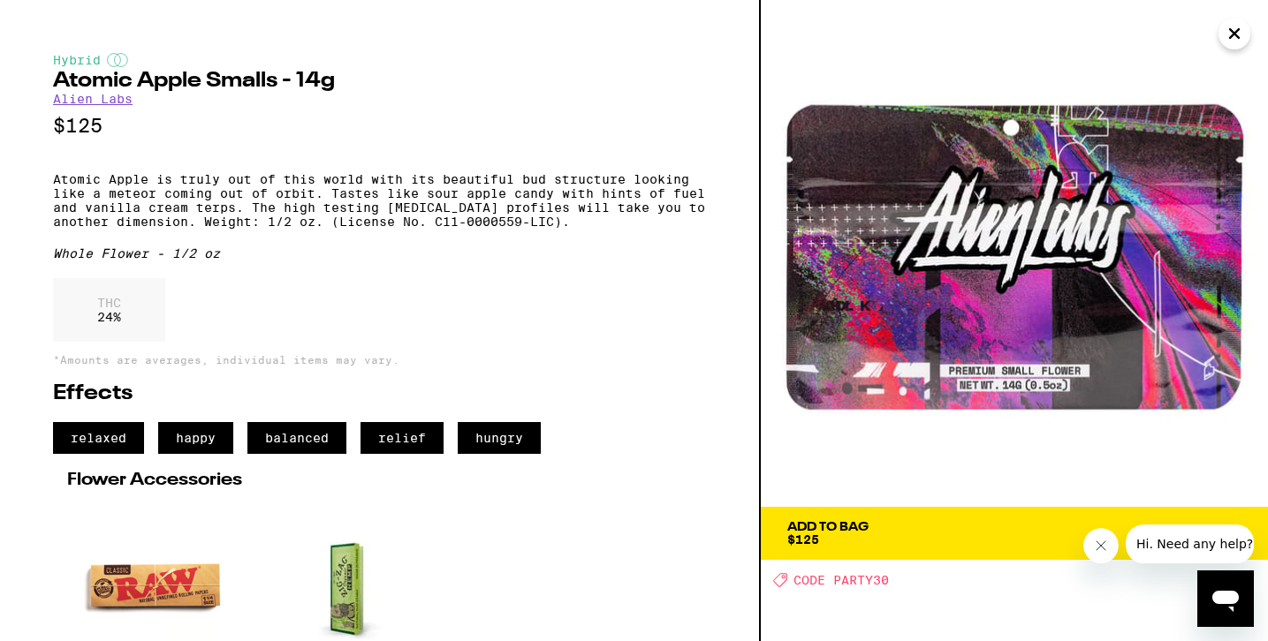
click at [1227, 41] on icon "Close" at bounding box center [1233, 33] width 21 height 27
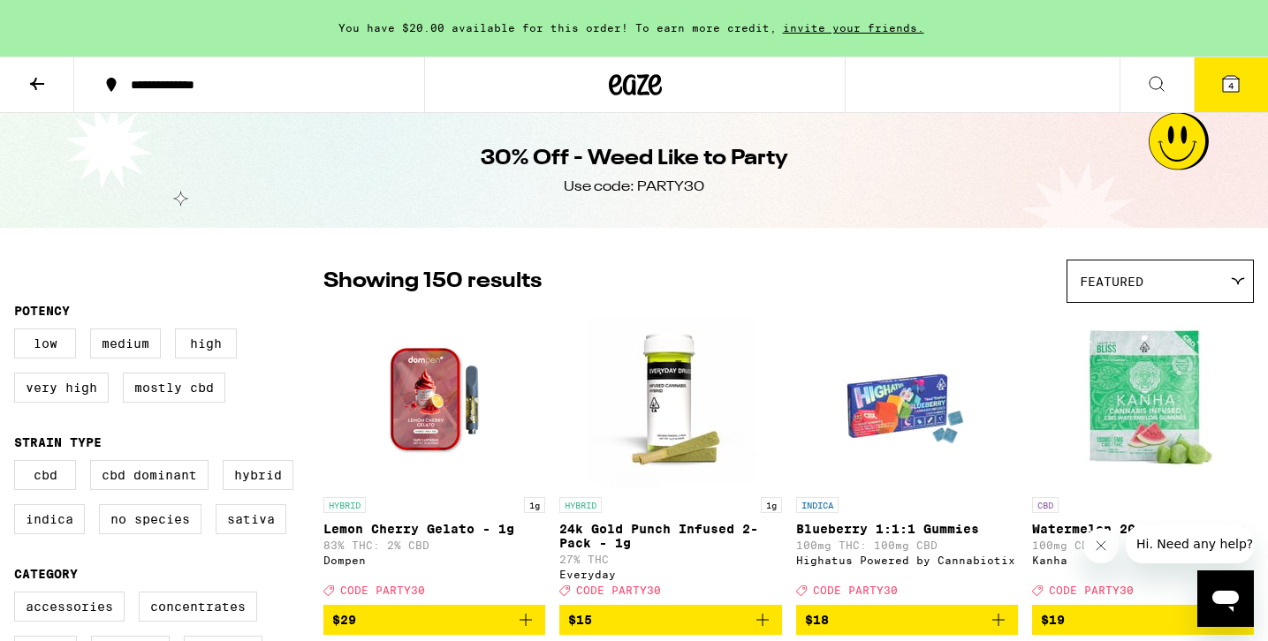
click at [1238, 83] on icon at bounding box center [1231, 84] width 16 height 16
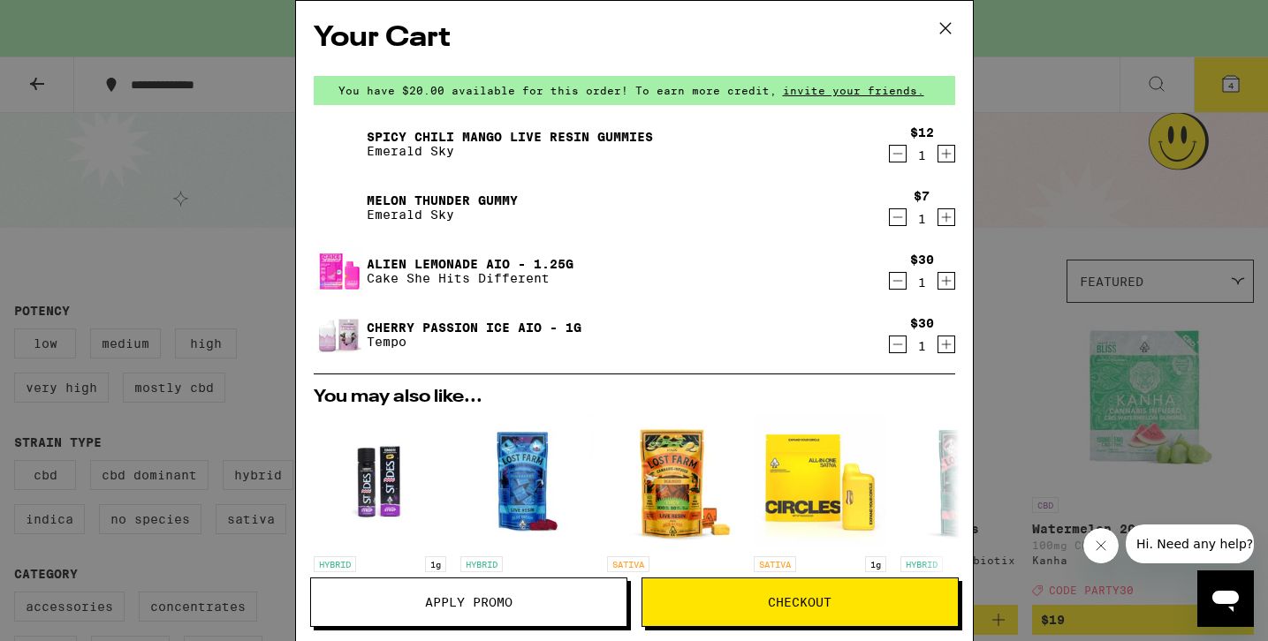
click at [894, 157] on icon "Decrement" at bounding box center [898, 153] width 16 height 21
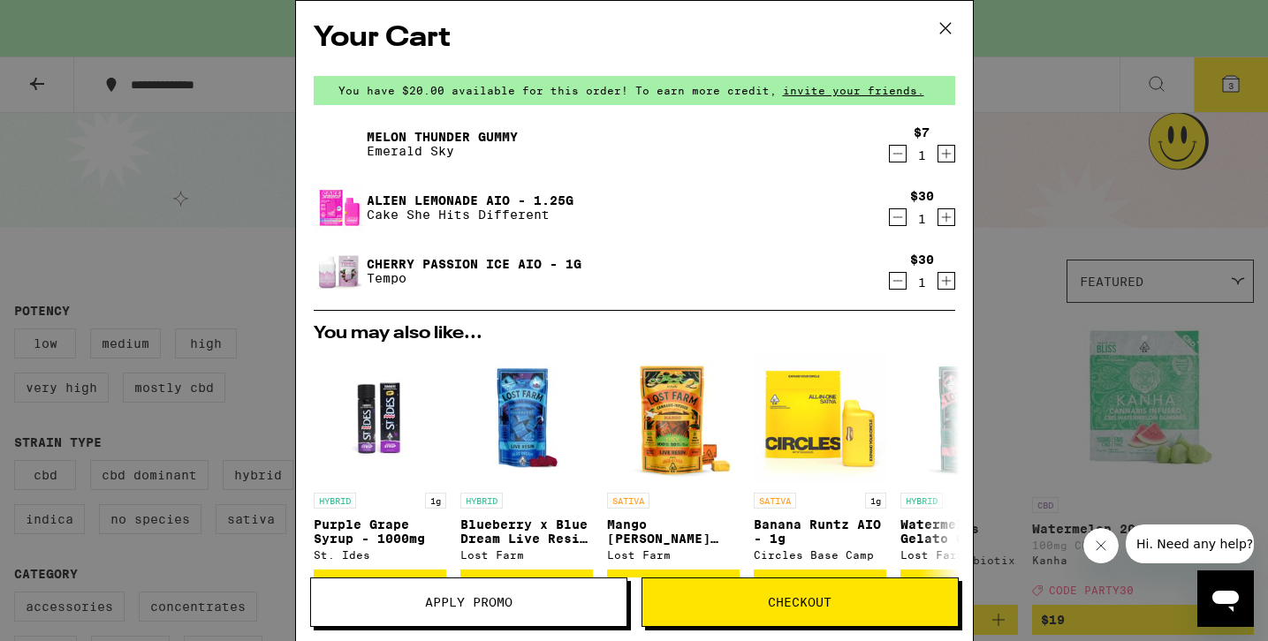
click at [897, 156] on icon "Decrement" at bounding box center [898, 153] width 16 height 21
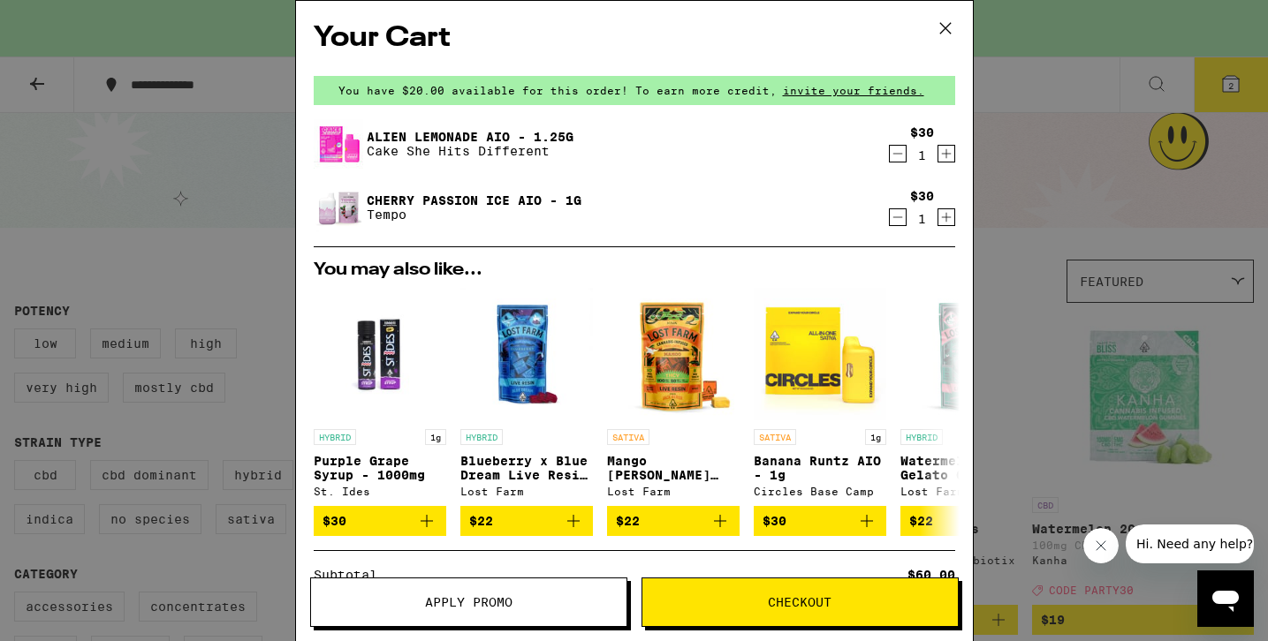
click at [1010, 248] on div "Your Cart You have $20.00 available for this order! To earn more credit, invite…" at bounding box center [634, 320] width 1268 height 641
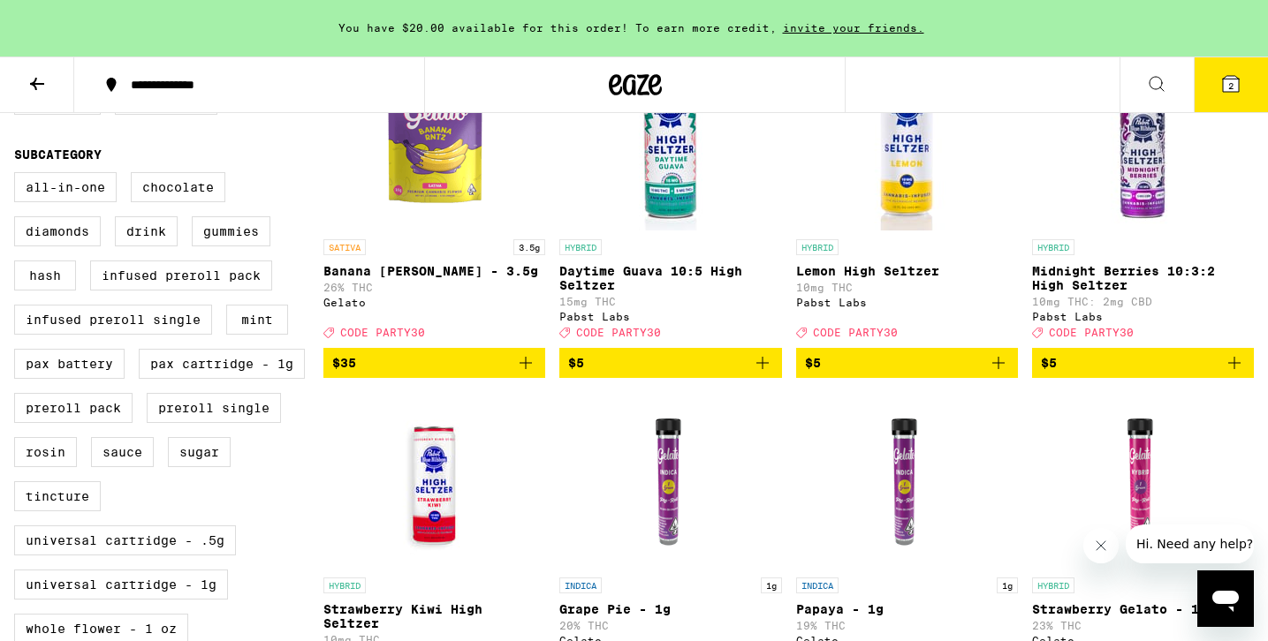
scroll to position [481, 0]
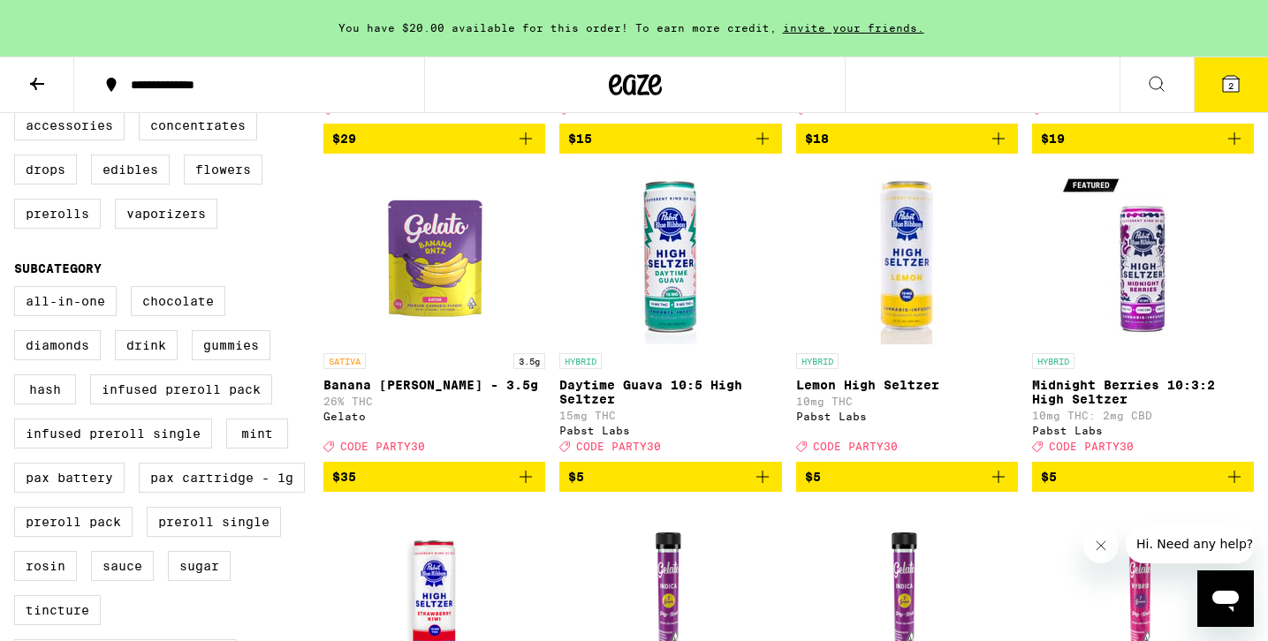
click at [434, 298] on img "Open page for Banana Runtz - 3.5g from Gelato" at bounding box center [434, 256] width 177 height 177
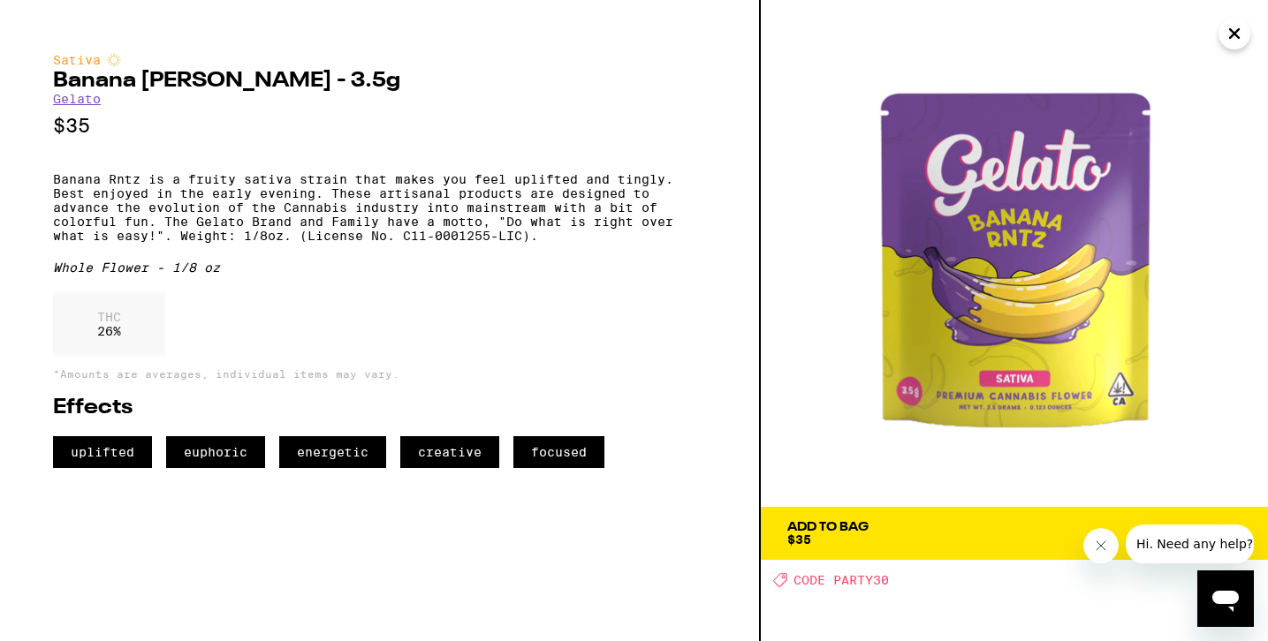
click at [1233, 36] on icon "Close" at bounding box center [1233, 33] width 21 height 27
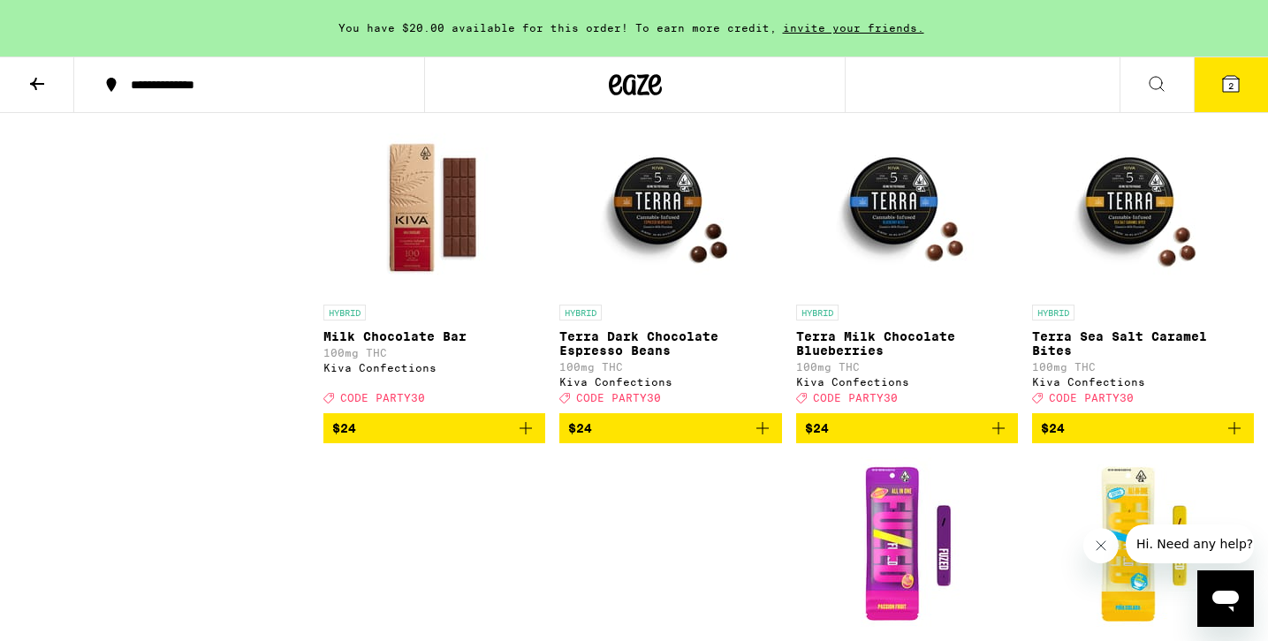
scroll to position [6923, 0]
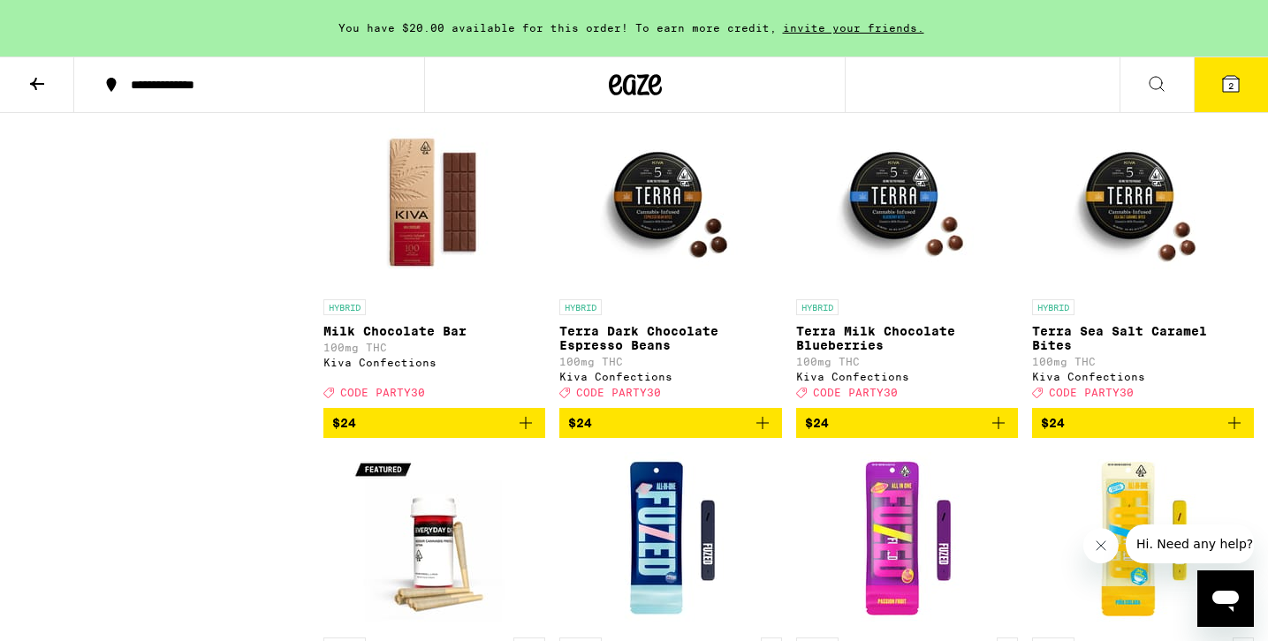
click at [1153, 91] on icon at bounding box center [1156, 83] width 21 height 21
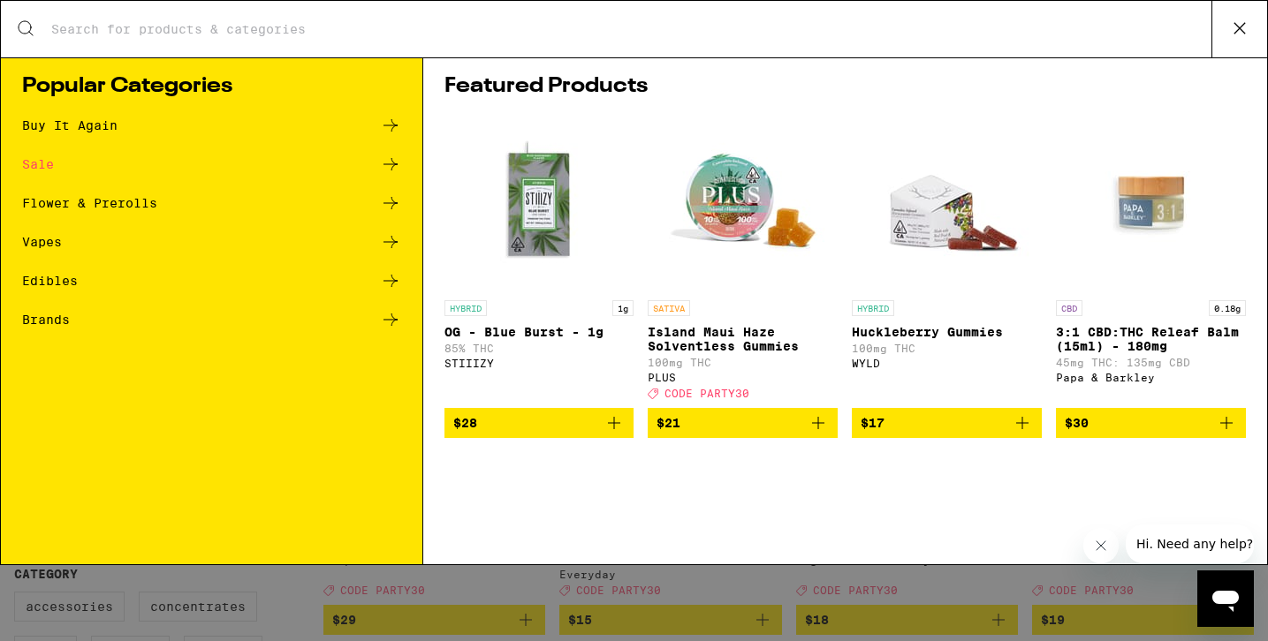
click at [512, 581] on div "Search for Products Popular Categories Buy It Again Sale Flower & Prerolls Vape…" at bounding box center [634, 320] width 1268 height 641
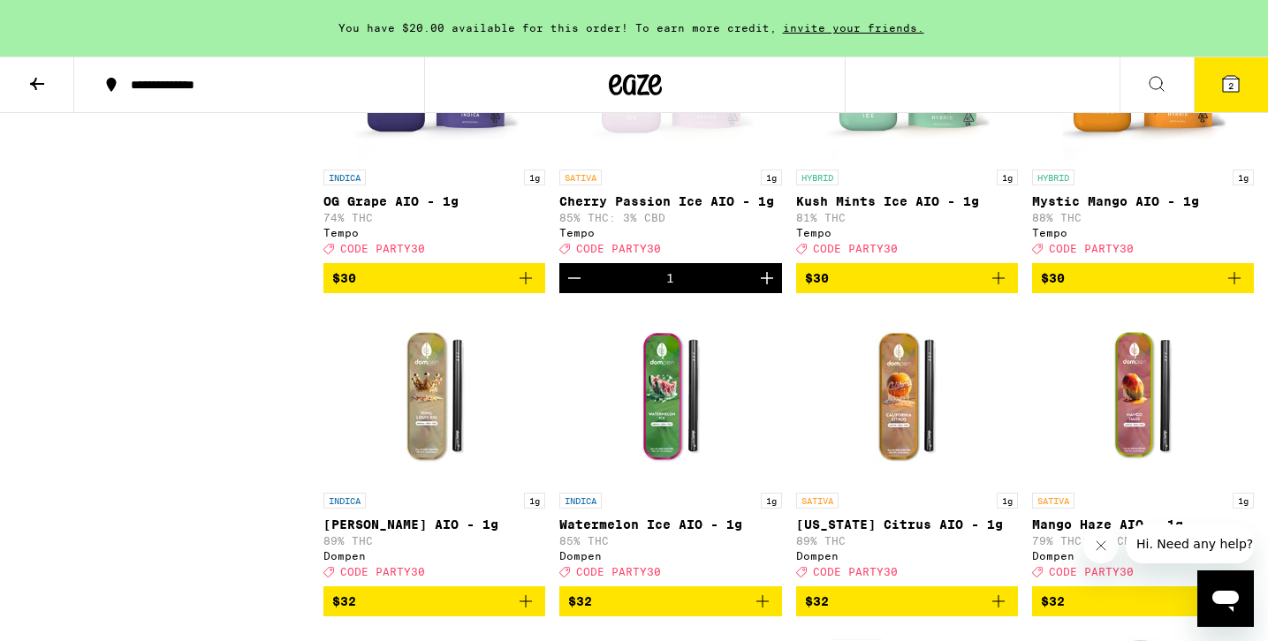
scroll to position [9053, 0]
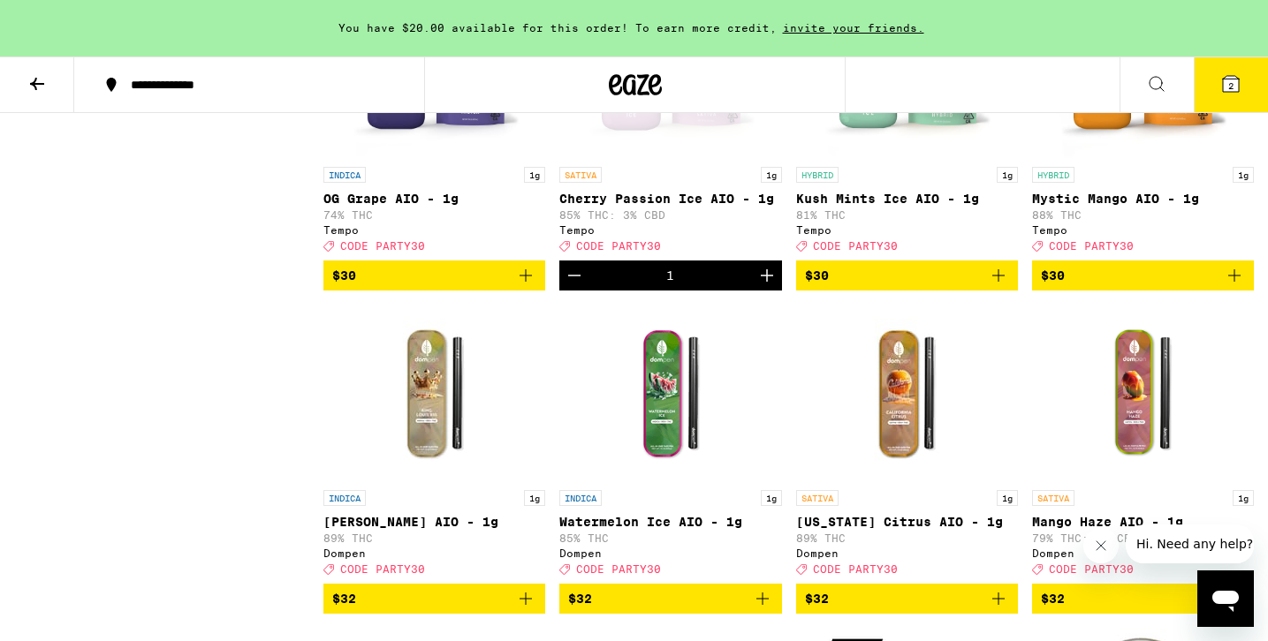
click at [1124, 158] on img "Open page for Mystic Mango AIO - 1g from Tempo" at bounding box center [1142, 69] width 177 height 177
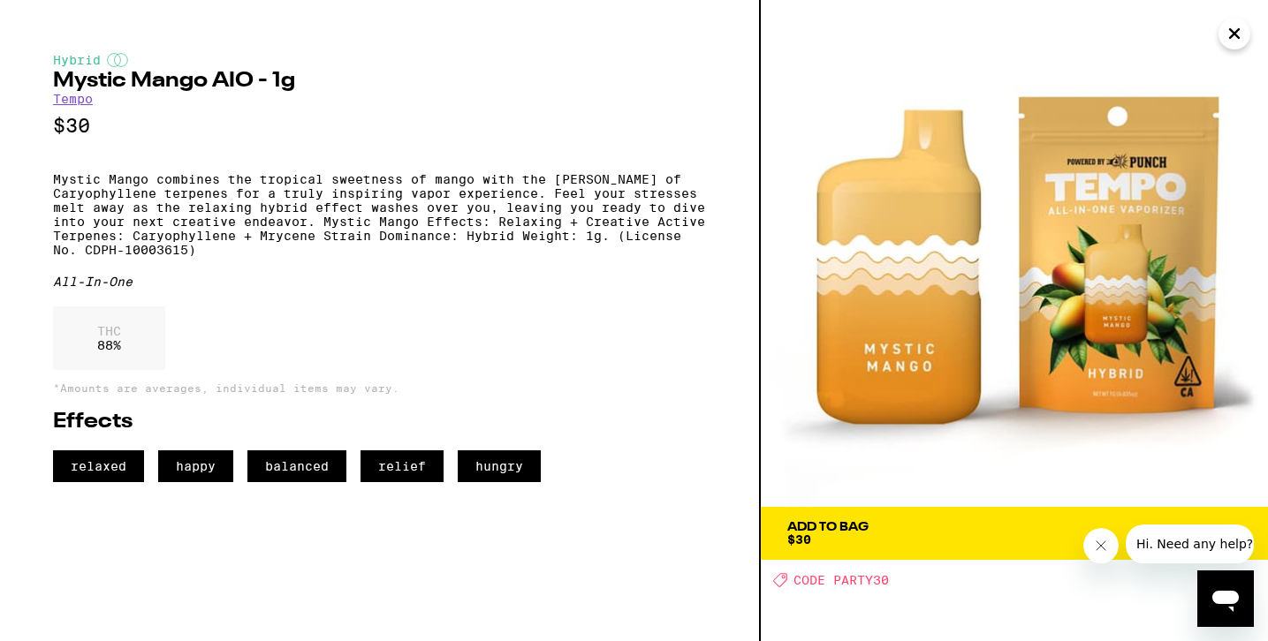
click at [893, 535] on span "Add To Bag $30" at bounding box center [1014, 533] width 454 height 25
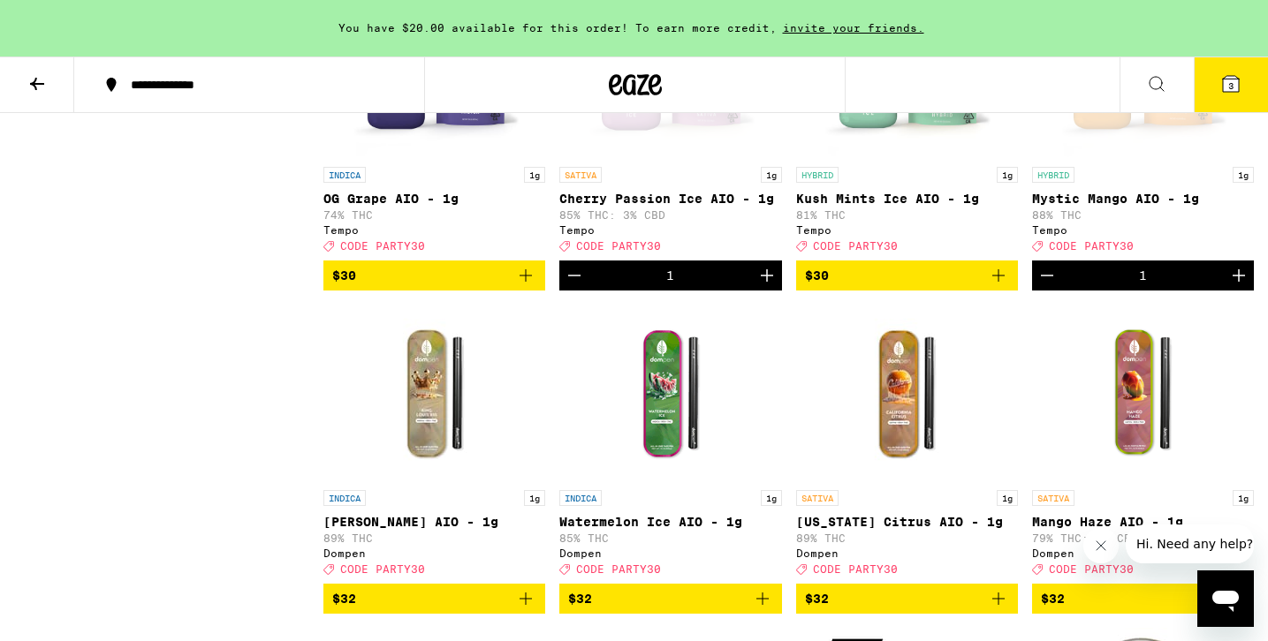
click at [1232, 87] on span "3" at bounding box center [1230, 85] width 5 height 11
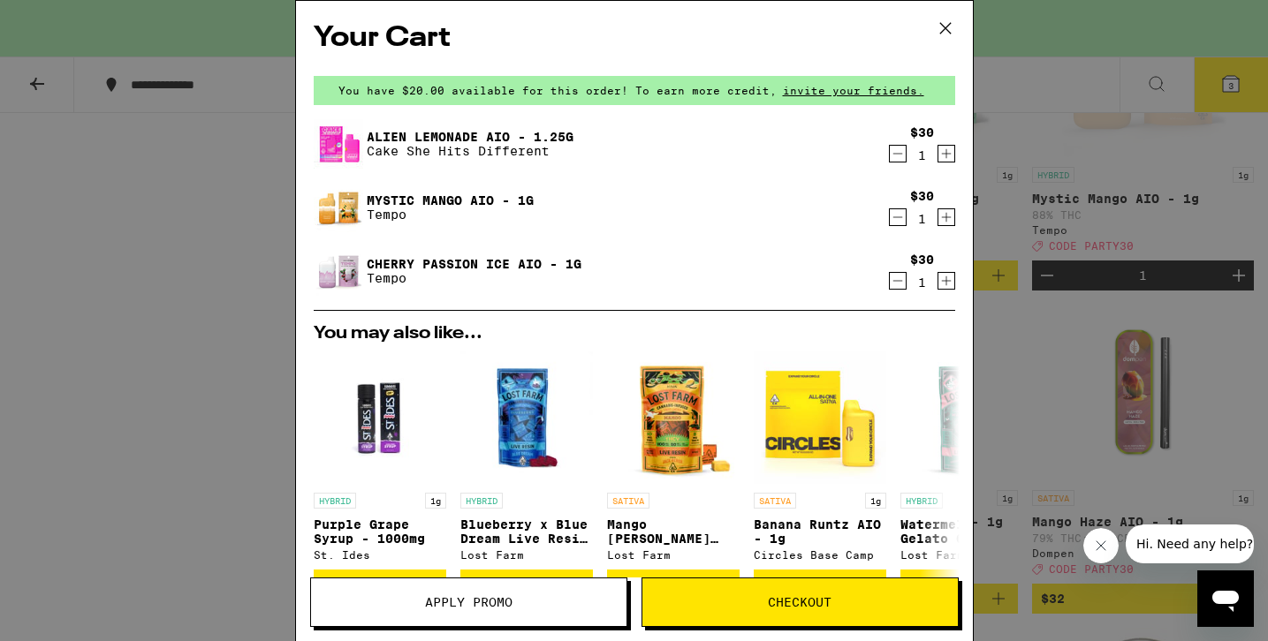
click at [816, 600] on span "Checkout" at bounding box center [800, 602] width 64 height 12
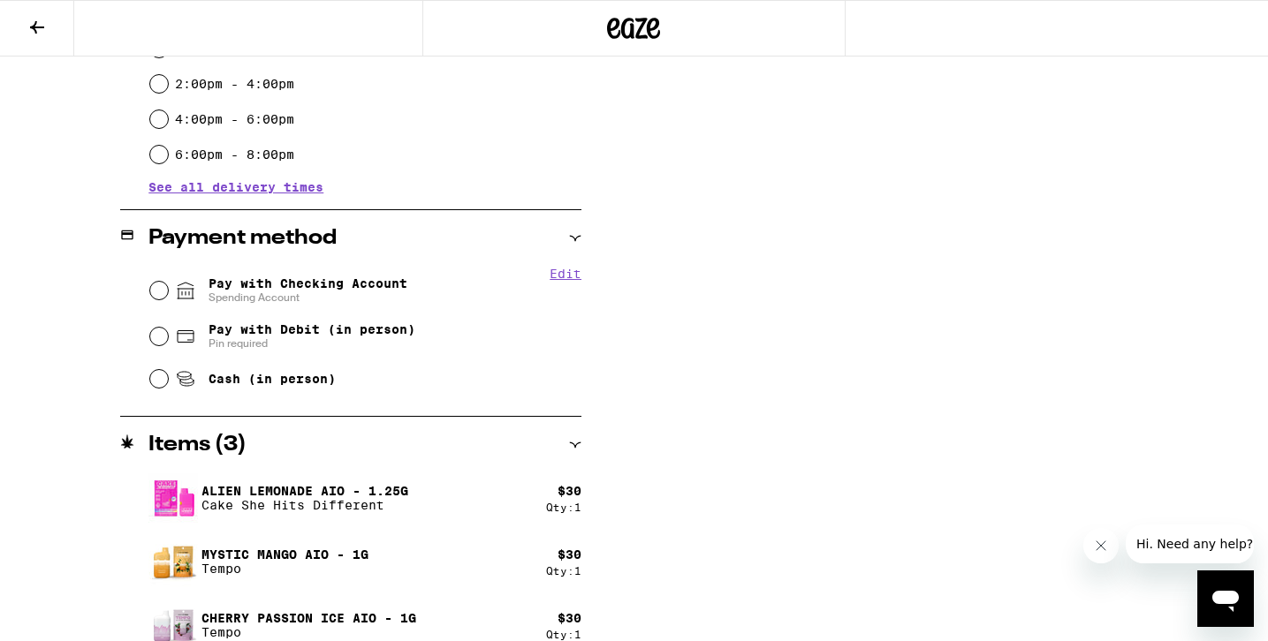
scroll to position [607, 0]
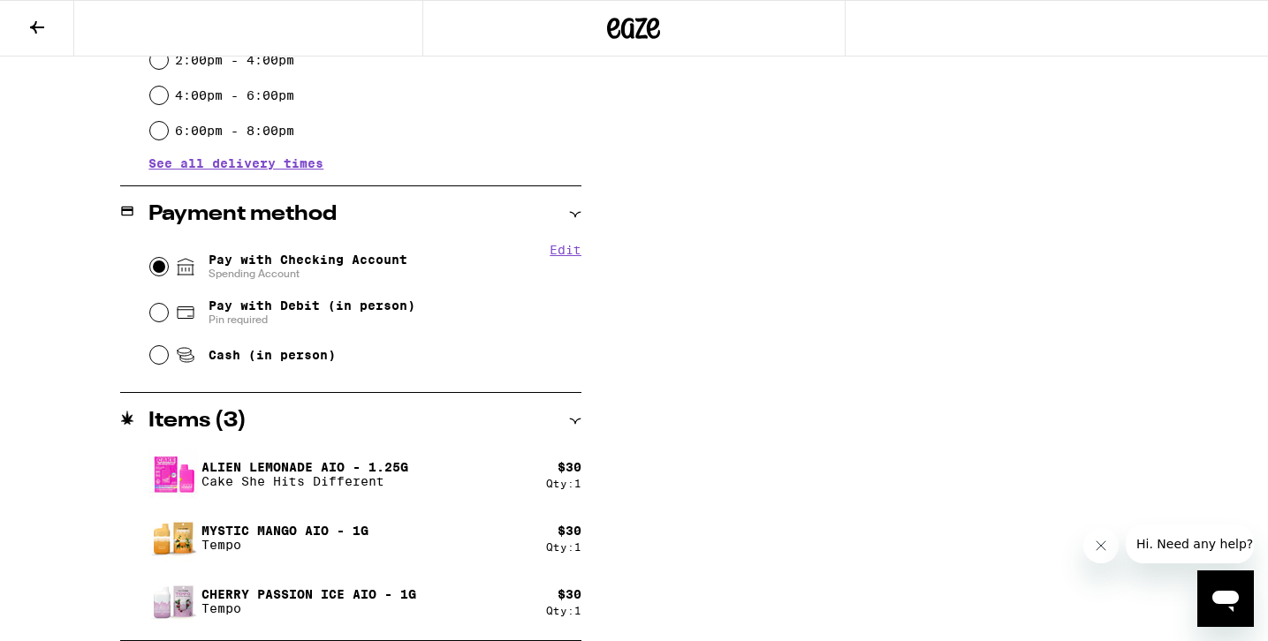
click at [155, 266] on input "Pay with Checking Account Spending Account" at bounding box center [159, 267] width 18 height 18
radio input "true"
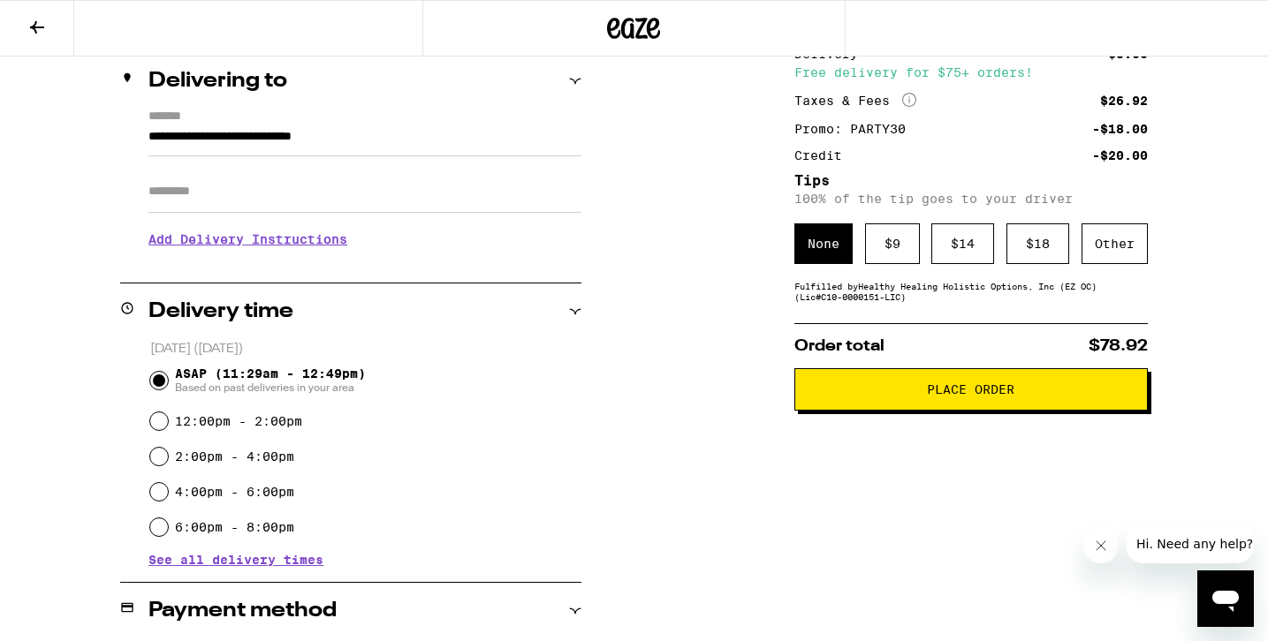
scroll to position [216, 0]
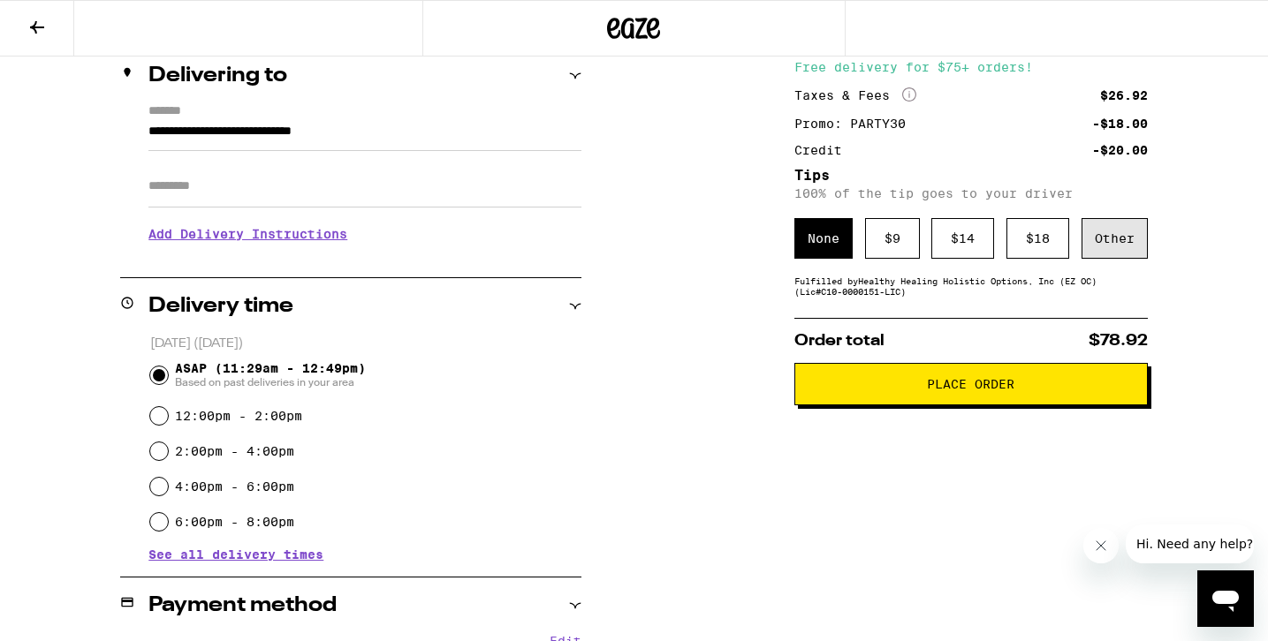
click at [1122, 243] on div "Other" at bounding box center [1114, 238] width 66 height 41
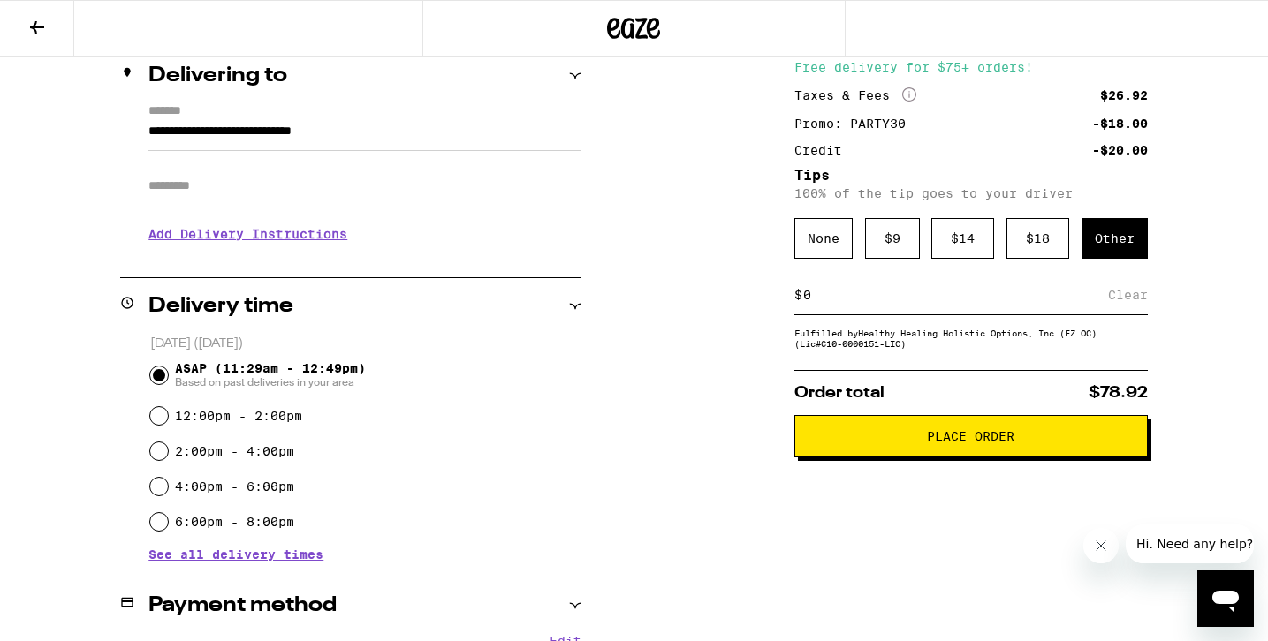
click at [905, 303] on input at bounding box center [955, 295] width 306 height 16
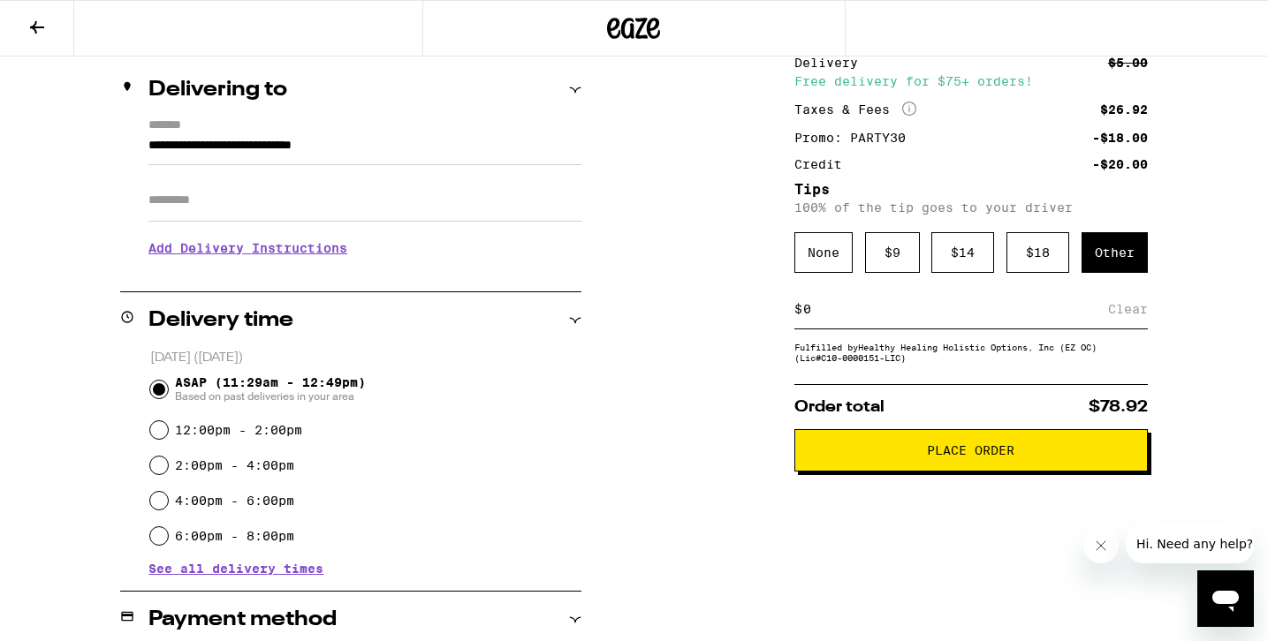
scroll to position [208, 0]
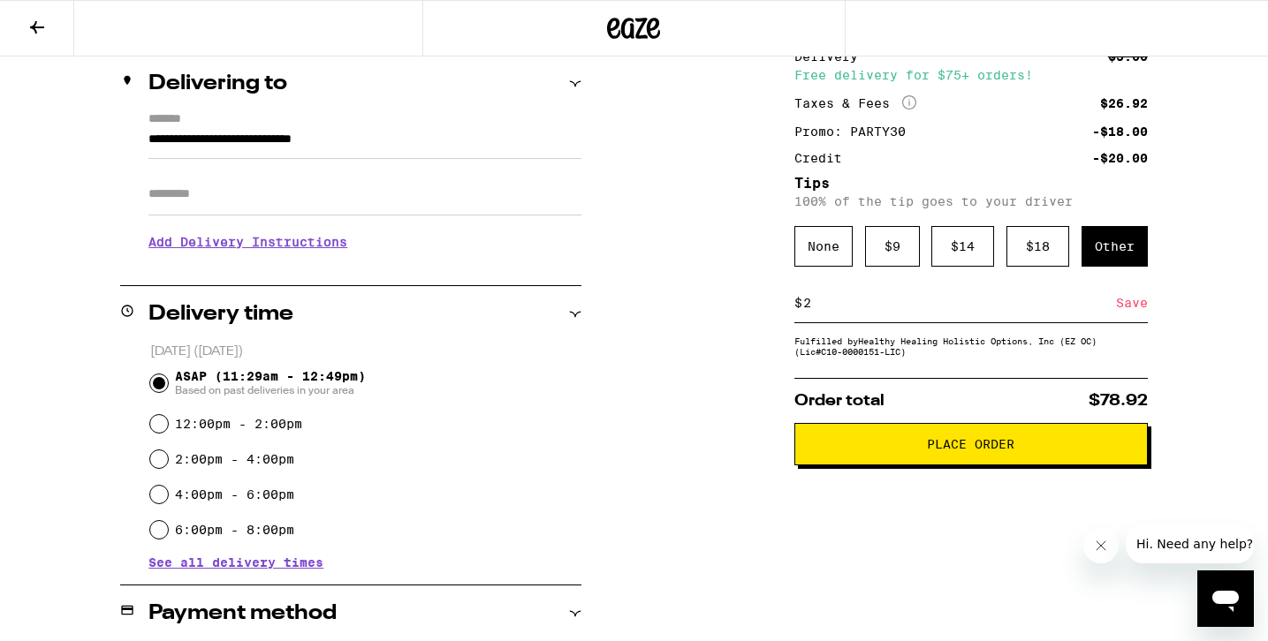
type input "2"
click at [948, 451] on span "Place Order" at bounding box center [970, 444] width 87 height 12
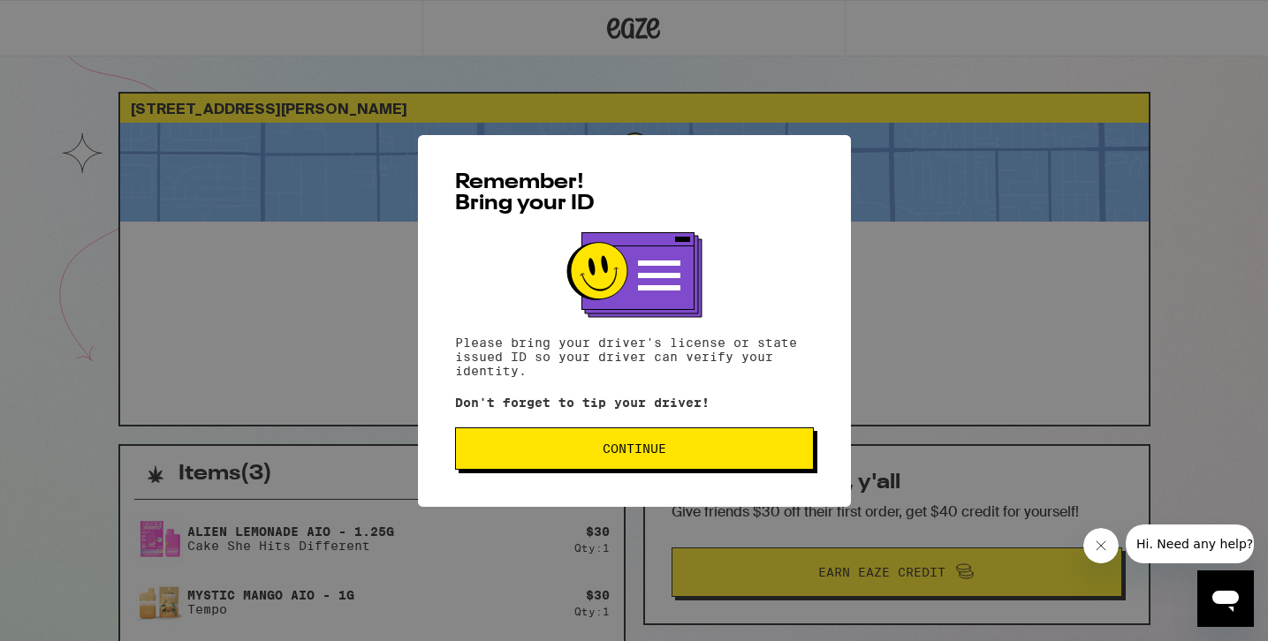
click at [724, 460] on button "Continue" at bounding box center [634, 449] width 359 height 42
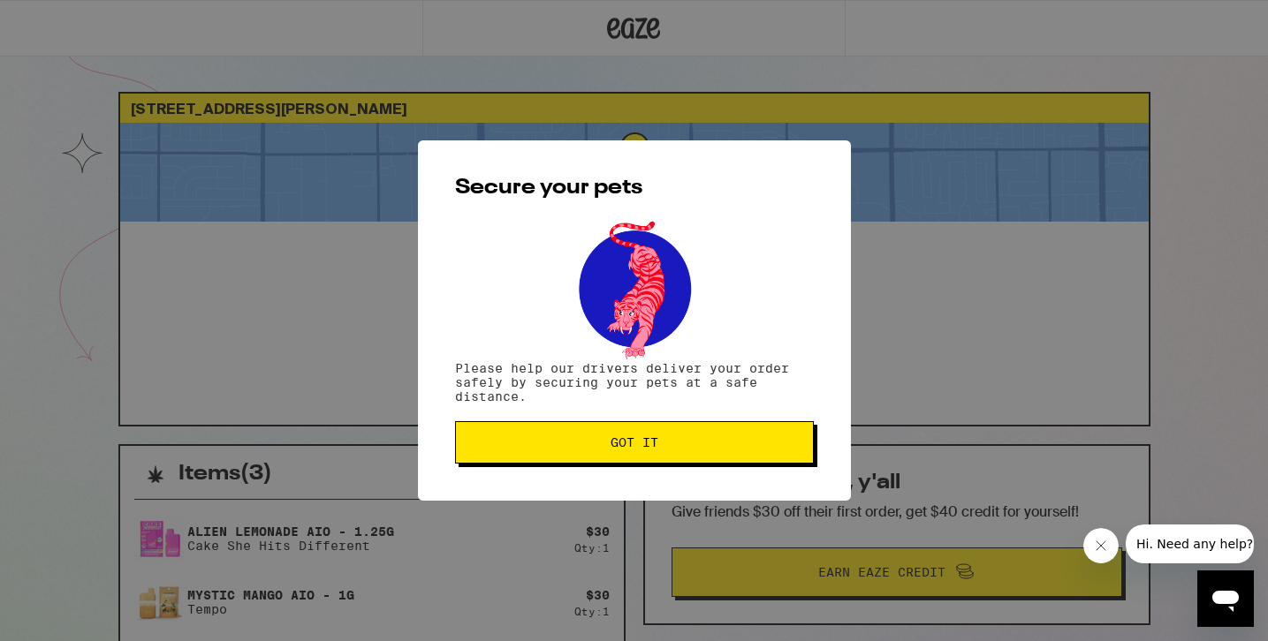
click at [724, 460] on button "Got it" at bounding box center [634, 442] width 359 height 42
